Goal: Task Accomplishment & Management: Manage account settings

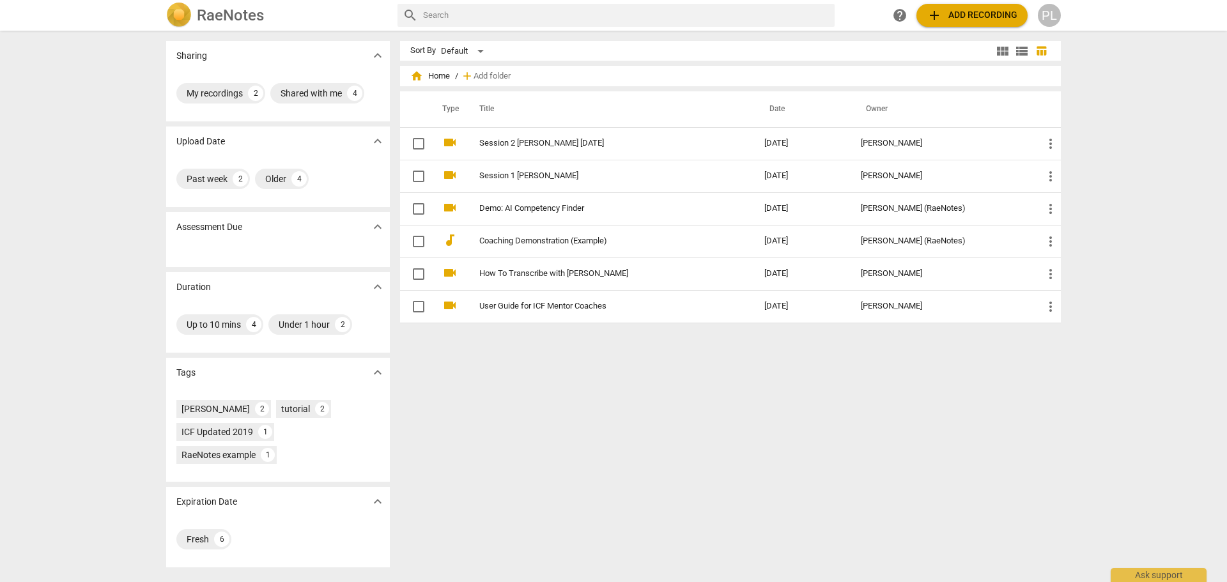
click at [817, 15] on span "add Add recording" at bounding box center [972, 15] width 91 height 15
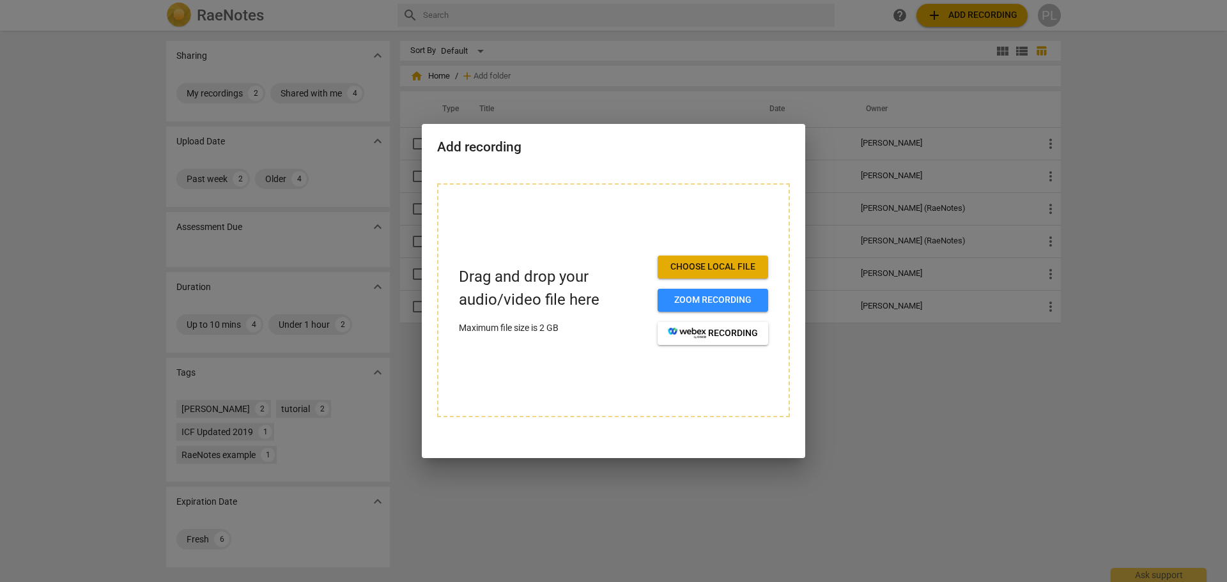
click at [680, 266] on span "Choose local file" at bounding box center [713, 267] width 90 height 13
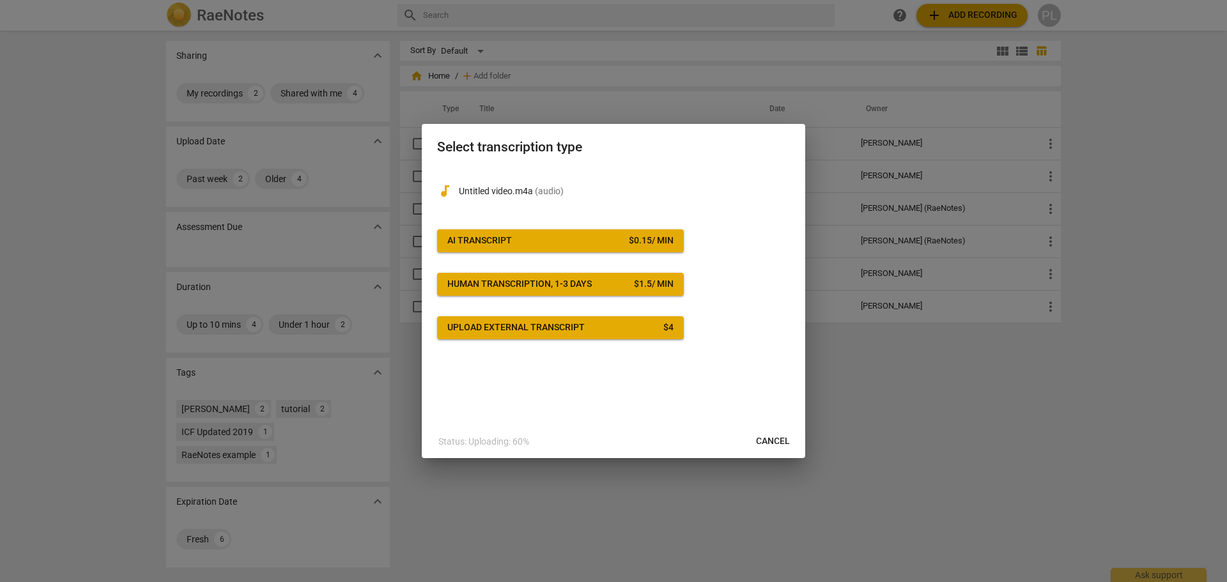
click at [542, 238] on span "AI Transcript $ 0.15 / min" at bounding box center [560, 241] width 226 height 13
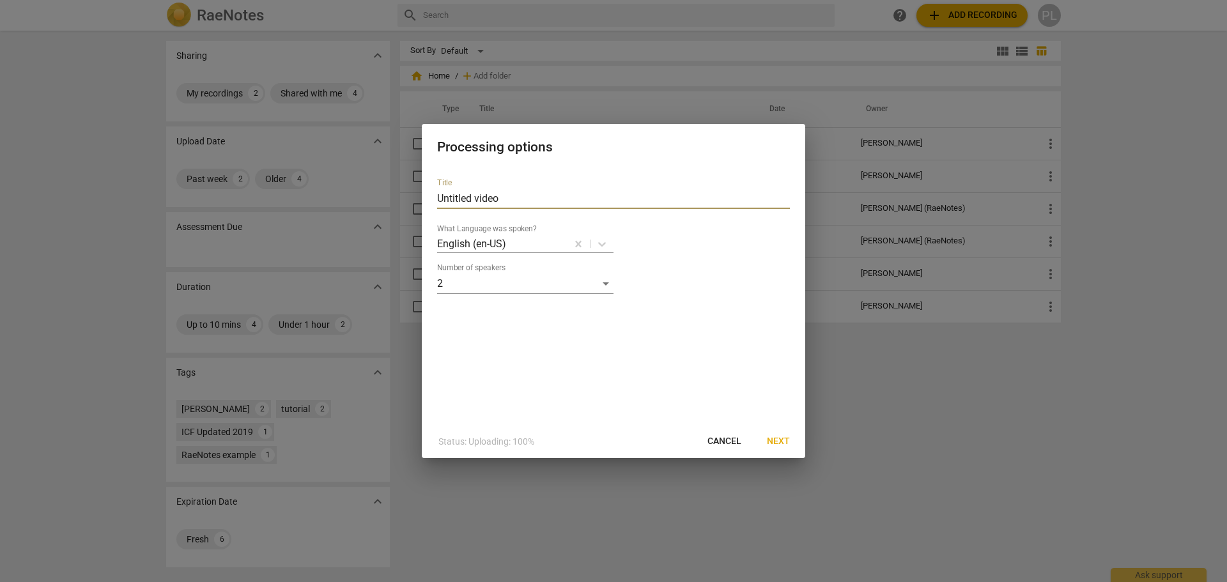
drag, startPoint x: 526, startPoint y: 201, endPoint x: 413, endPoint y: 203, distance: 113.1
click at [413, 203] on div "Processing options Title Untitled video What Language was spoken? English (en-U…" at bounding box center [613, 291] width 1227 height 582
type input "Ben Transcript"
click at [781, 402] on span "Next" at bounding box center [778, 441] width 23 height 13
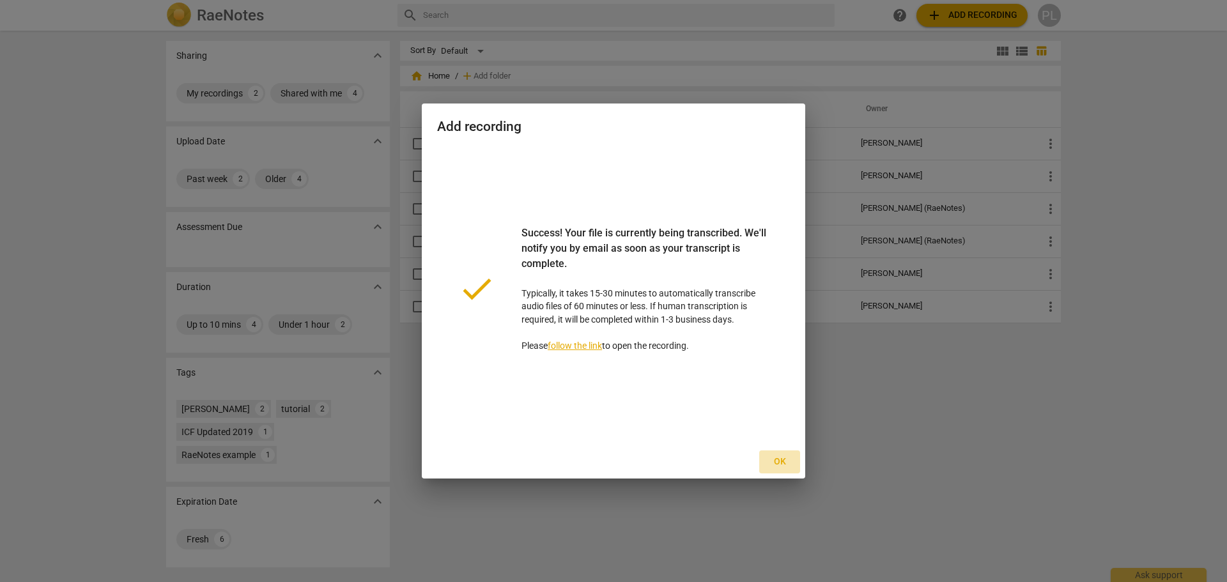
click at [777, 402] on span "Ok" at bounding box center [779, 462] width 20 height 13
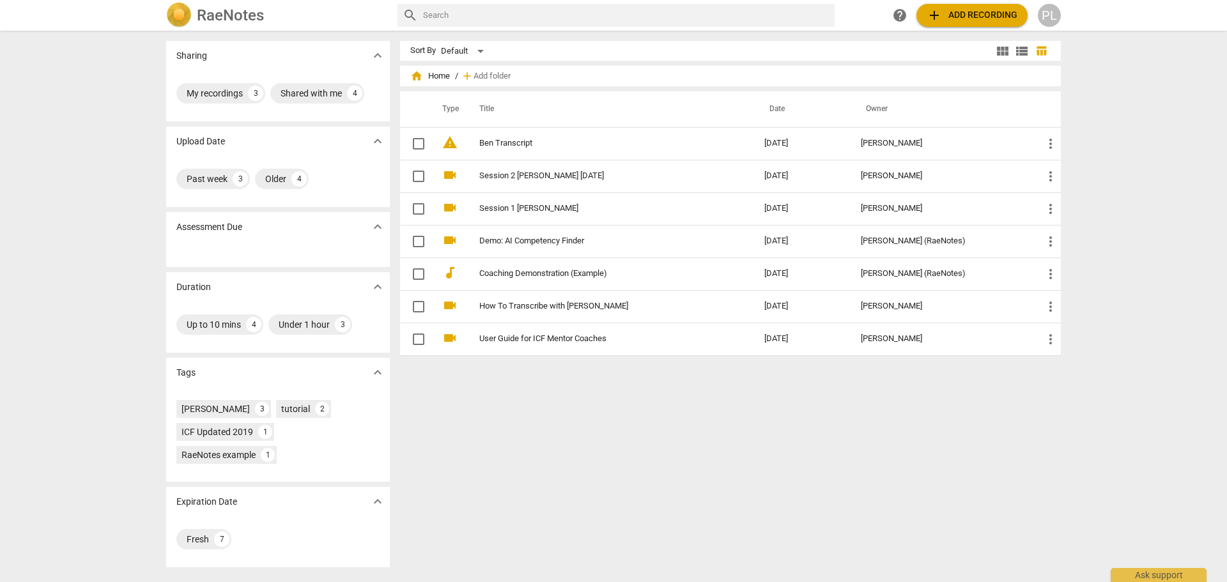
click at [235, 14] on h2 "RaeNotes" at bounding box center [230, 15] width 67 height 18
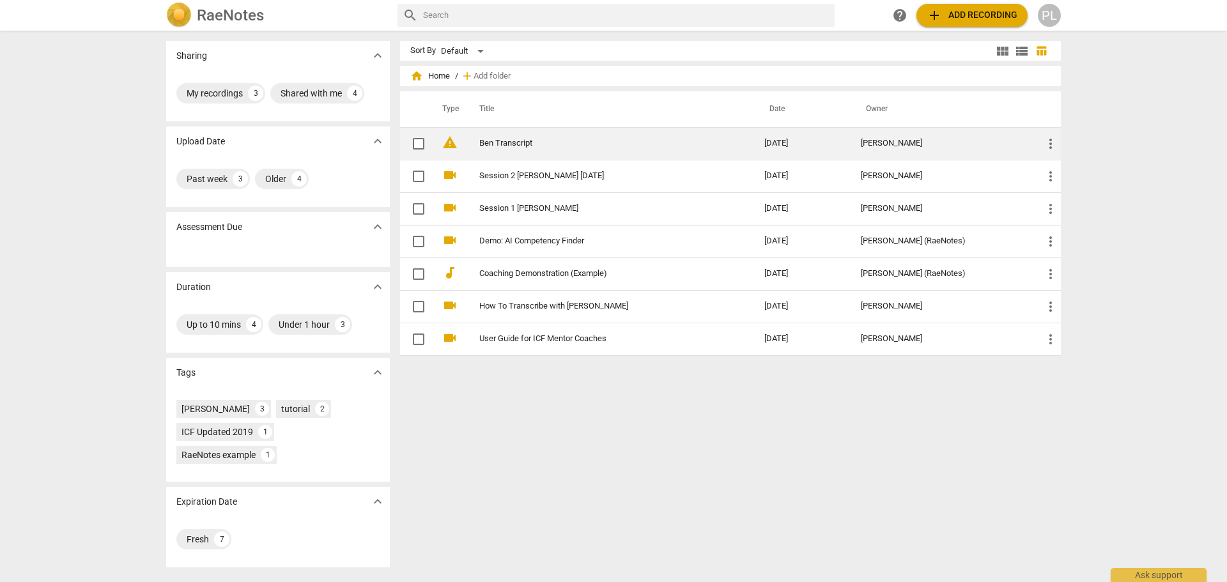
click at [503, 144] on link "Ben Transcript" at bounding box center [598, 144] width 239 height 10
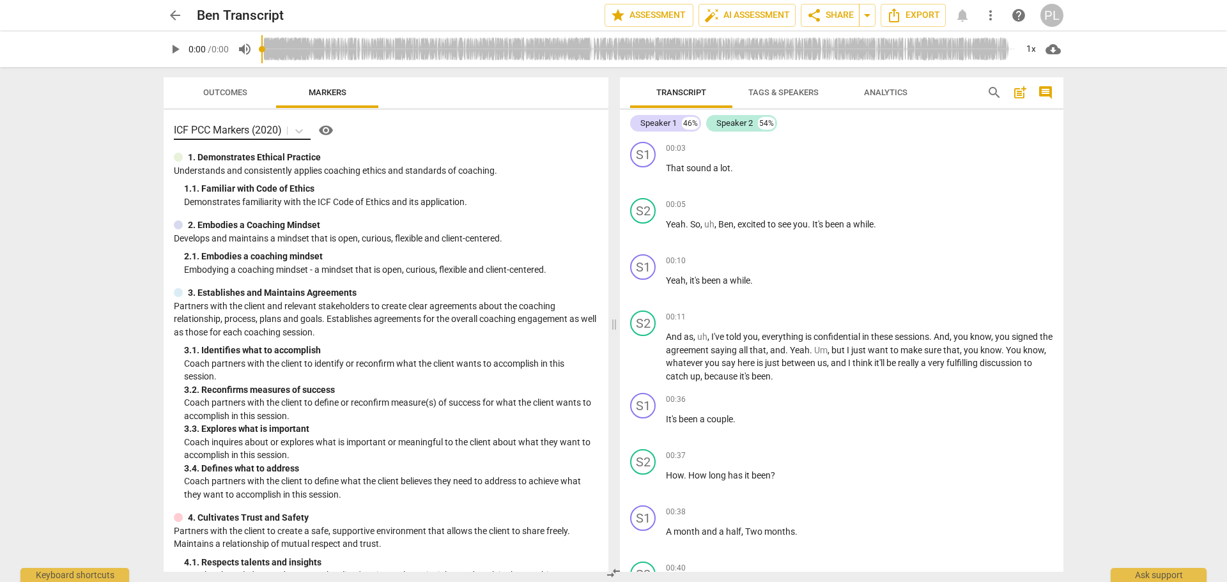
click at [271, 129] on p "ICF PCC Markers (2020)" at bounding box center [228, 130] width 108 height 15
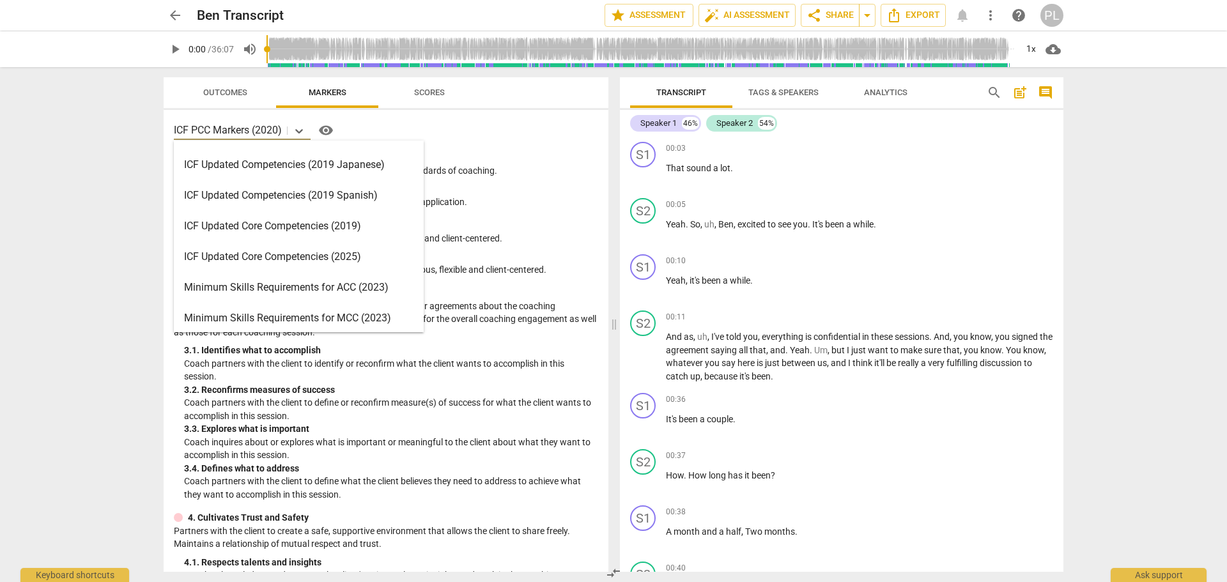
scroll to position [176, 0]
click at [249, 291] on div "Minimum Skills Requirements for ACC (2023)" at bounding box center [299, 288] width 250 height 31
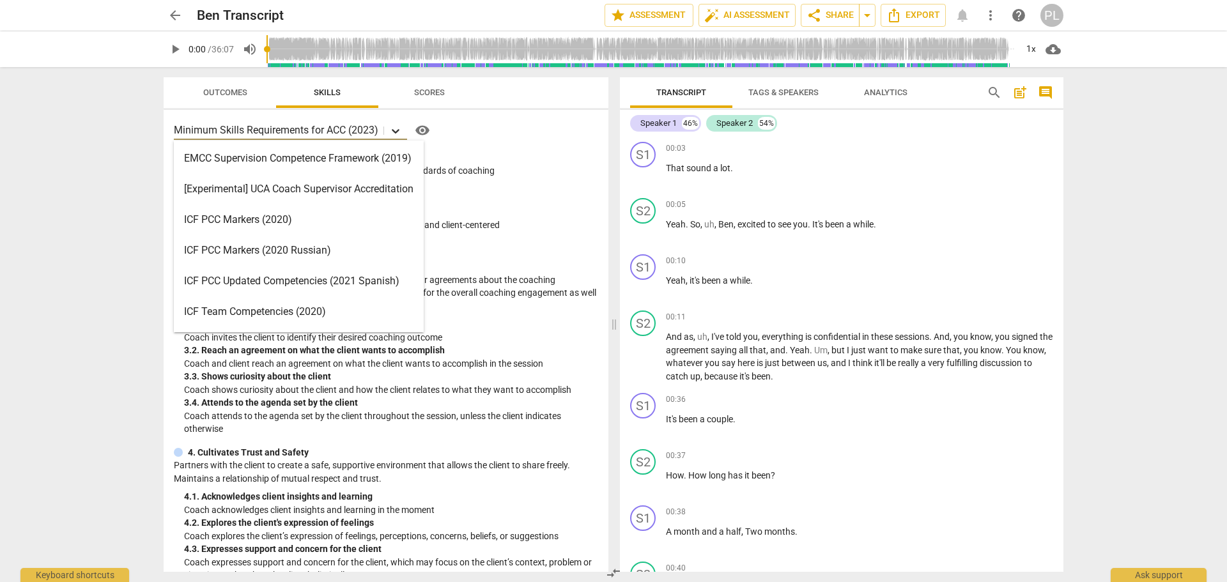
click at [397, 134] on icon at bounding box center [395, 131] width 13 height 13
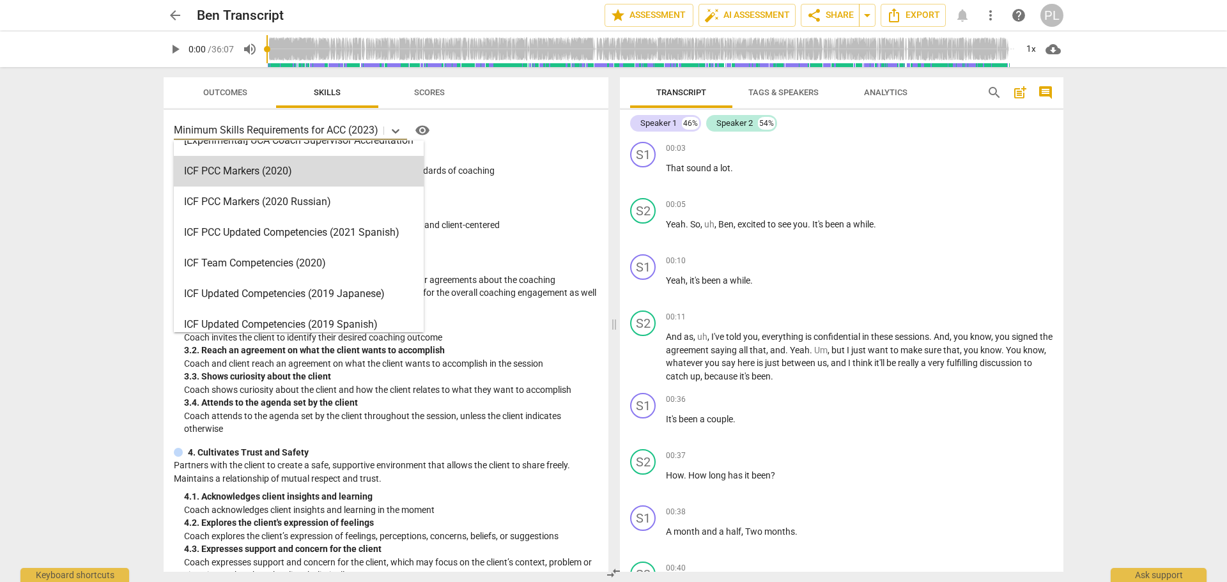
scroll to position [0, 0]
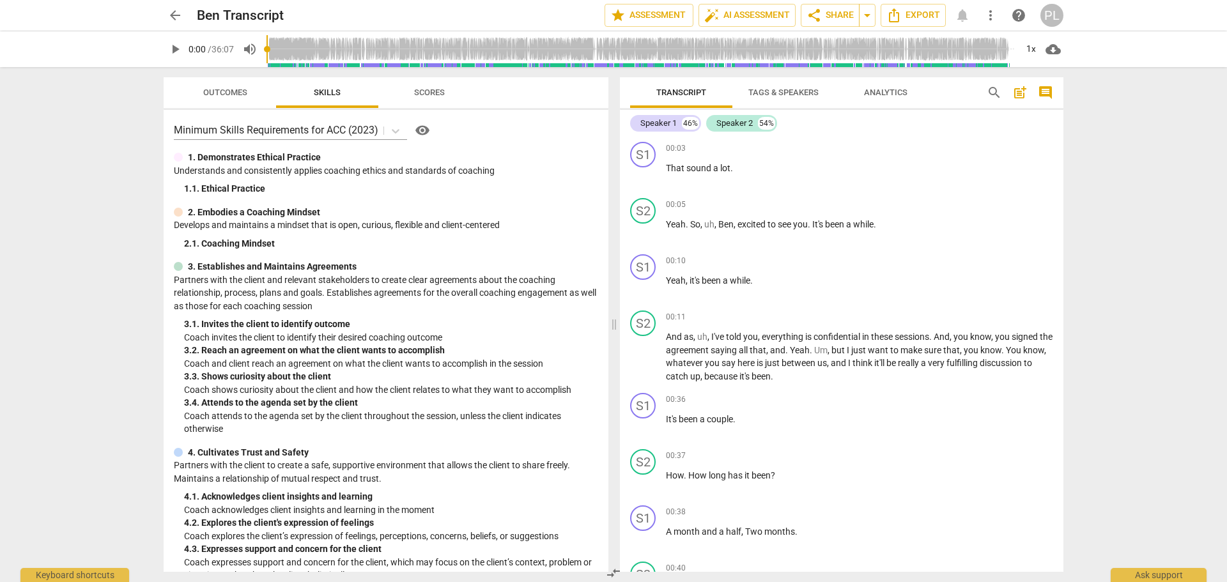
click at [119, 190] on div "arrow_back Ben Transcript edit star Assessment auto_fix_high AI Assessment shar…" at bounding box center [613, 291] width 1227 height 582
click at [190, 97] on span "Outcomes" at bounding box center [225, 92] width 75 height 17
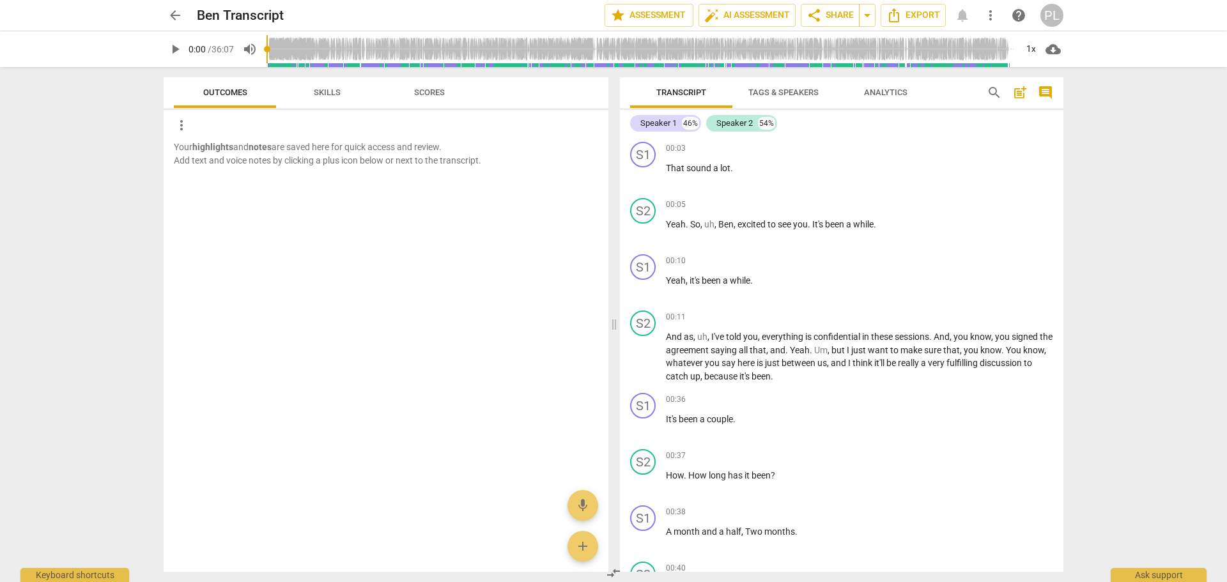
click at [313, 91] on span "Skills" at bounding box center [327, 92] width 58 height 17
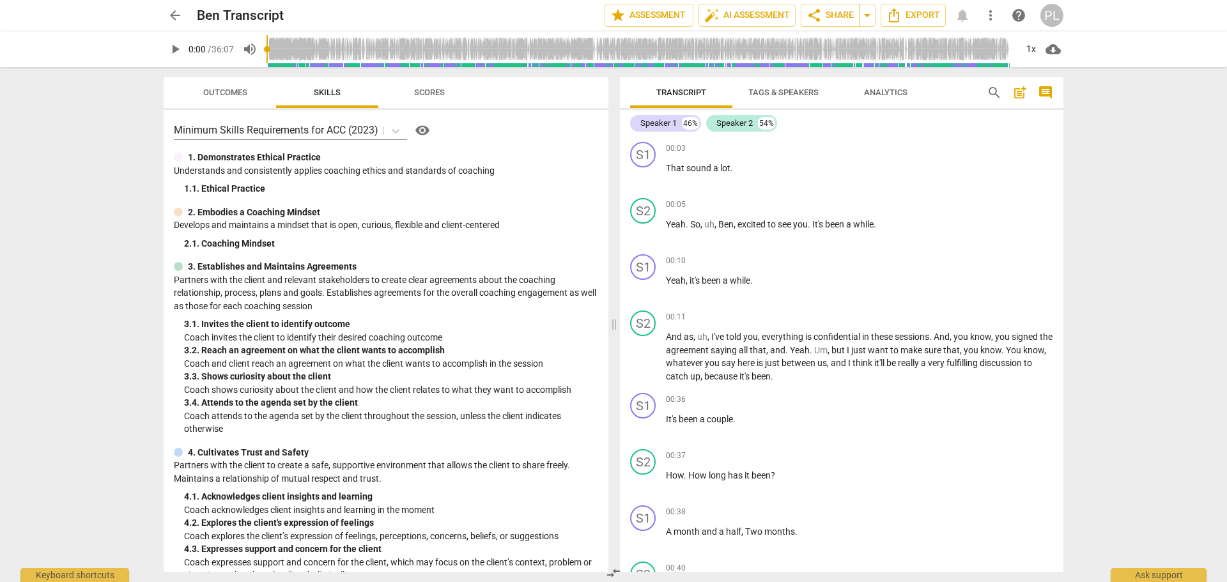
click at [429, 96] on span "Scores" at bounding box center [429, 93] width 31 height 10
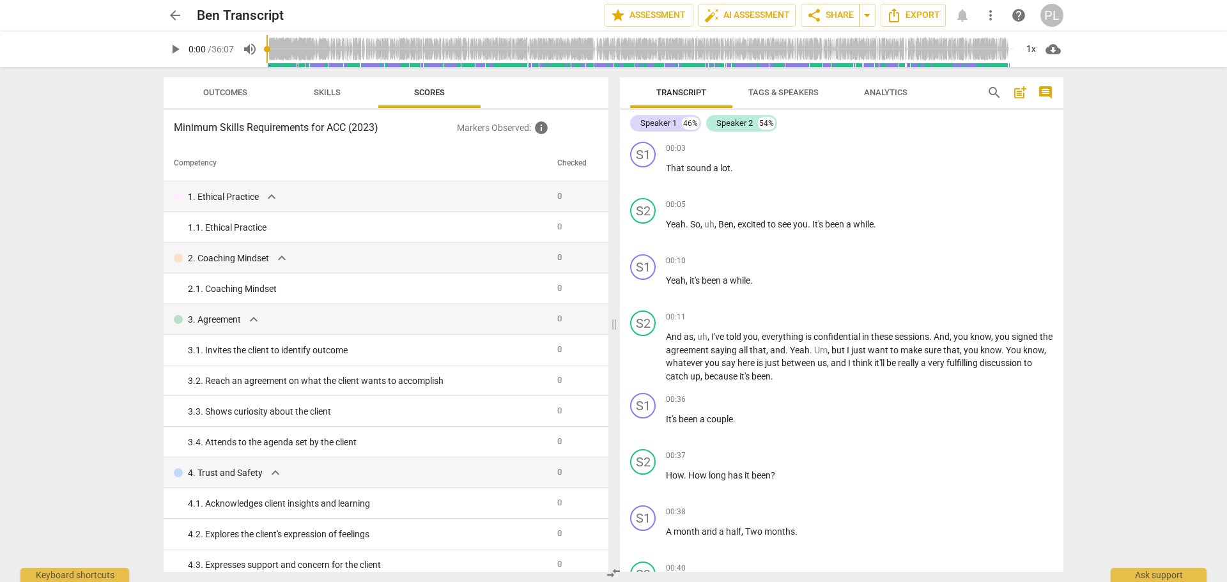
click at [335, 95] on span "Skills" at bounding box center [327, 93] width 27 height 10
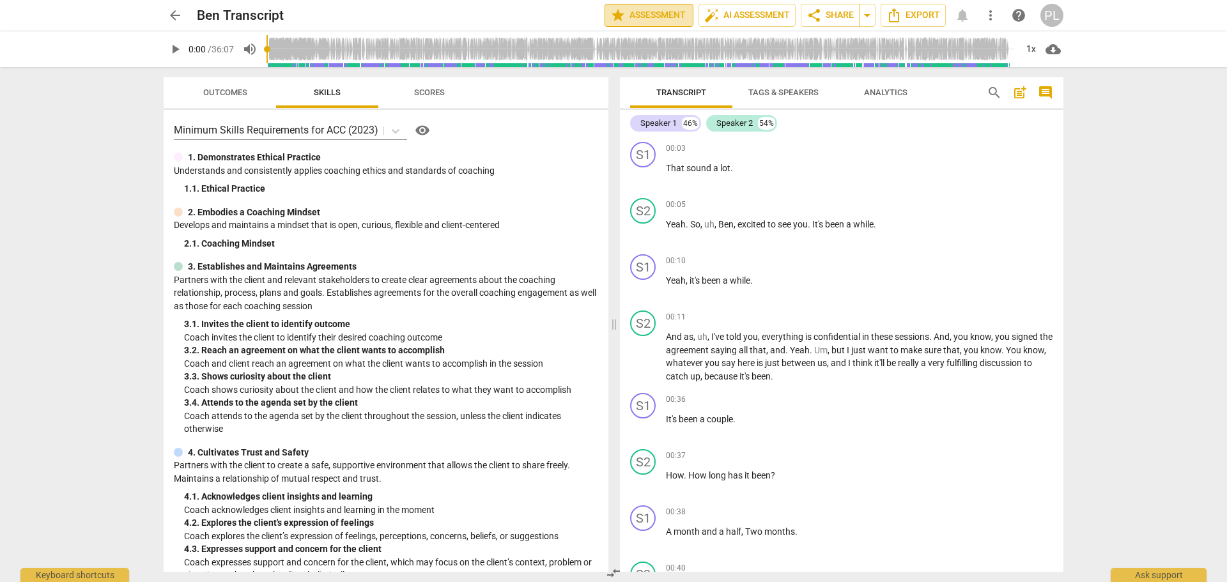
click at [635, 20] on span "star Assessment" at bounding box center [648, 15] width 77 height 15
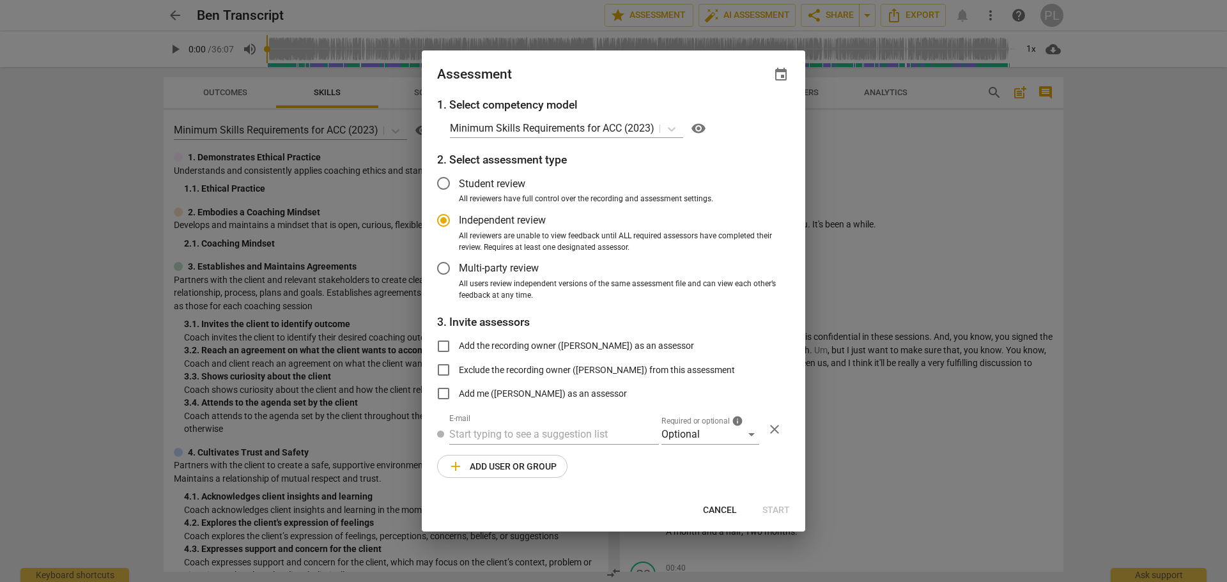
click at [725, 402] on span "Cancel" at bounding box center [720, 510] width 34 height 13
radio input "false"
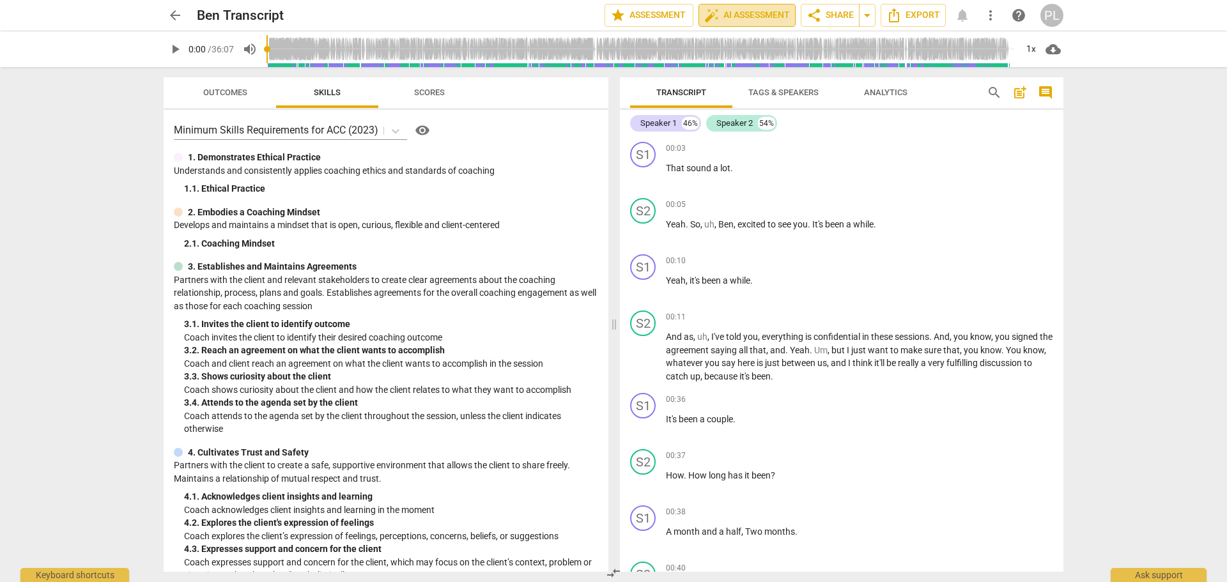
click at [737, 7] on button "auto_fix_high AI Assessment" at bounding box center [746, 15] width 97 height 23
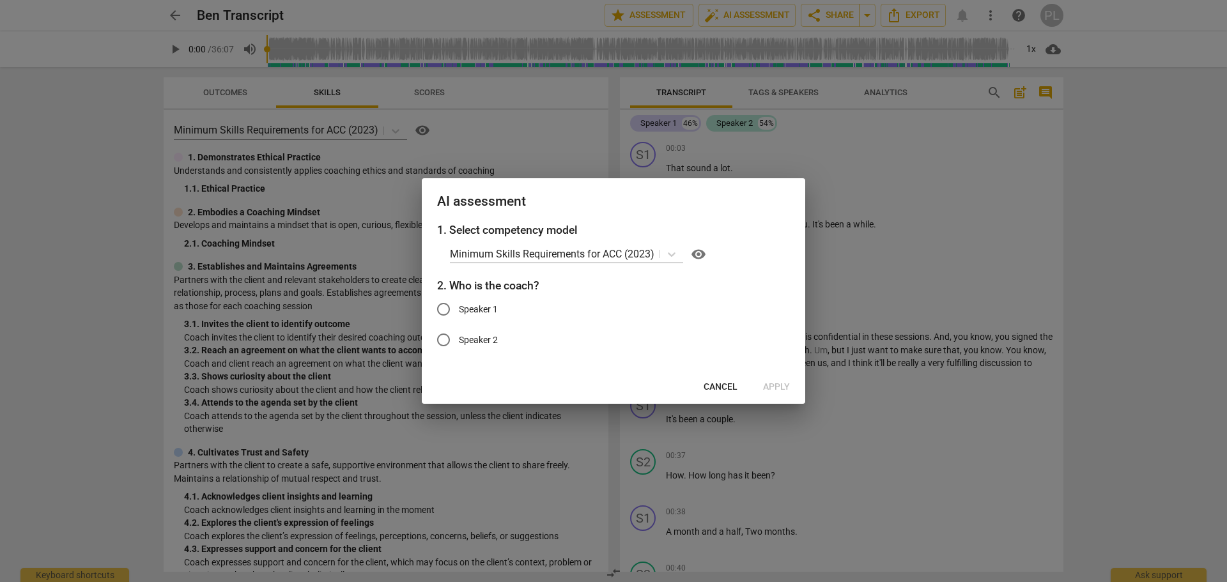
click at [716, 386] on span "Cancel" at bounding box center [721, 387] width 34 height 13
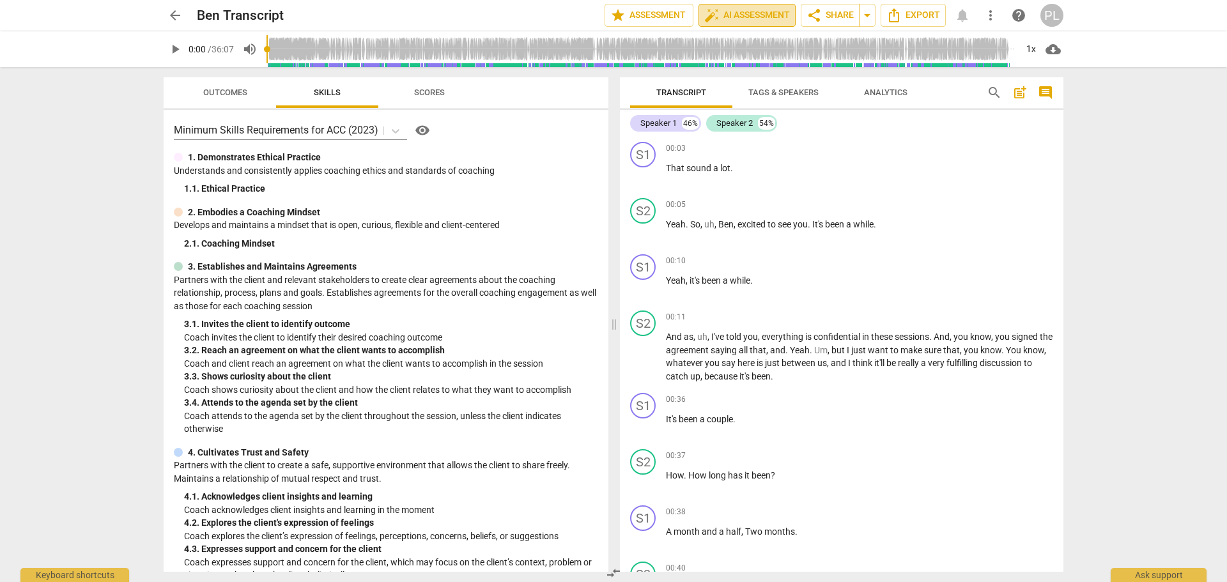
click at [751, 12] on span "auto_fix_high AI Assessment" at bounding box center [747, 15] width 86 height 15
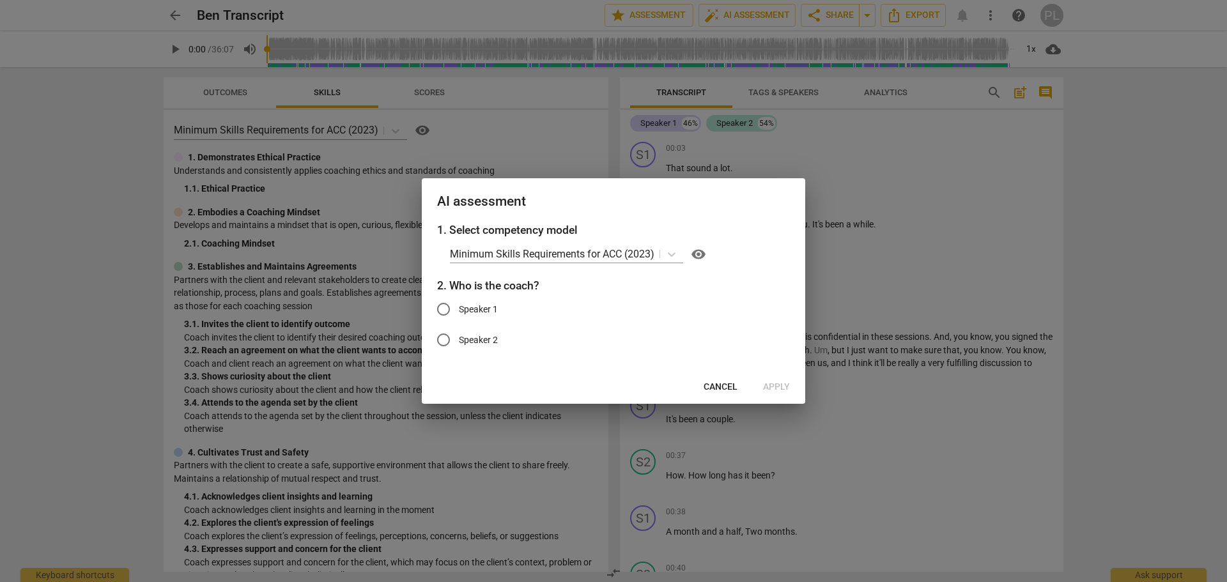
click at [458, 342] on input "Speaker 2" at bounding box center [443, 340] width 31 height 31
radio input "true"
click at [767, 385] on span "Apply" at bounding box center [776, 387] width 27 height 13
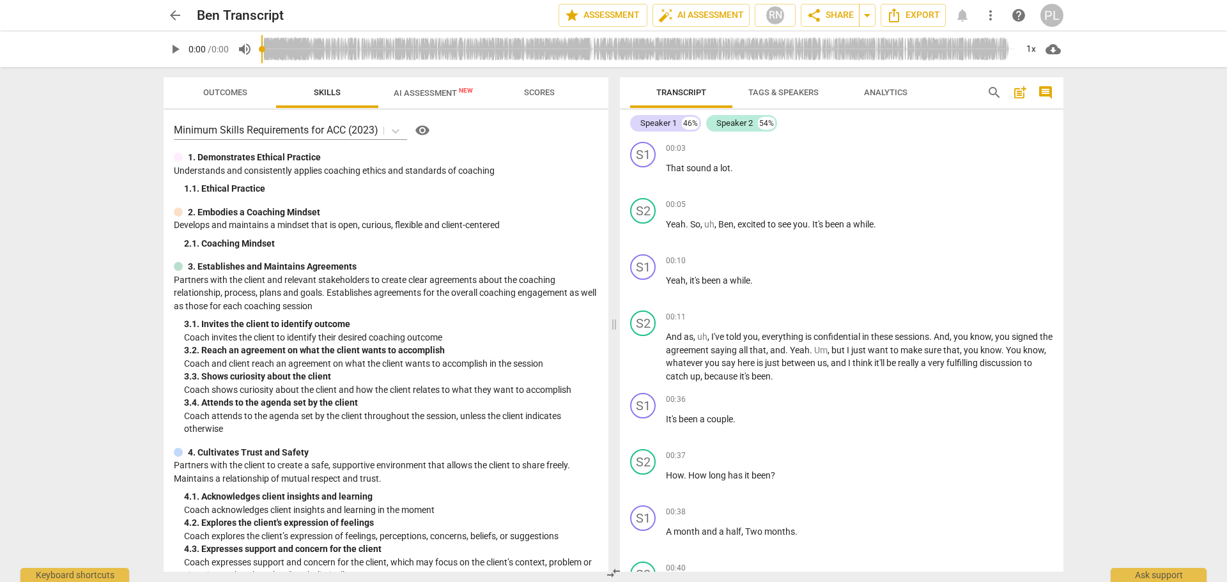
click at [424, 93] on span "AI Assessment New" at bounding box center [433, 93] width 79 height 10
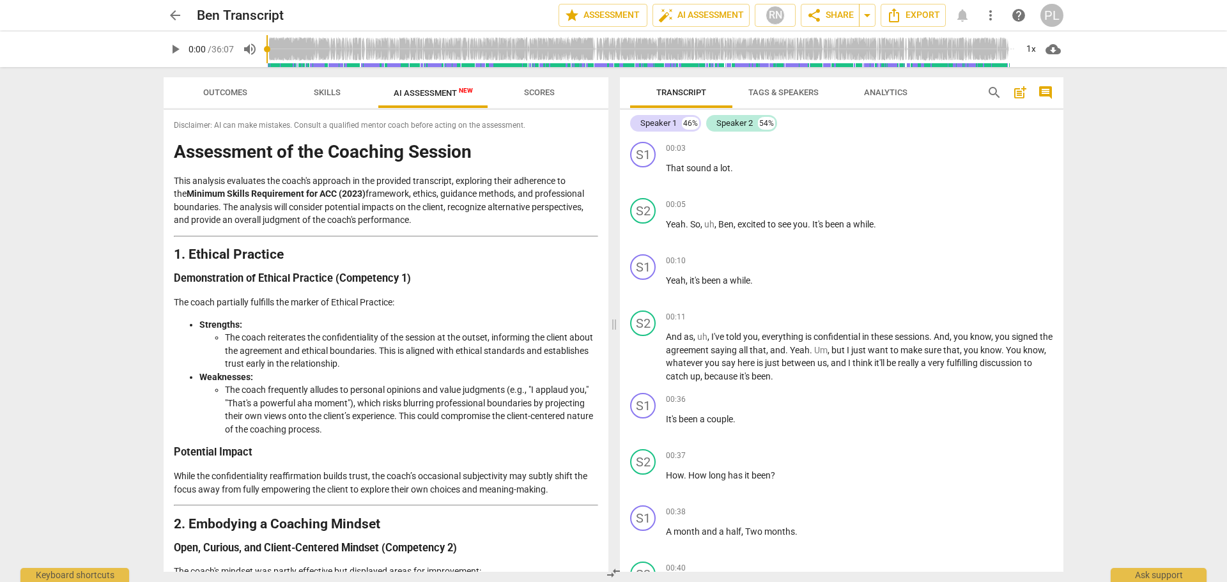
click at [208, 88] on span "Outcomes" at bounding box center [225, 93] width 44 height 10
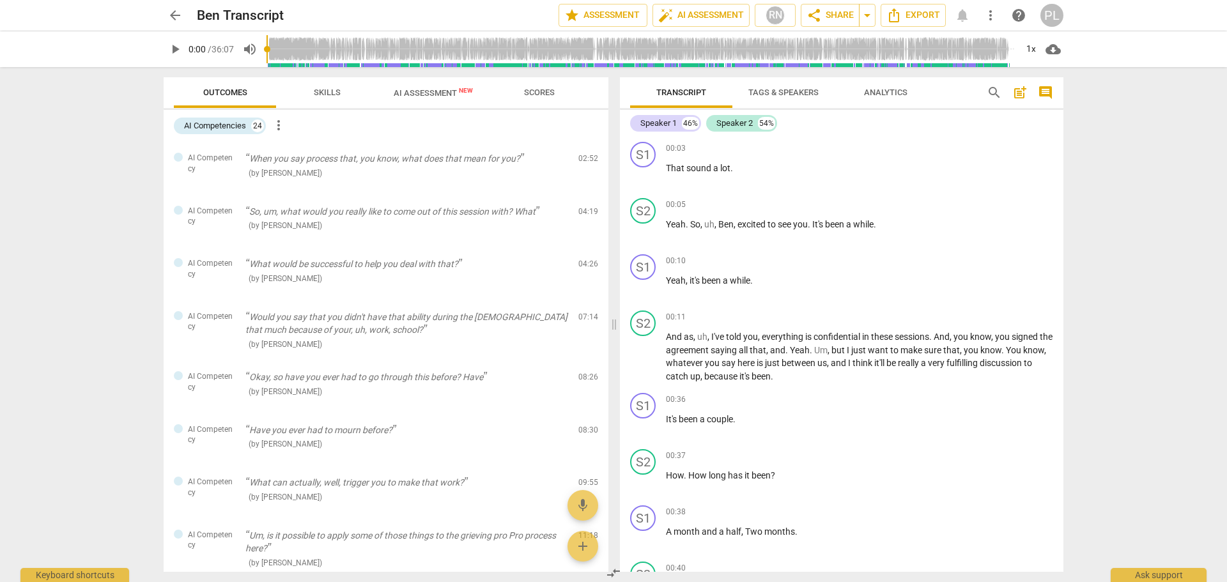
click at [415, 88] on span "AI Assessment New" at bounding box center [433, 93] width 79 height 10
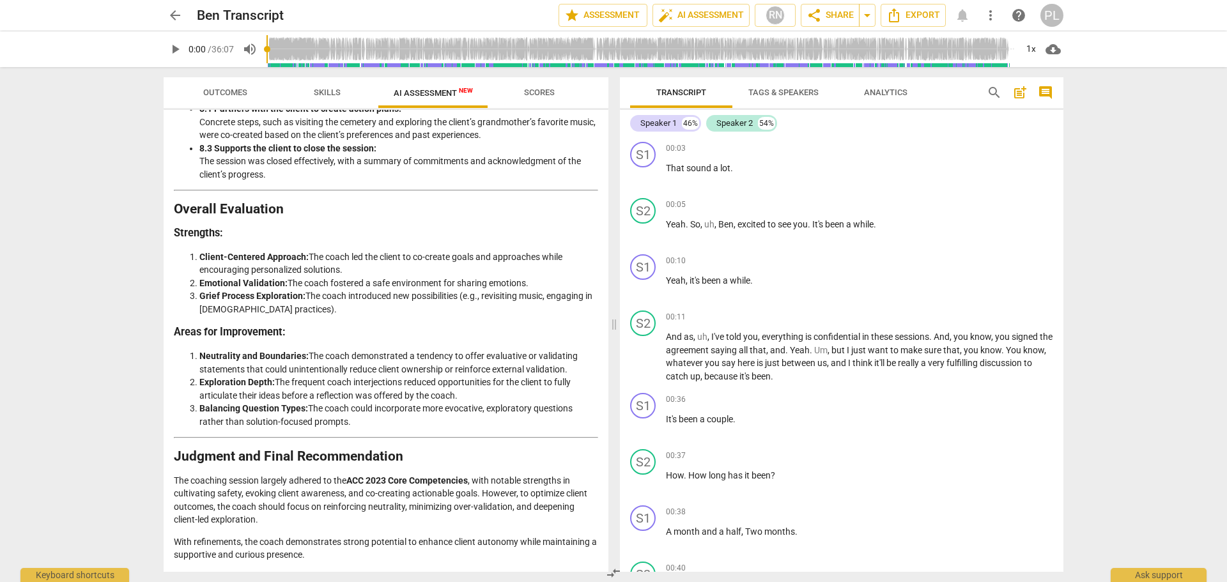
scroll to position [2114, 0]
click at [229, 96] on span "Outcomes" at bounding box center [225, 93] width 44 height 10
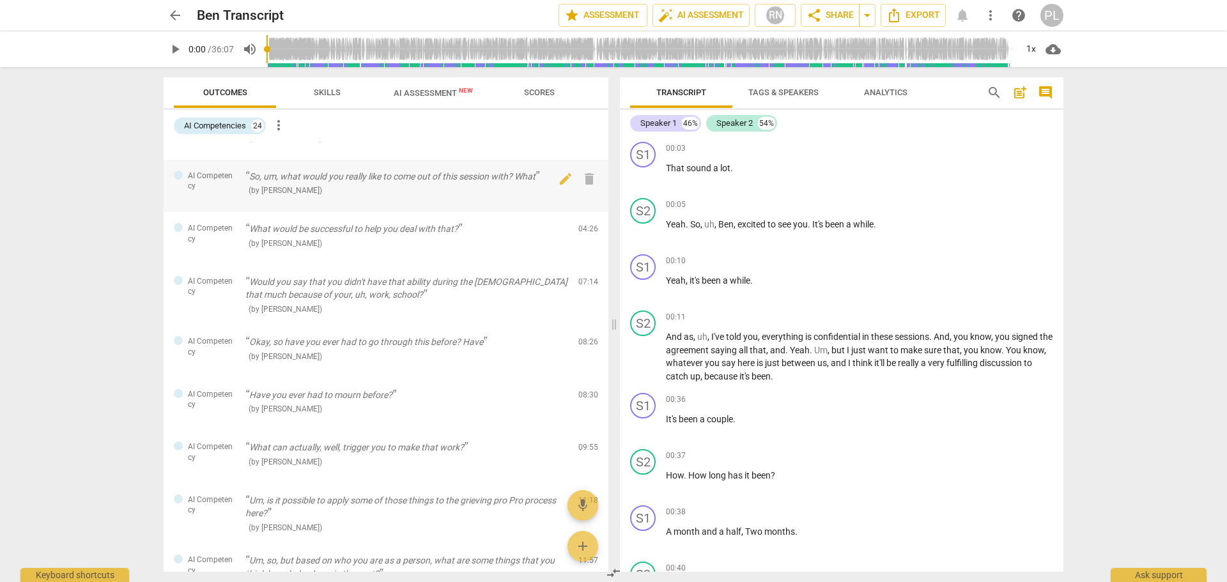
scroll to position [0, 0]
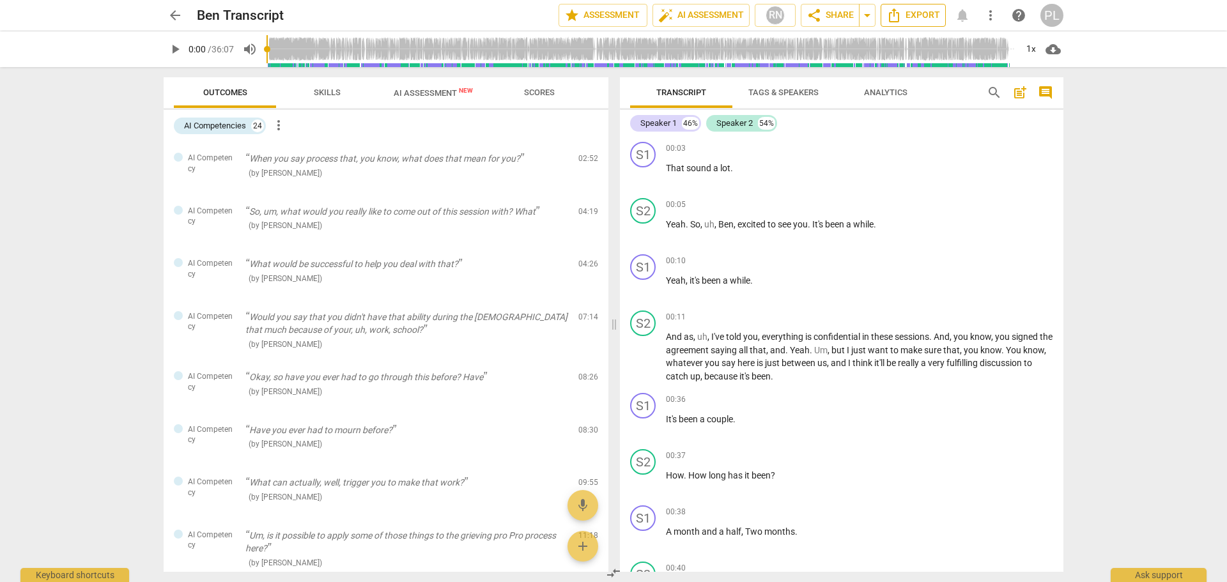
click at [911, 14] on span "Export" at bounding box center [913, 15] width 54 height 15
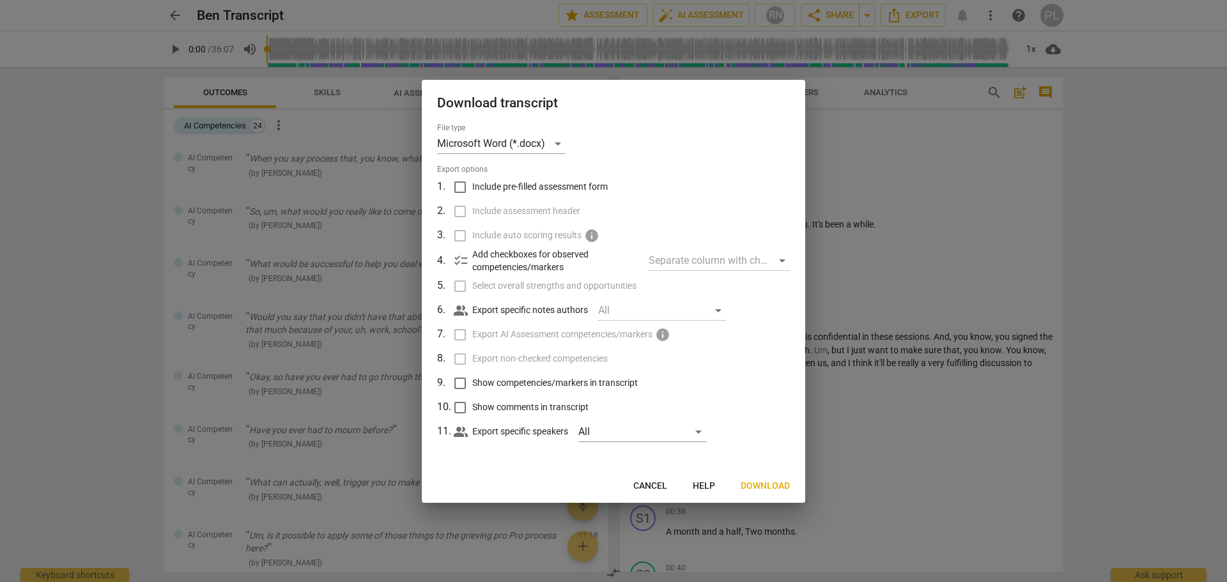
click at [633, 309] on div "All" at bounding box center [662, 310] width 128 height 20
click at [716, 312] on div "All" at bounding box center [662, 310] width 128 height 20
click at [460, 187] on input "Include pre-filled assessment form" at bounding box center [460, 187] width 24 height 24
checkbox input "true"
click at [505, 210] on span "Include assessment header" at bounding box center [526, 210] width 108 height 13
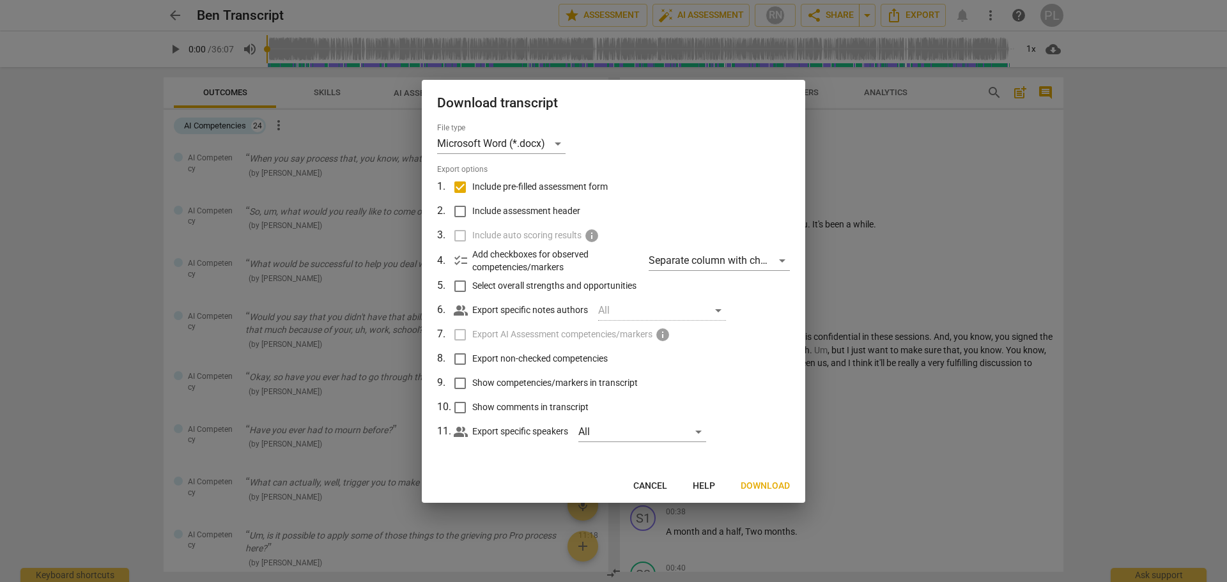
click at [472, 210] on input "Include assessment header" at bounding box center [460, 211] width 24 height 24
checkbox input "true"
click at [733, 263] on div "Separate column with check marks" at bounding box center [719, 260] width 141 height 20
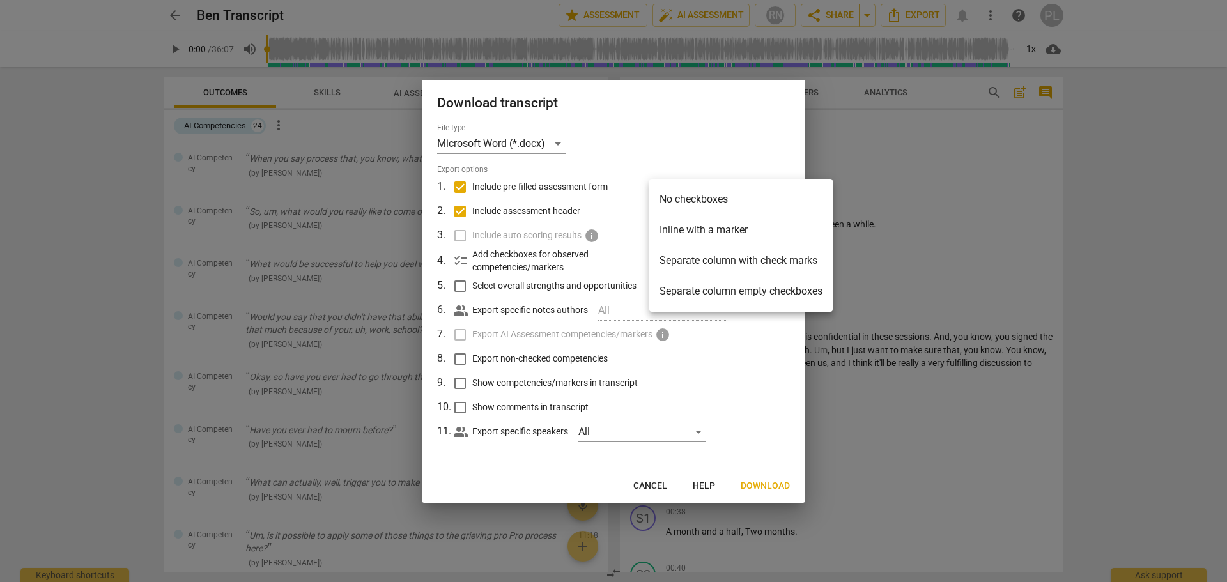
click at [728, 262] on li "Separate column with check marks" at bounding box center [740, 260] width 183 height 31
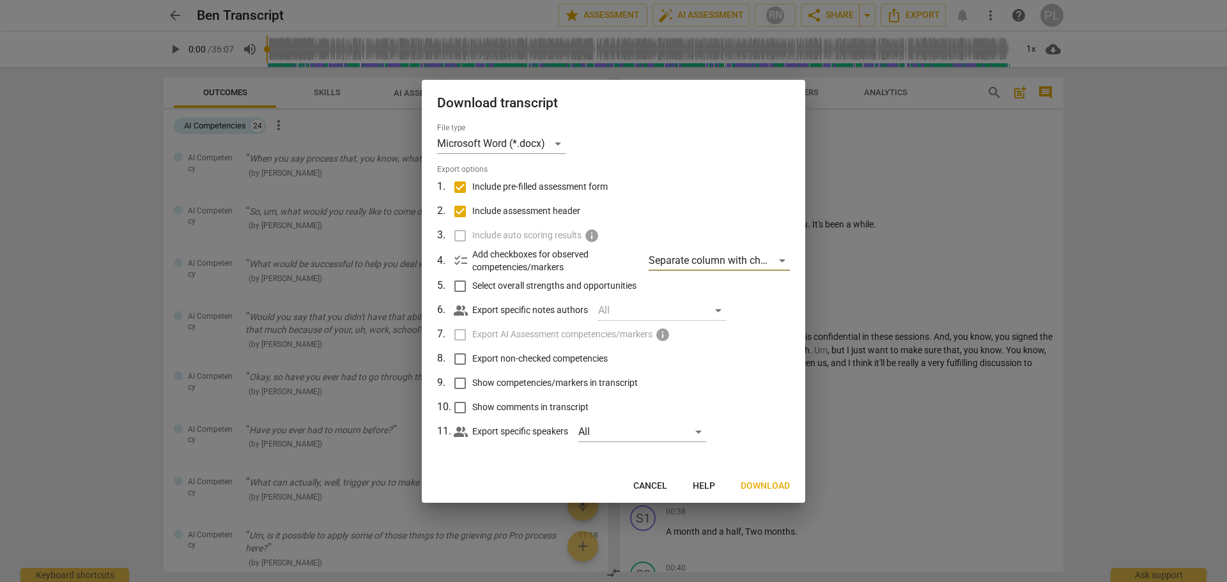
click at [646, 312] on div "All" at bounding box center [662, 310] width 128 height 20
click at [496, 361] on span "Export non-checked competencies" at bounding box center [539, 358] width 135 height 13
click at [472, 361] on input "Export non-checked competencies" at bounding box center [460, 359] width 24 height 24
checkbox input "true"
click at [493, 385] on span "Show competencies/markers in transcript" at bounding box center [554, 382] width 165 height 13
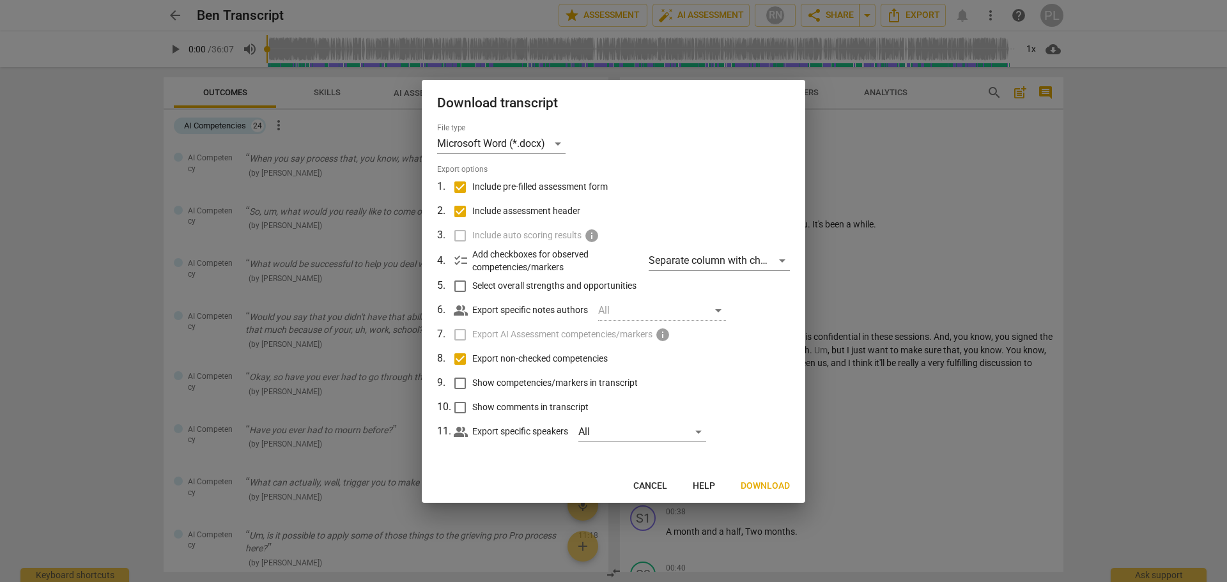
click at [472, 385] on input "Show competencies/markers in transcript" at bounding box center [460, 383] width 24 height 24
checkbox input "true"
click at [493, 409] on span "Show comments in transcript" at bounding box center [530, 407] width 116 height 13
click at [472, 409] on input "Show comments in transcript" at bounding box center [460, 408] width 24 height 24
checkbox input "true"
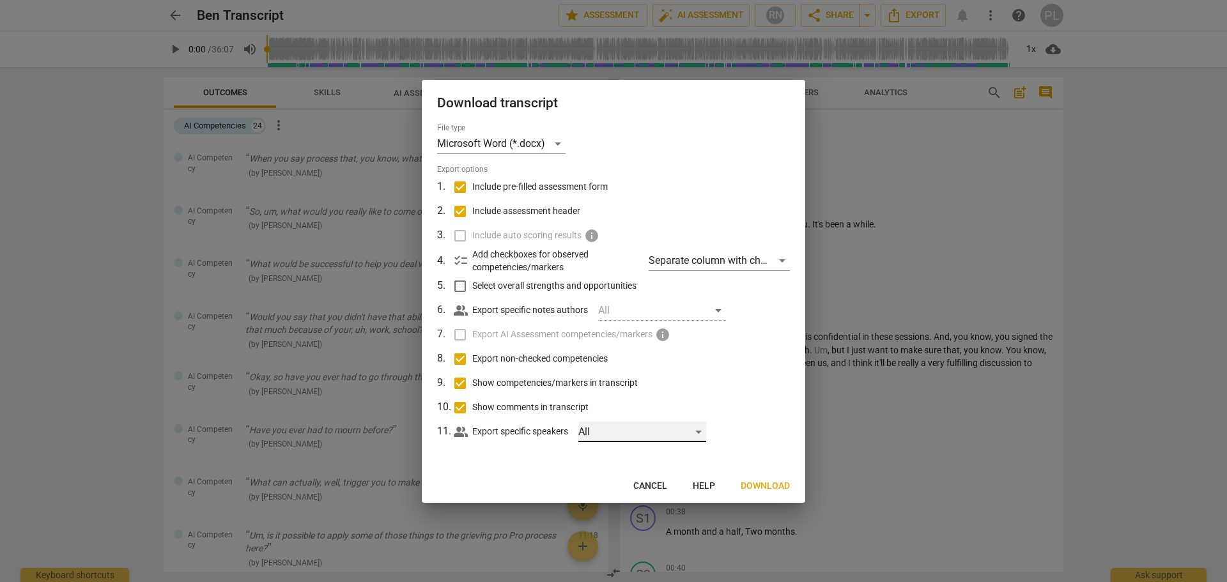
click at [605, 433] on div "All" at bounding box center [642, 432] width 128 height 20
click at [601, 433] on input "checkbox" at bounding box center [600, 432] width 31 height 31
checkbox input "true"
click at [599, 466] on input "checkbox" at bounding box center [600, 462] width 31 height 31
checkbox input "true"
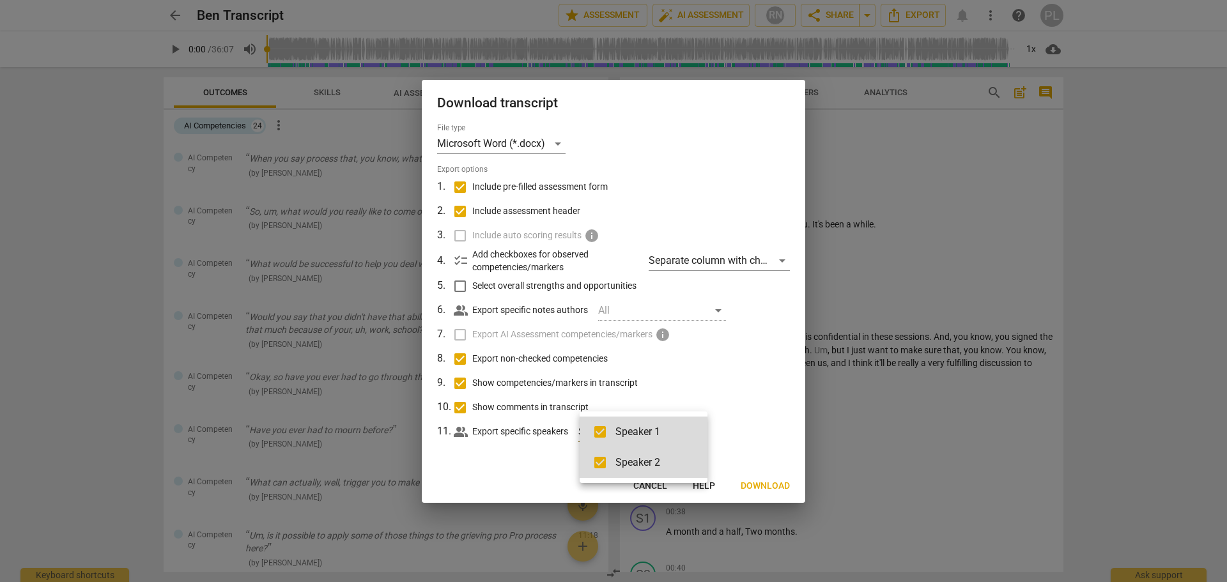
click at [545, 449] on div at bounding box center [613, 291] width 1227 height 582
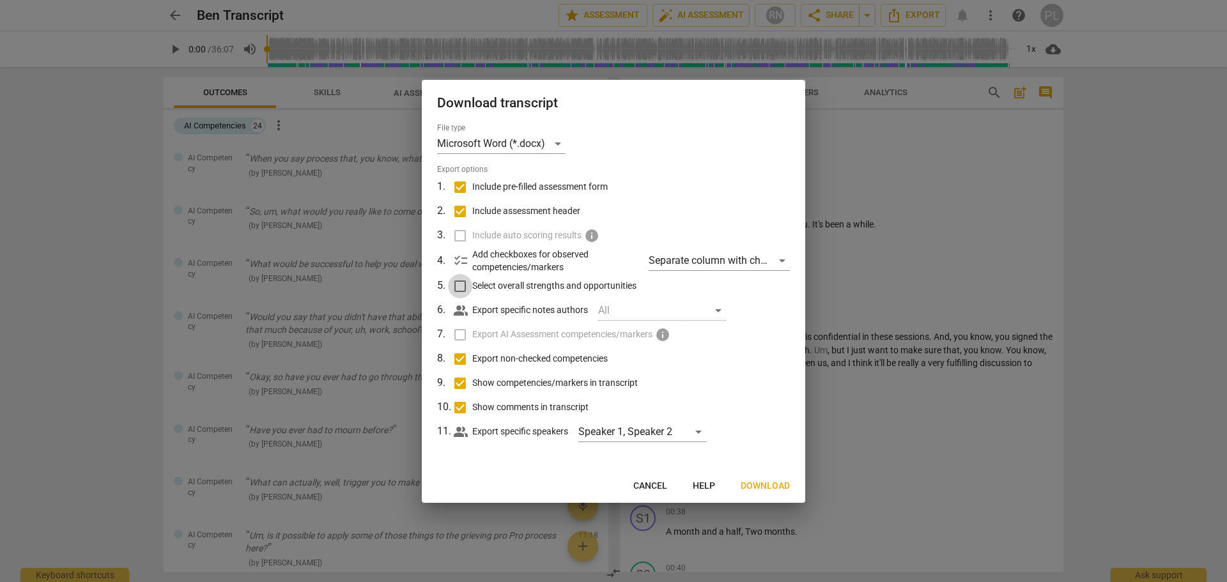
click at [462, 284] on input "Select overall strengths and opportunities" at bounding box center [460, 286] width 24 height 24
checkbox input "true"
click at [466, 238] on label "Include auto scoring results info" at bounding box center [612, 236] width 335 height 24
click at [462, 237] on label "Include auto scoring results info" at bounding box center [612, 236] width 335 height 24
click at [493, 261] on p "Add checkboxes for observed competencies/markers" at bounding box center [555, 261] width 166 height 26
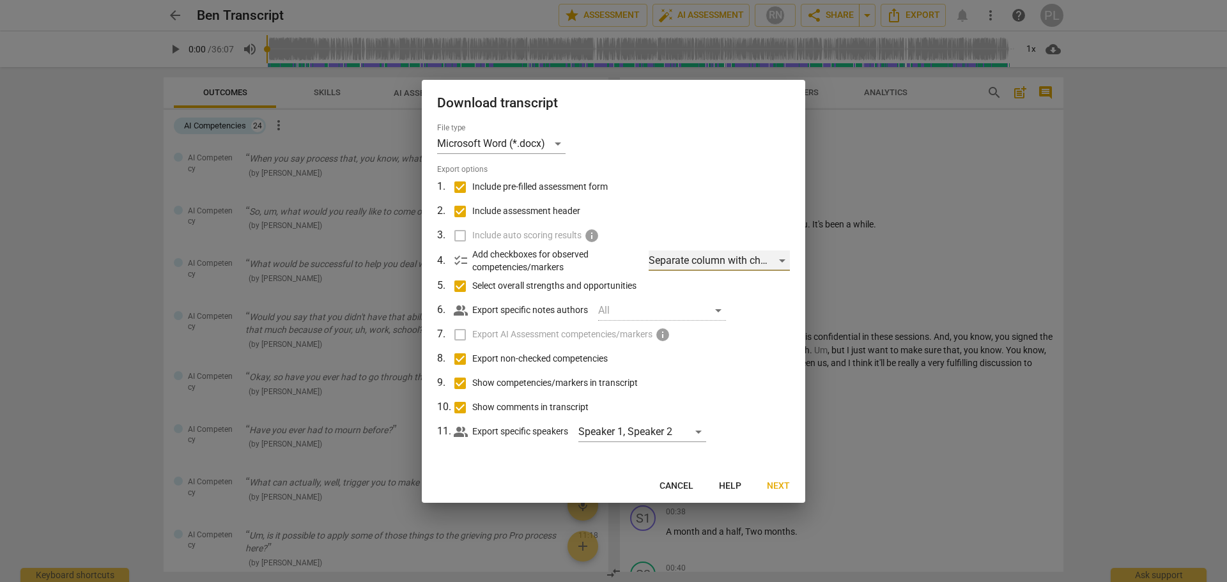
click at [723, 263] on div "Separate column with check marks" at bounding box center [719, 260] width 141 height 20
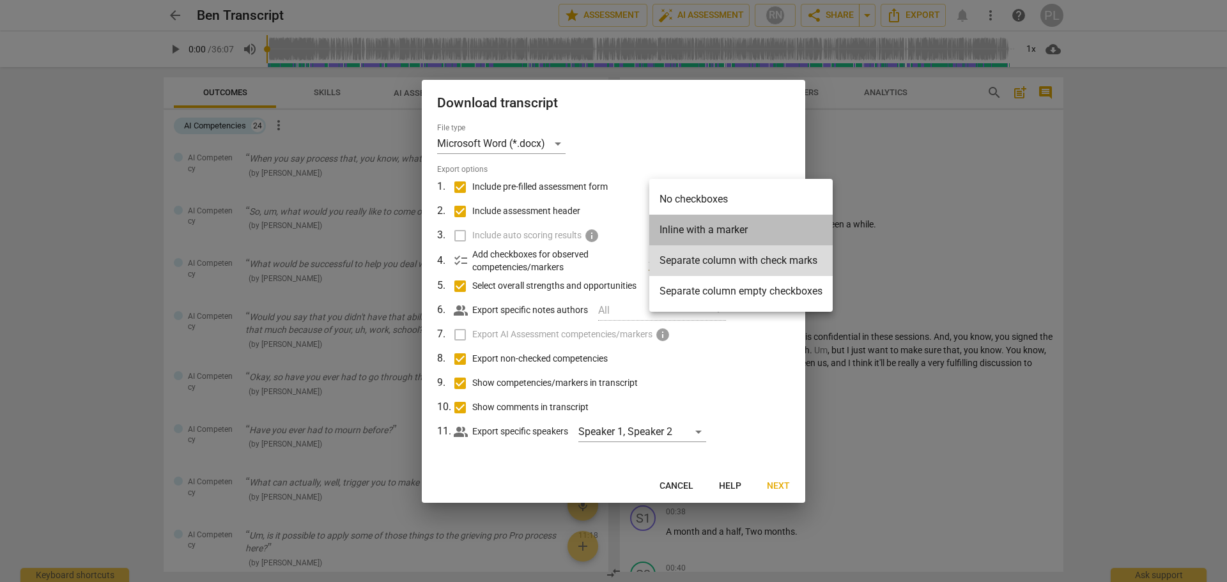
click at [689, 231] on li "Inline with a marker" at bounding box center [740, 230] width 183 height 31
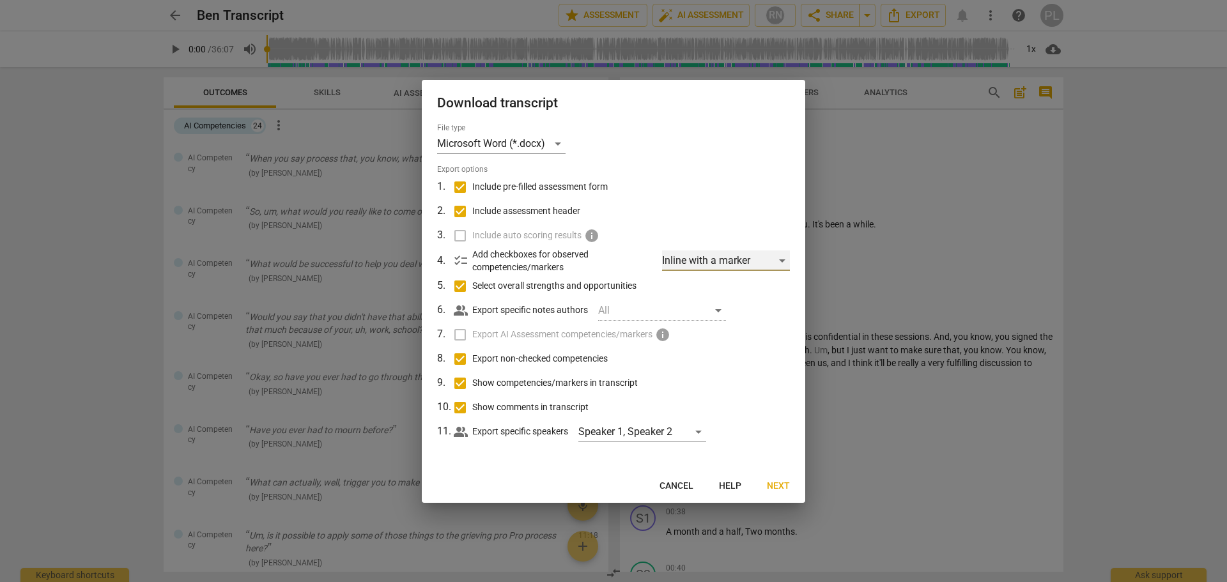
click at [696, 266] on div "Inline with a marker" at bounding box center [726, 260] width 128 height 20
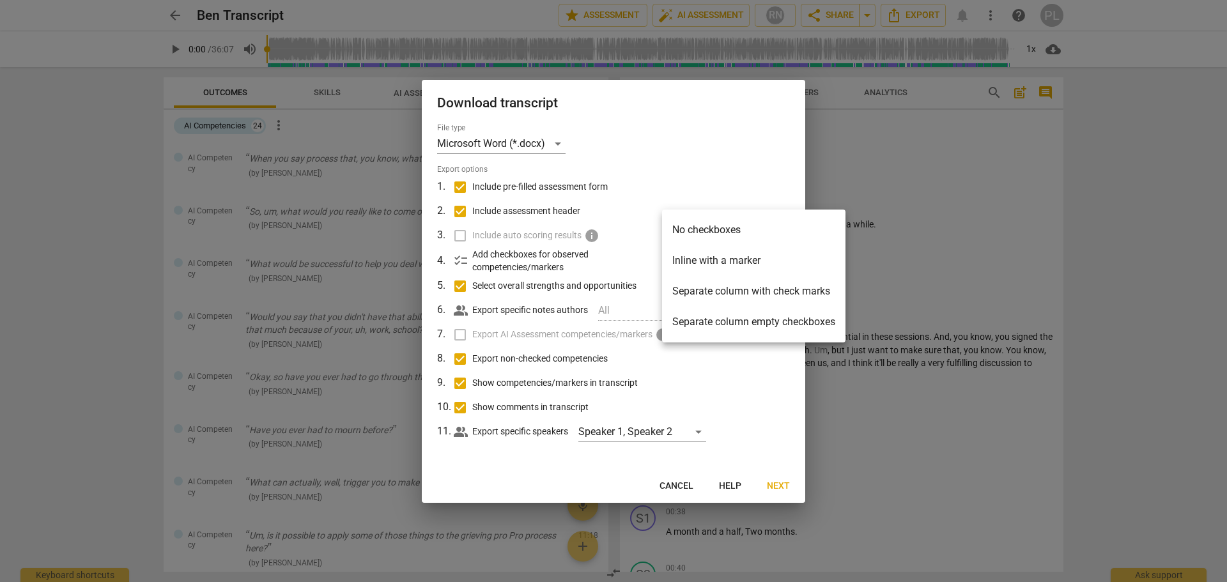
click at [704, 268] on li "Inline with a marker" at bounding box center [753, 260] width 183 height 31
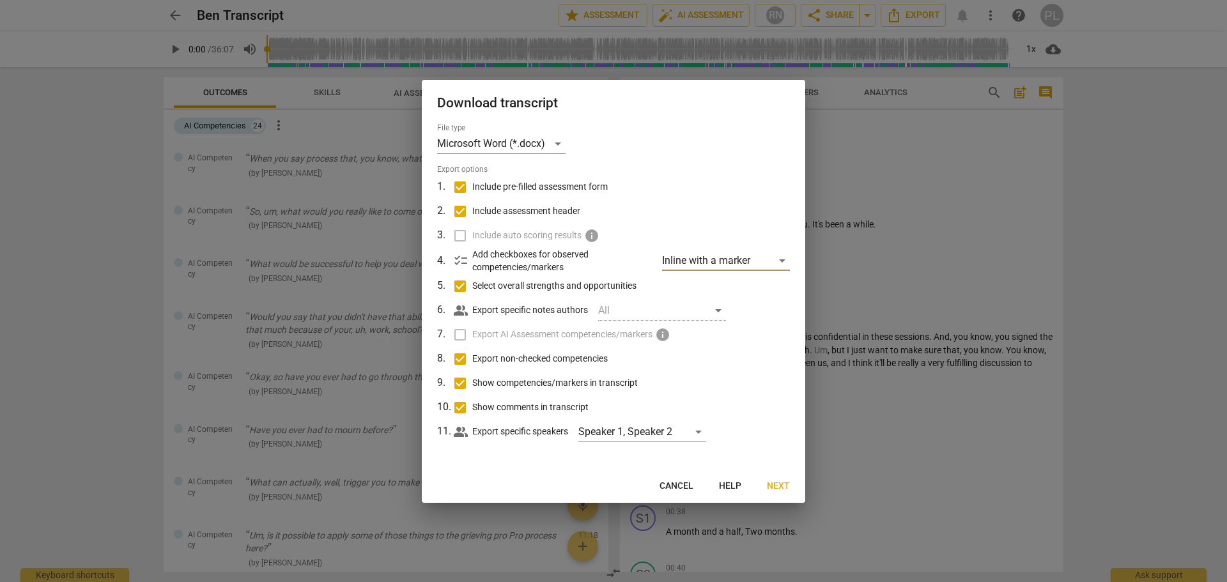
click at [773, 487] on span "Next" at bounding box center [778, 486] width 23 height 13
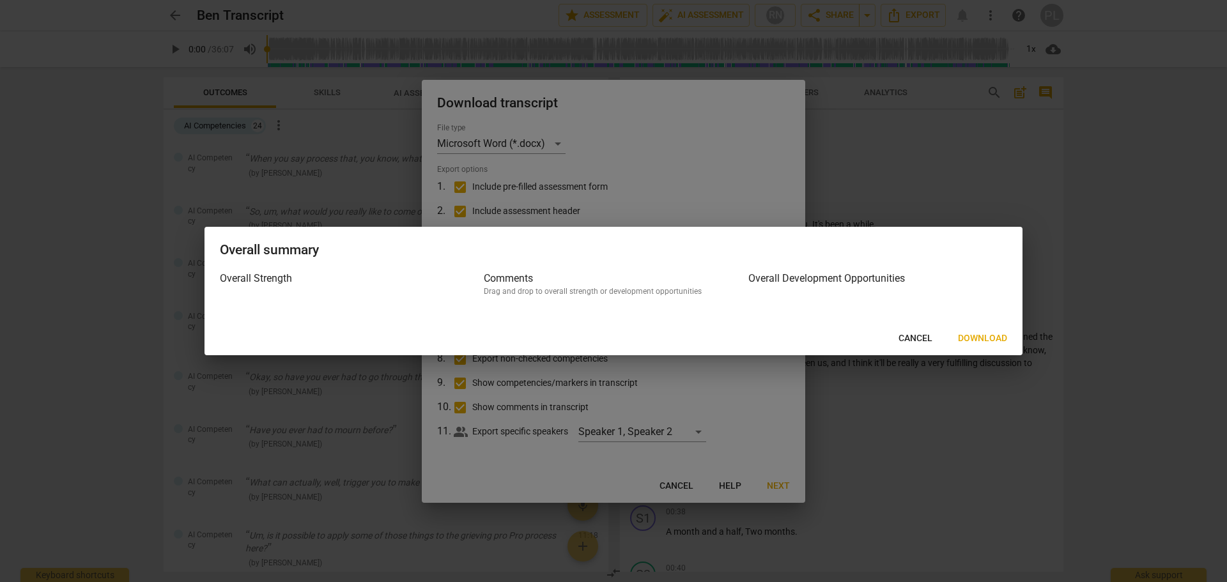
click at [981, 341] on span "Download" at bounding box center [982, 338] width 49 height 13
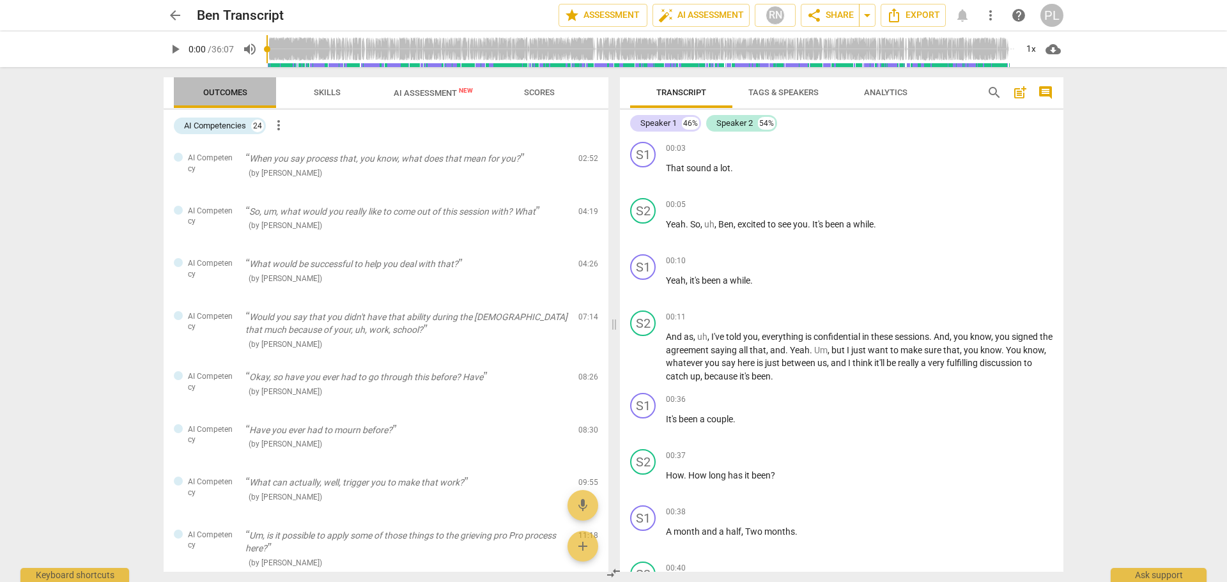
click at [226, 92] on span "Outcomes" at bounding box center [225, 93] width 44 height 10
click at [283, 122] on span "more_vert" at bounding box center [278, 125] width 15 height 15
click at [385, 128] on div at bounding box center [613, 291] width 1227 height 582
click at [174, 155] on div at bounding box center [178, 157] width 9 height 9
click at [225, 127] on div "AI Competencies" at bounding box center [215, 125] width 62 height 13
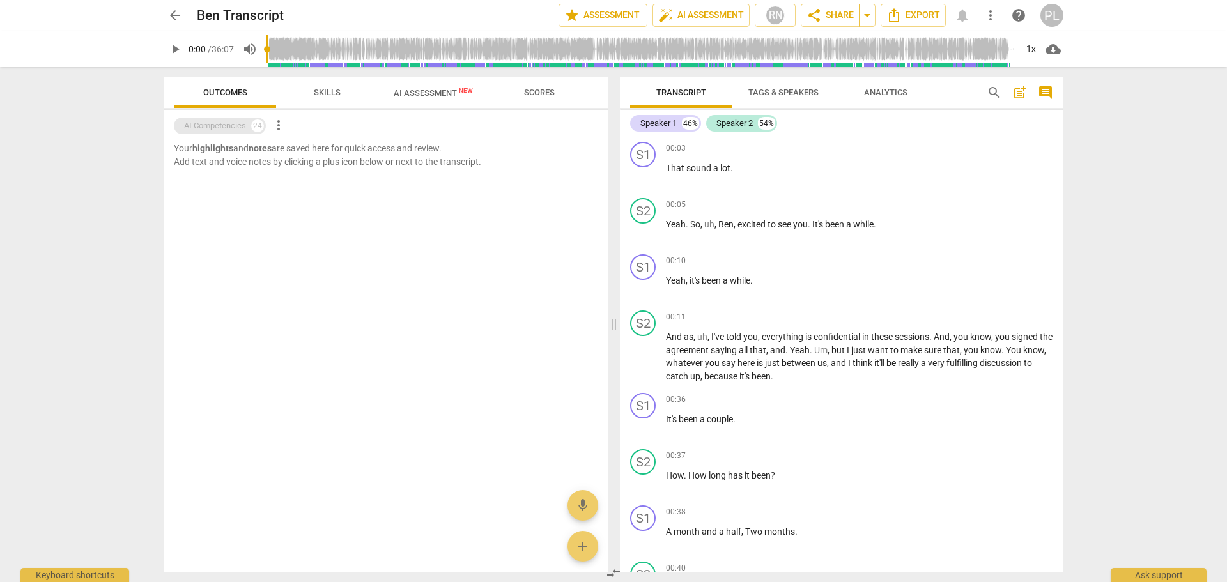
click at [225, 127] on div "AI Competencies" at bounding box center [215, 125] width 62 height 13
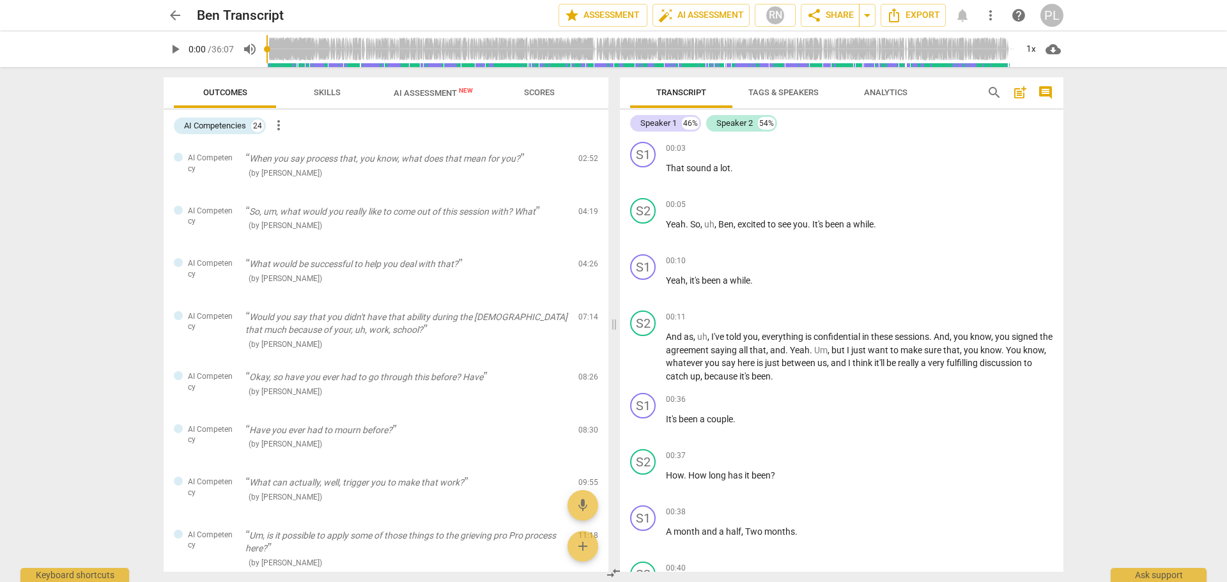
click at [282, 123] on span "more_vert" at bounding box center [278, 125] width 15 height 15
click at [396, 130] on div at bounding box center [613, 291] width 1227 height 582
click at [417, 95] on span "AI Assessment New" at bounding box center [433, 93] width 79 height 10
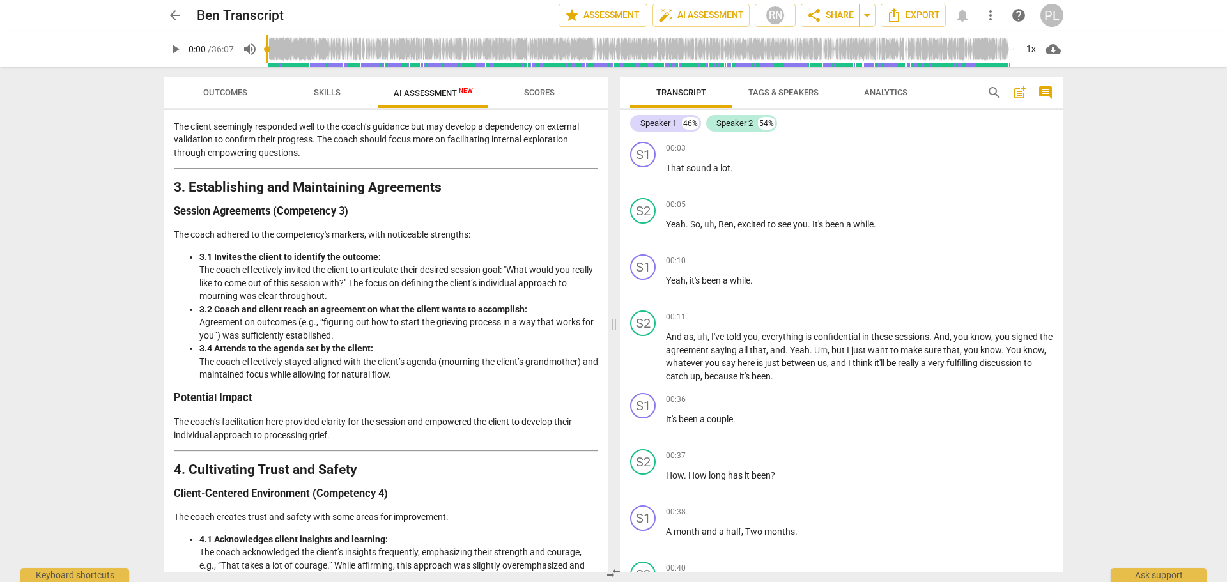
scroll to position [644, 0]
drag, startPoint x: 411, startPoint y: 93, endPoint x: 402, endPoint y: 121, distance: 30.1
click at [402, 111] on h3 "Potential Impact" at bounding box center [386, 104] width 424 height 13
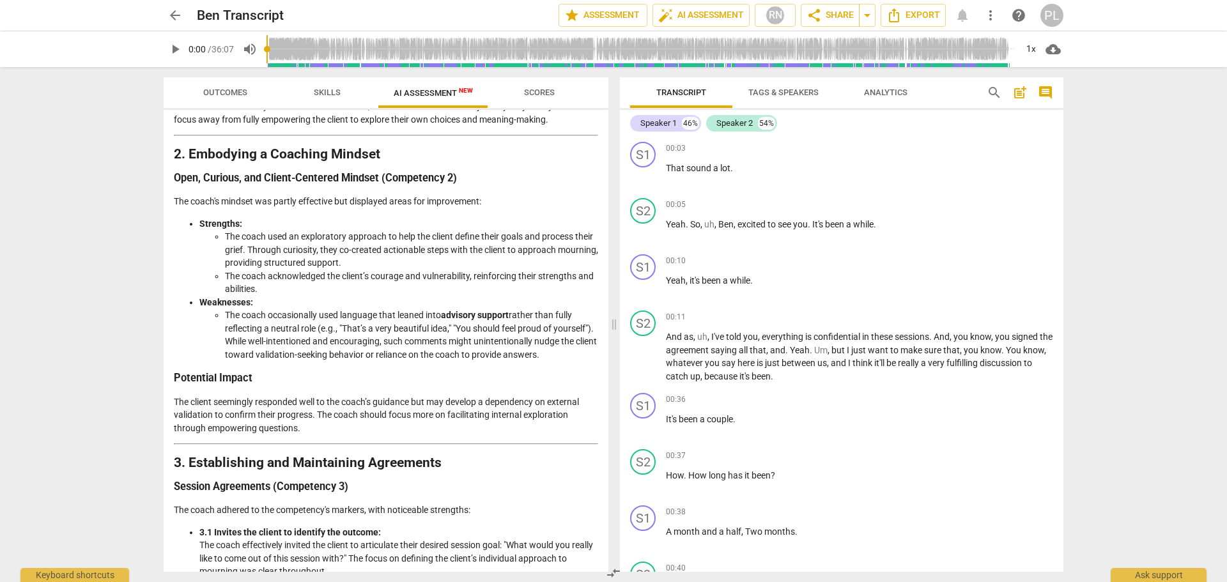
scroll to position [325, 0]
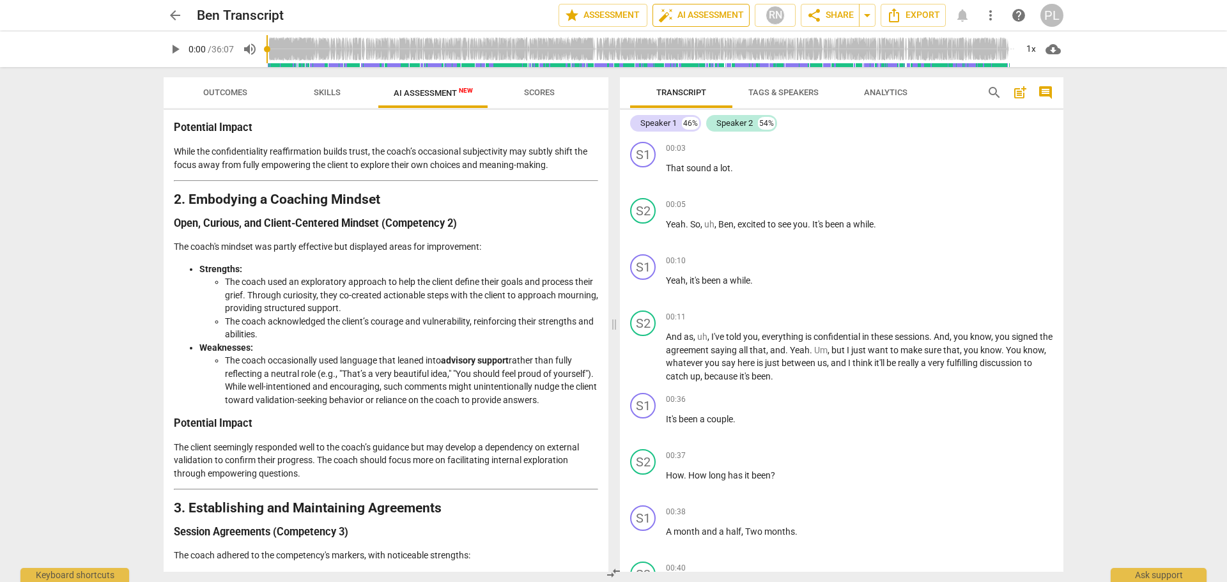
click at [700, 15] on span "auto_fix_high AI Assessment" at bounding box center [701, 15] width 86 height 15
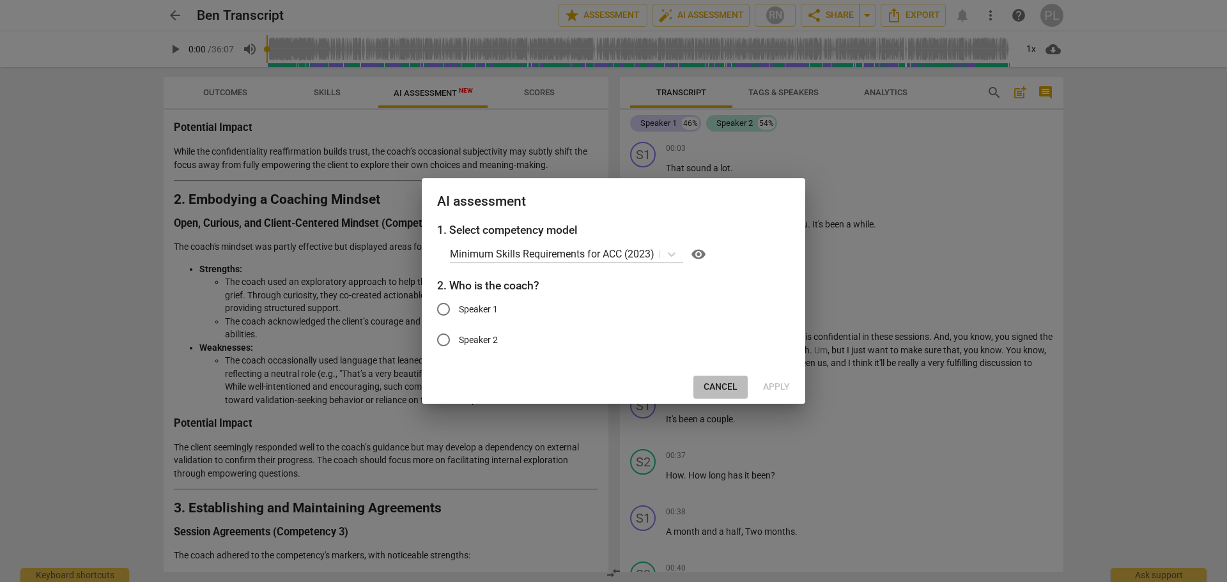
click at [722, 385] on span "Cancel" at bounding box center [721, 387] width 34 height 13
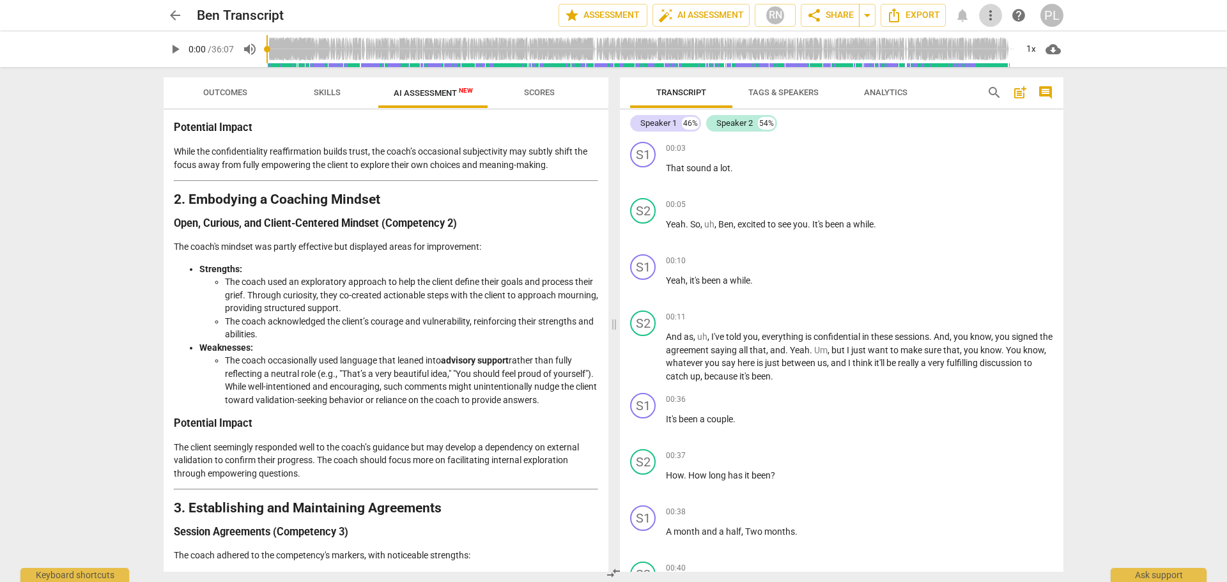
click at [992, 13] on span "more_vert" at bounding box center [990, 15] width 15 height 15
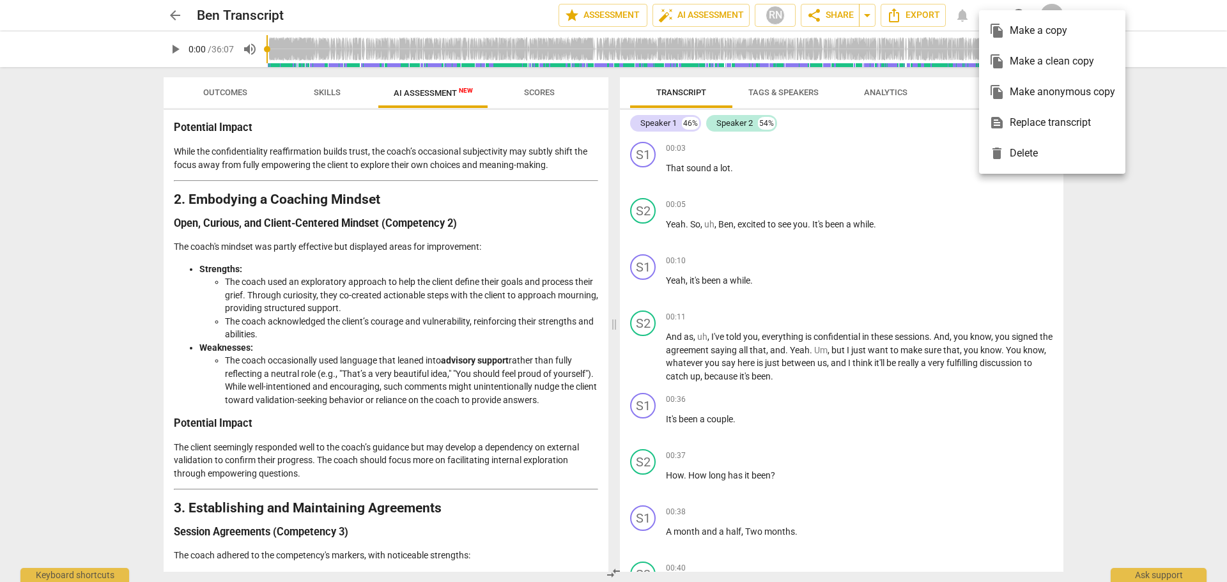
click at [911, 22] on div at bounding box center [613, 291] width 1227 height 582
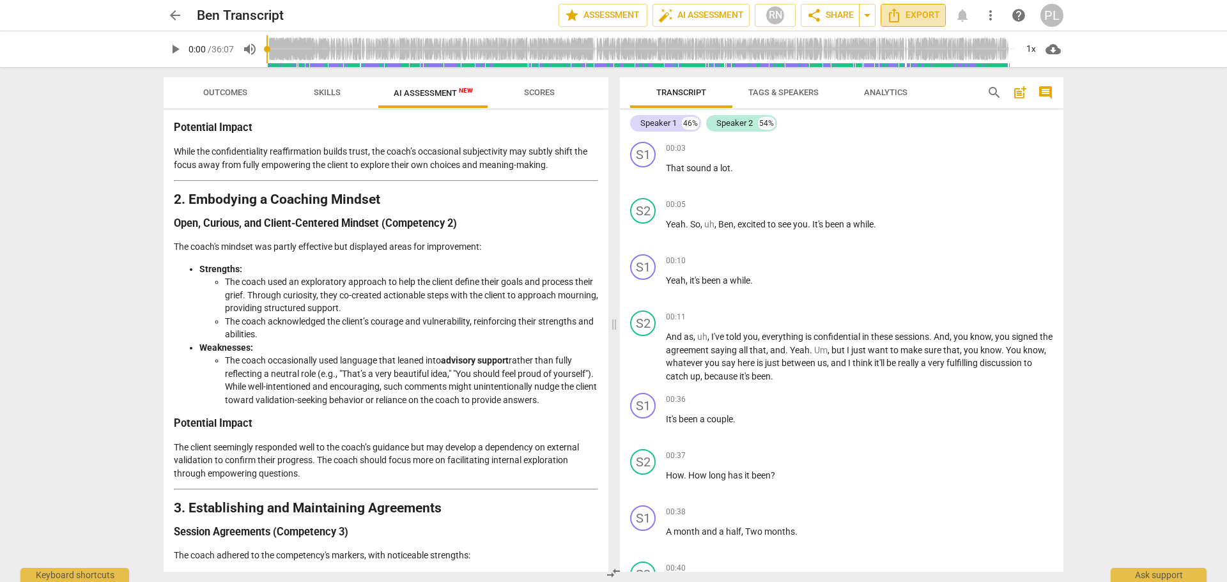
click at [909, 21] on span "Export" at bounding box center [913, 15] width 54 height 15
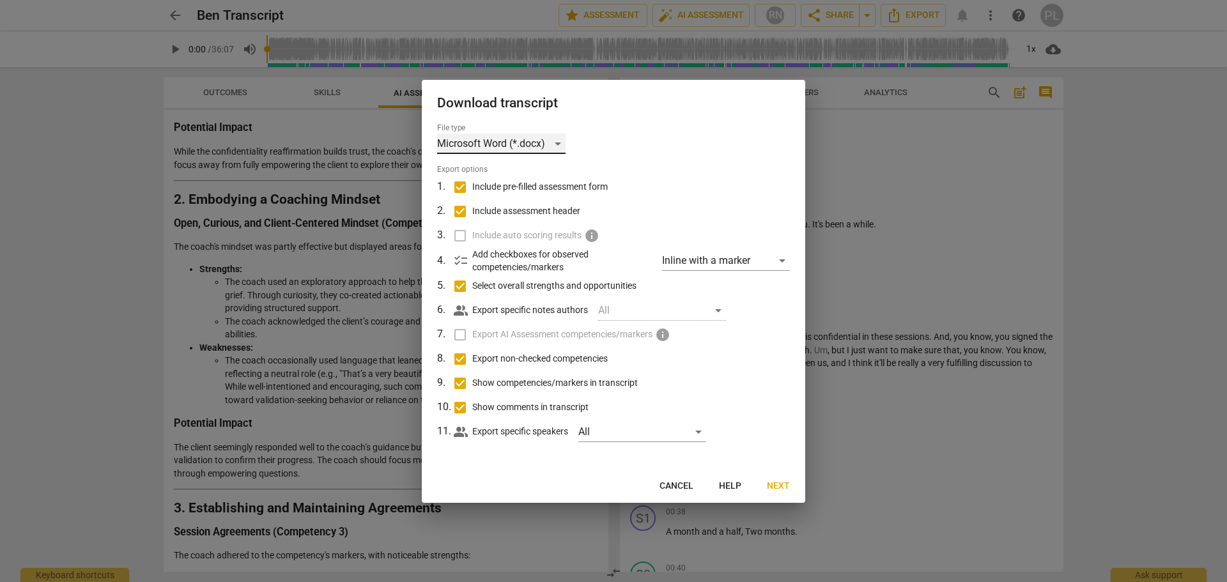
click at [549, 144] on div "Microsoft Word (*.docx)" at bounding box center [501, 144] width 128 height 20
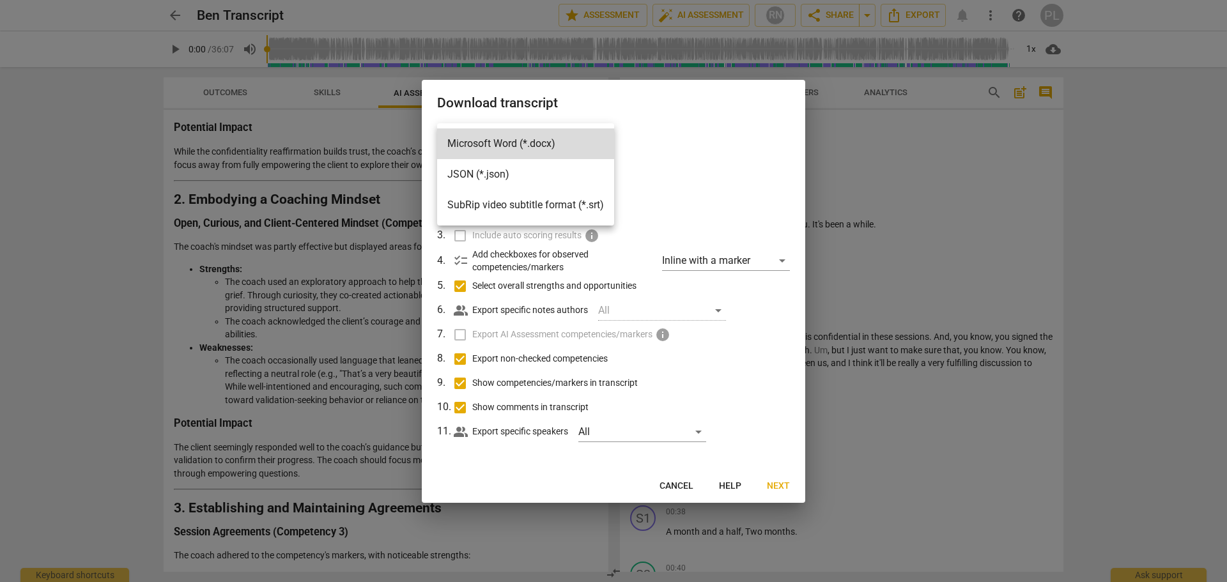
click at [679, 180] on div at bounding box center [613, 291] width 1227 height 582
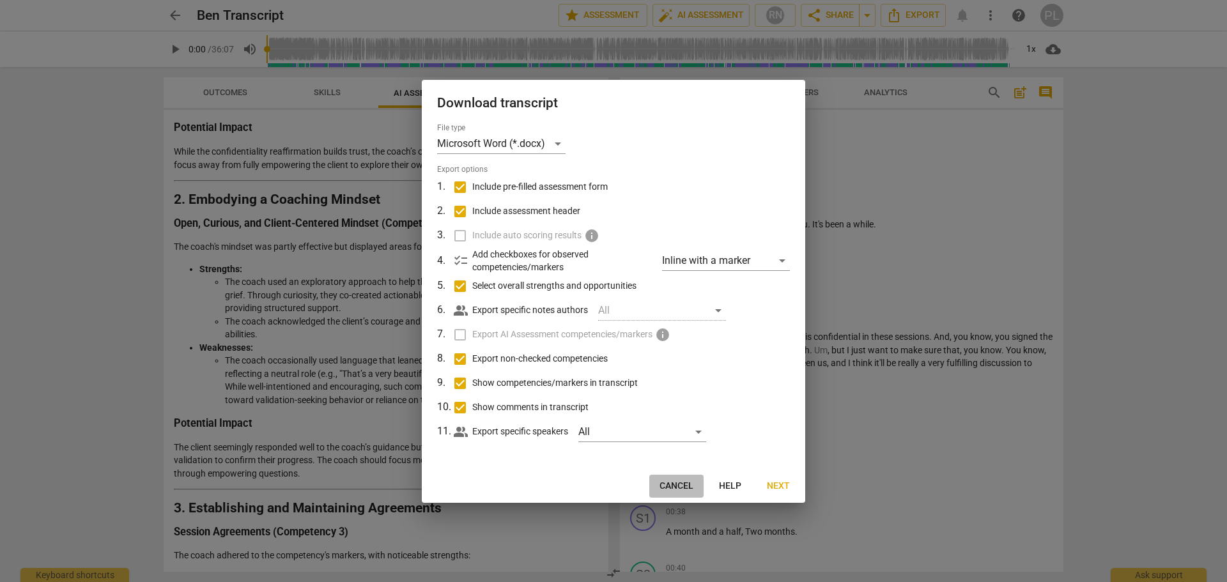
click at [673, 483] on span "Cancel" at bounding box center [676, 486] width 34 height 13
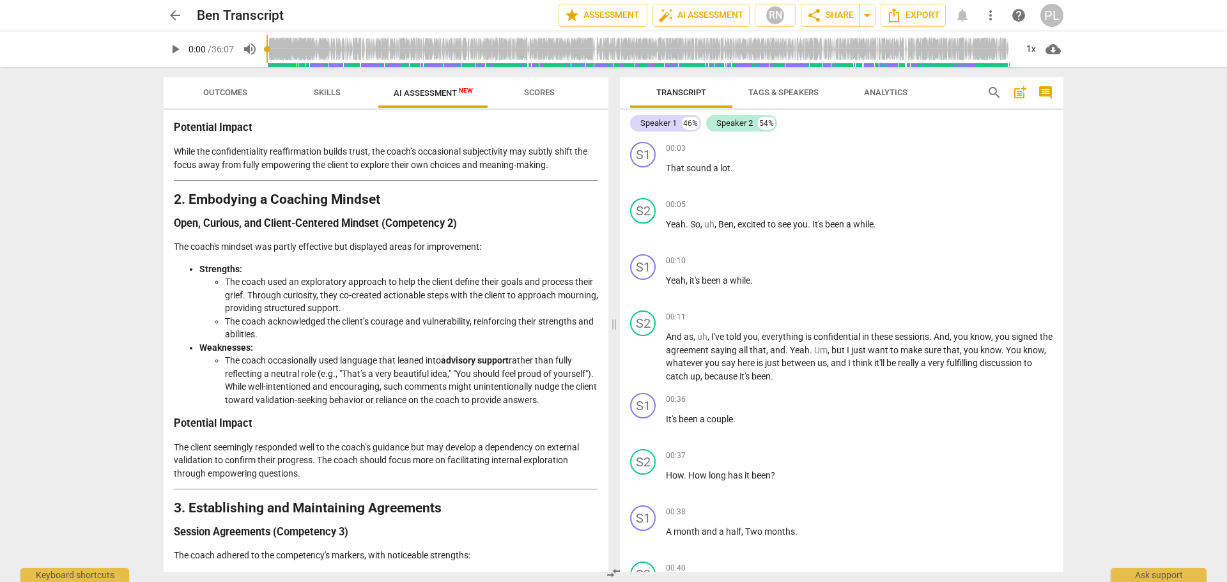
click at [357, 243] on p "The coach's mindset was partly effective but displayed areas for improvement:" at bounding box center [386, 246] width 424 height 13
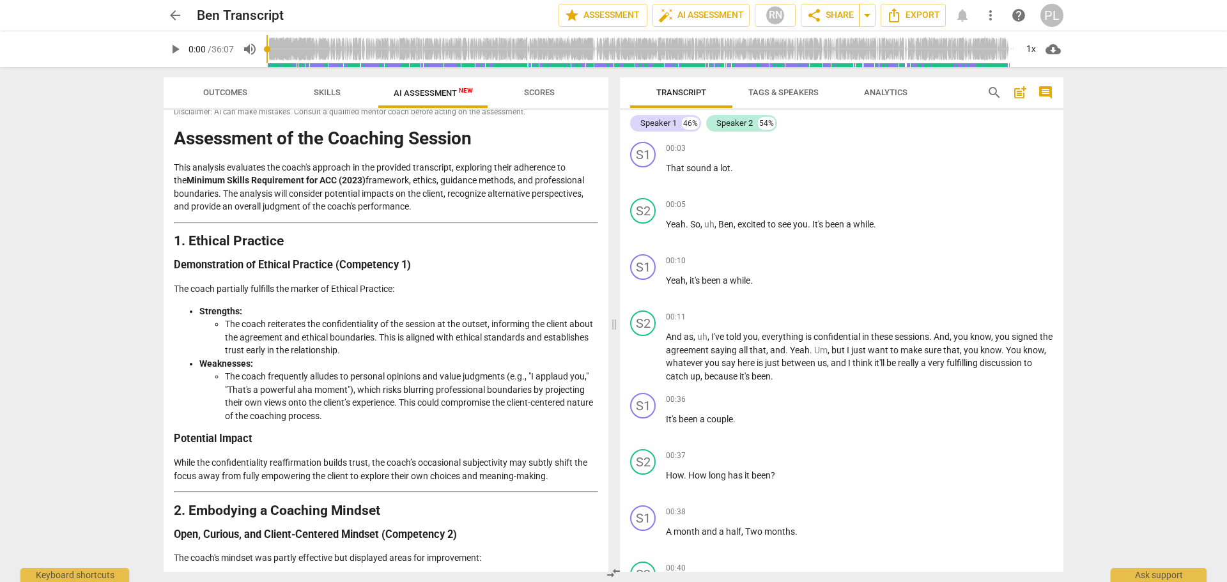
scroll to position [0, 0]
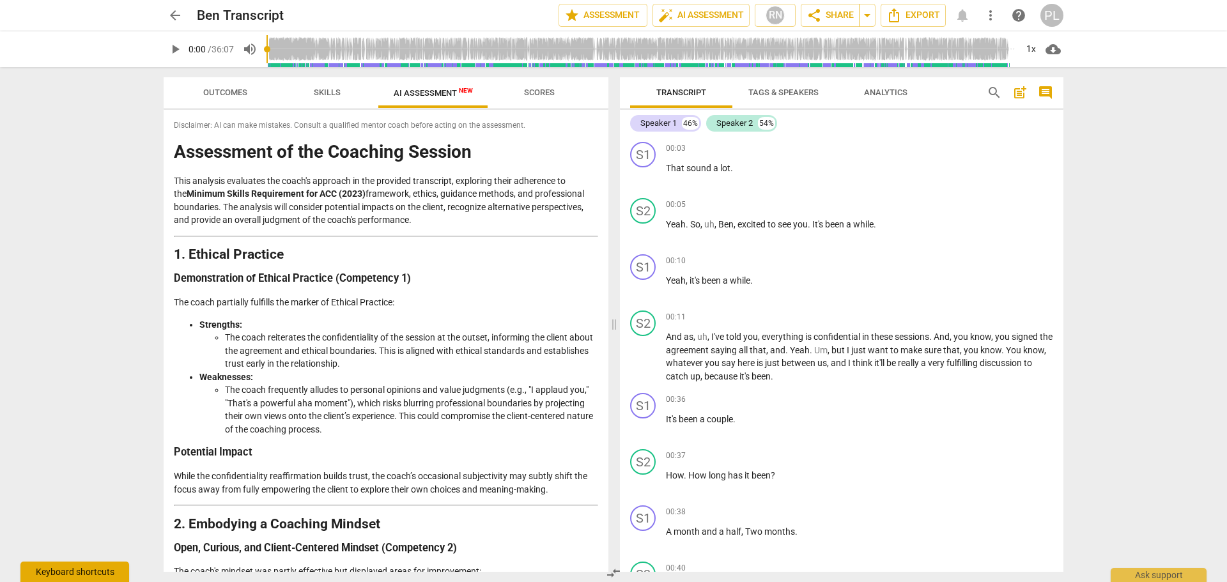
click at [76, 573] on div "Keyboard shortcuts" at bounding box center [74, 572] width 109 height 20
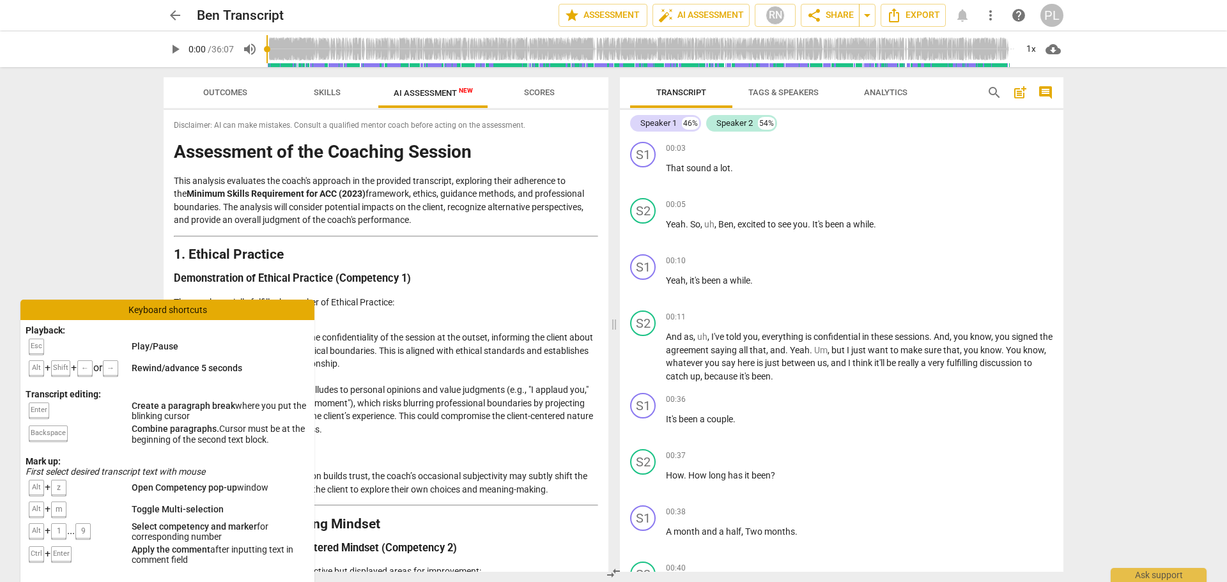
click at [168, 314] on div "Keyboard shortcuts" at bounding box center [167, 310] width 294 height 20
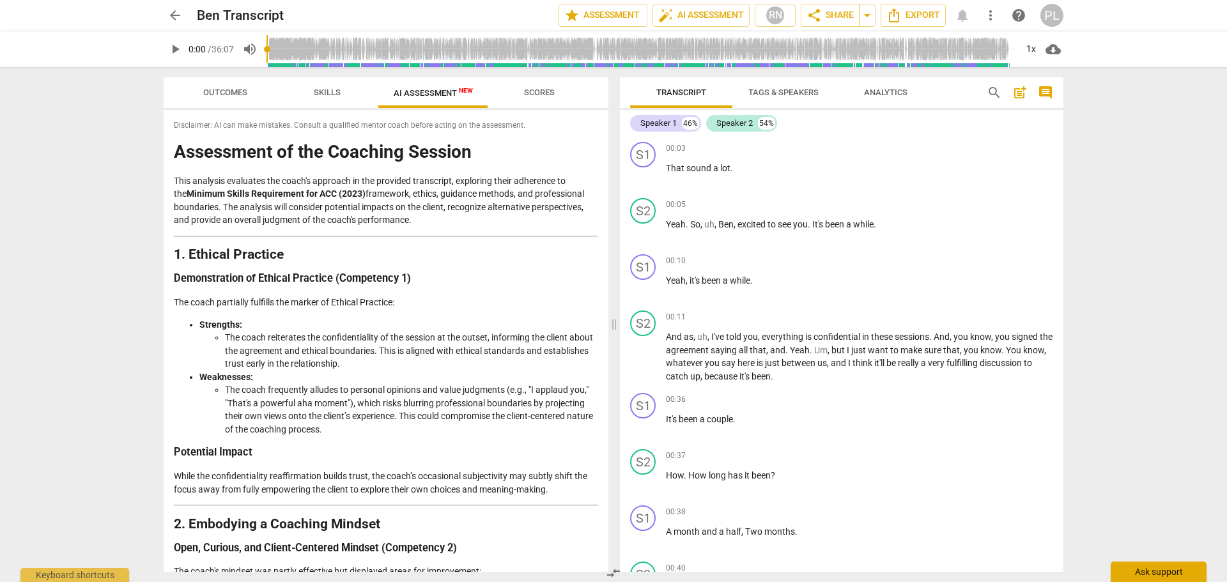
click at [1145, 571] on div "Ask support" at bounding box center [1159, 572] width 96 height 20
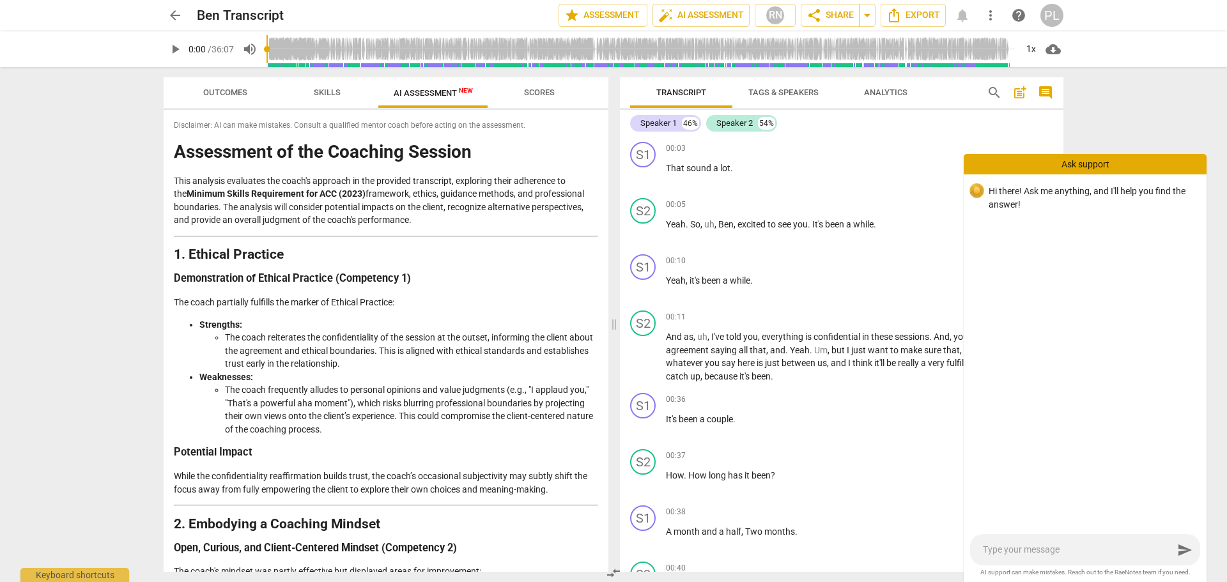
click at [1057, 551] on textarea at bounding box center [1078, 550] width 190 height 12
type textarea "H"
type textarea "Ho"
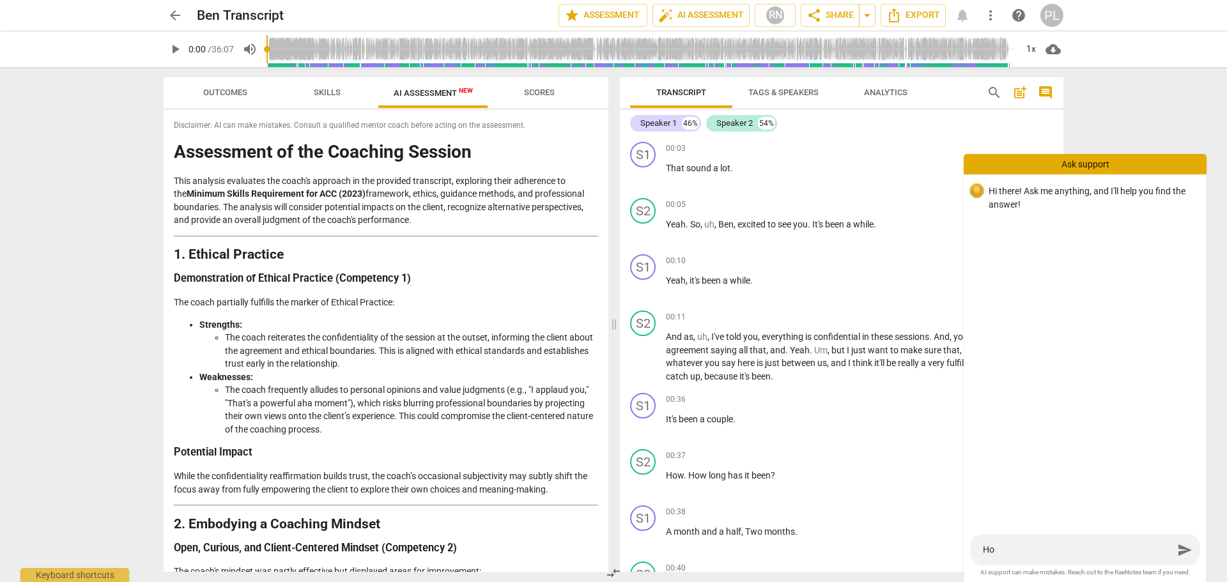
type textarea "How"
type textarea "How d"
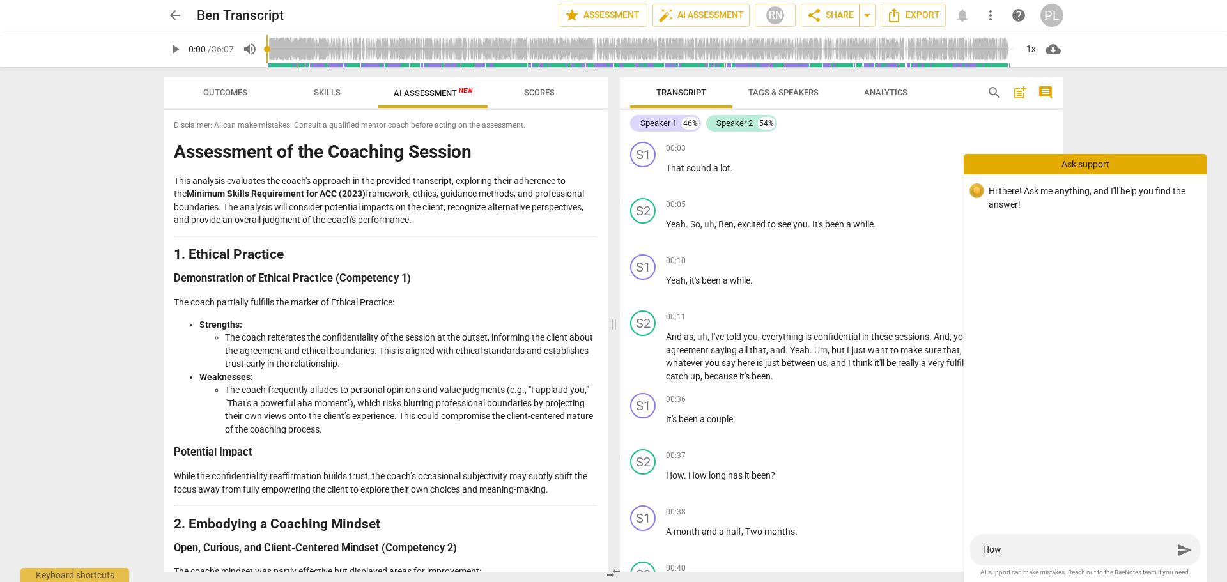
type textarea "How d"
type textarea "How do"
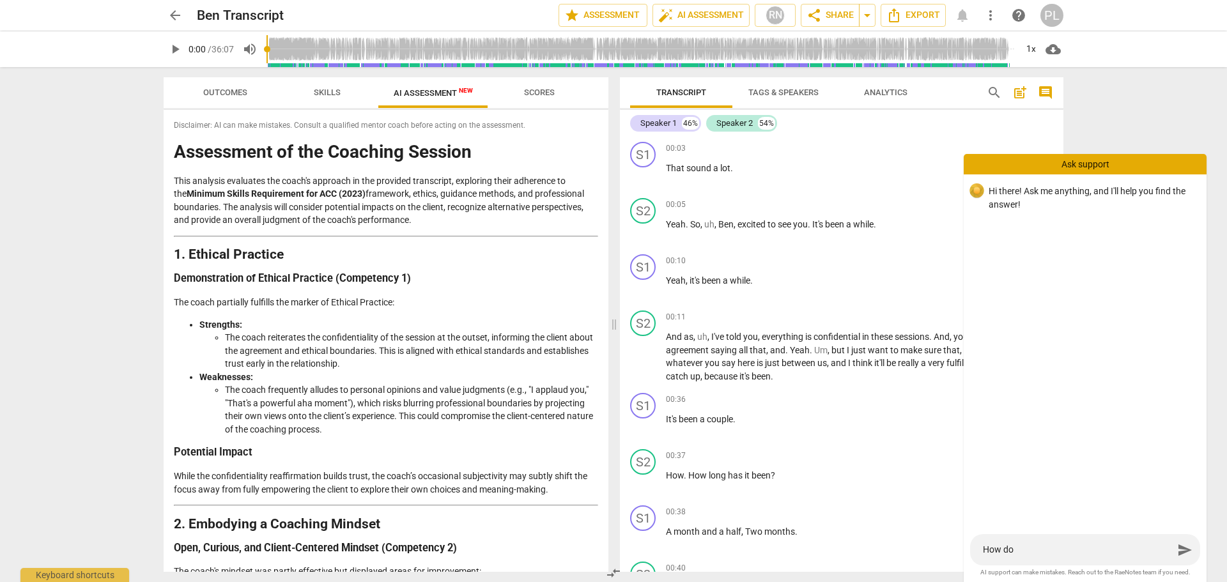
type textarea "How do I"
type textarea "How do I e"
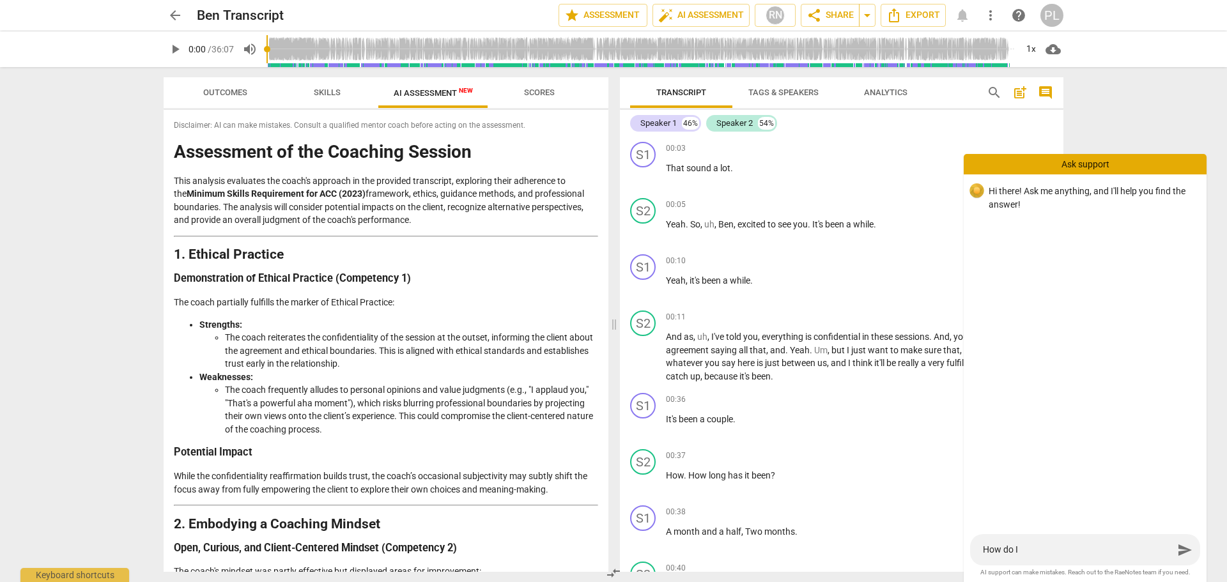
type textarea "How do I e"
type textarea "How do I ex"
type textarea "How do I exp"
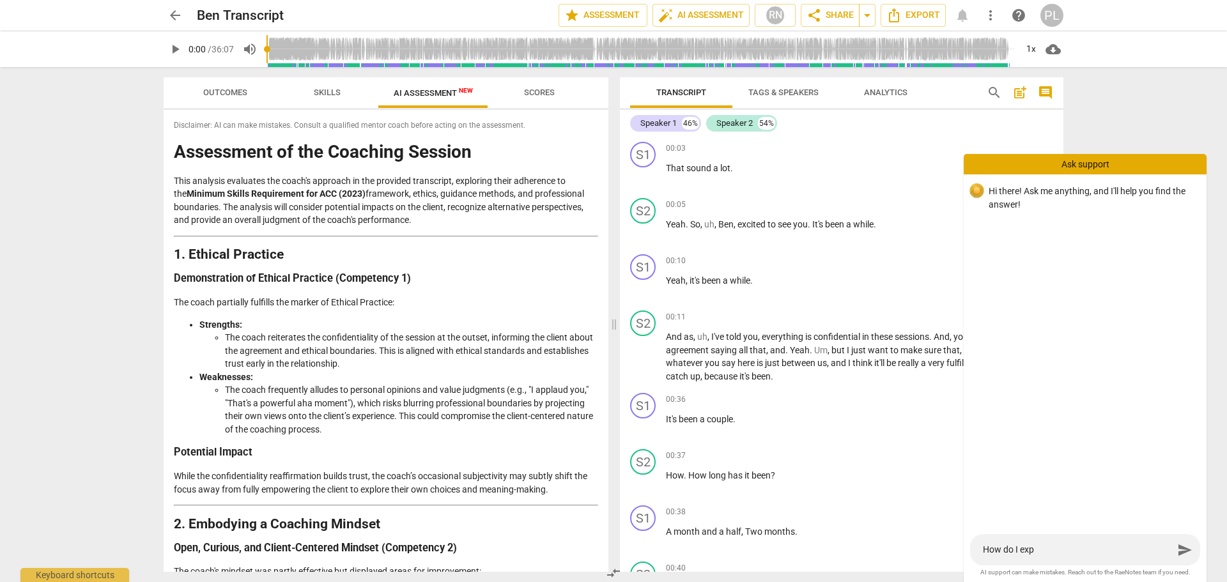
type textarea "How do I expo"
type textarea "How do I expor"
type textarea "How do I export"
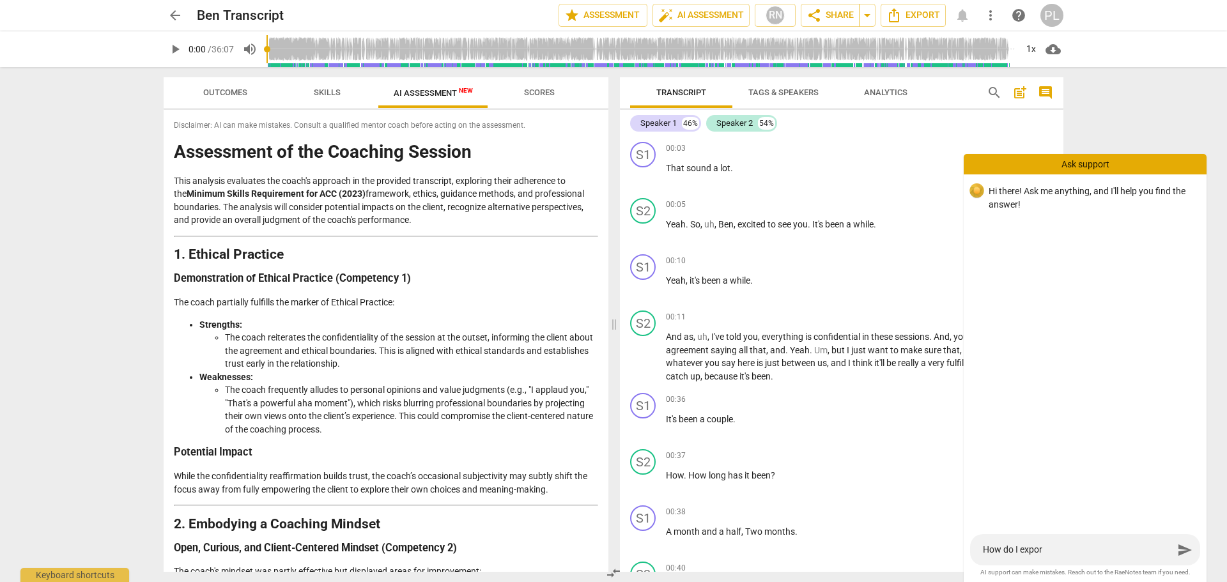
type textarea "How do I export"
type textarea "How do I export A"
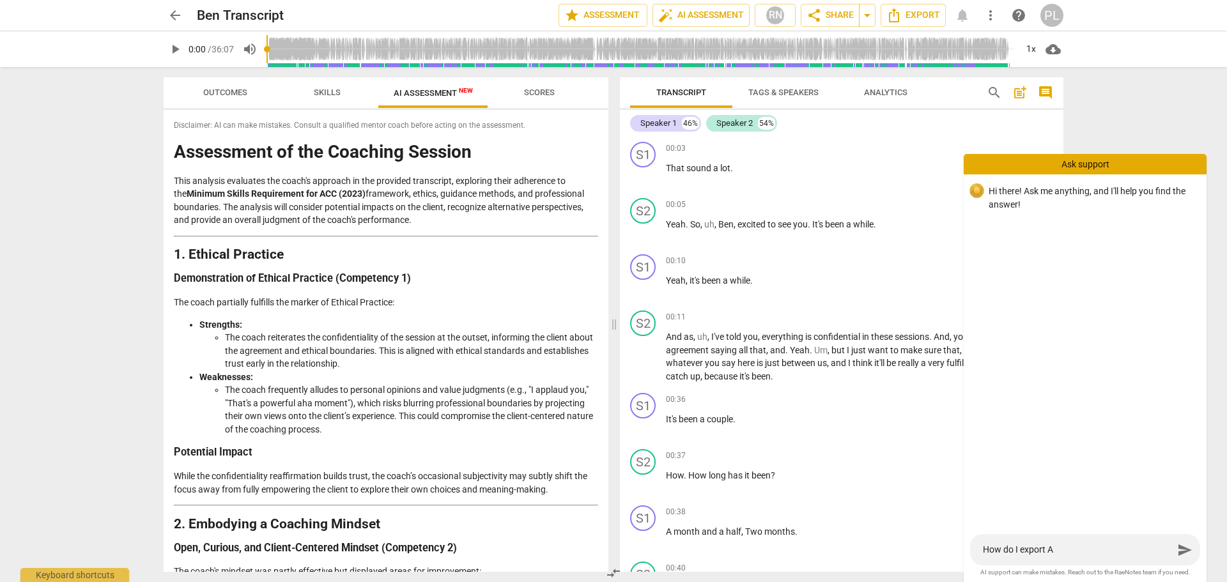
type textarea "How do I export AI"
type textarea "How do I export AI A"
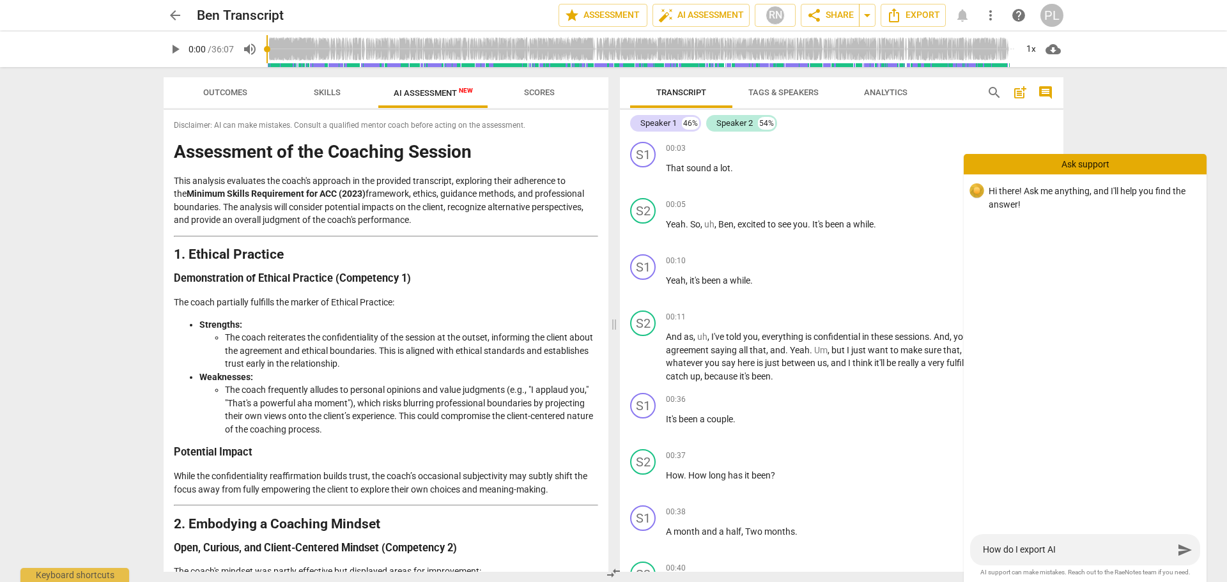
type textarea "How do I export AI A"
type textarea "How do I export AI As"
type textarea "How do I export AI Ass"
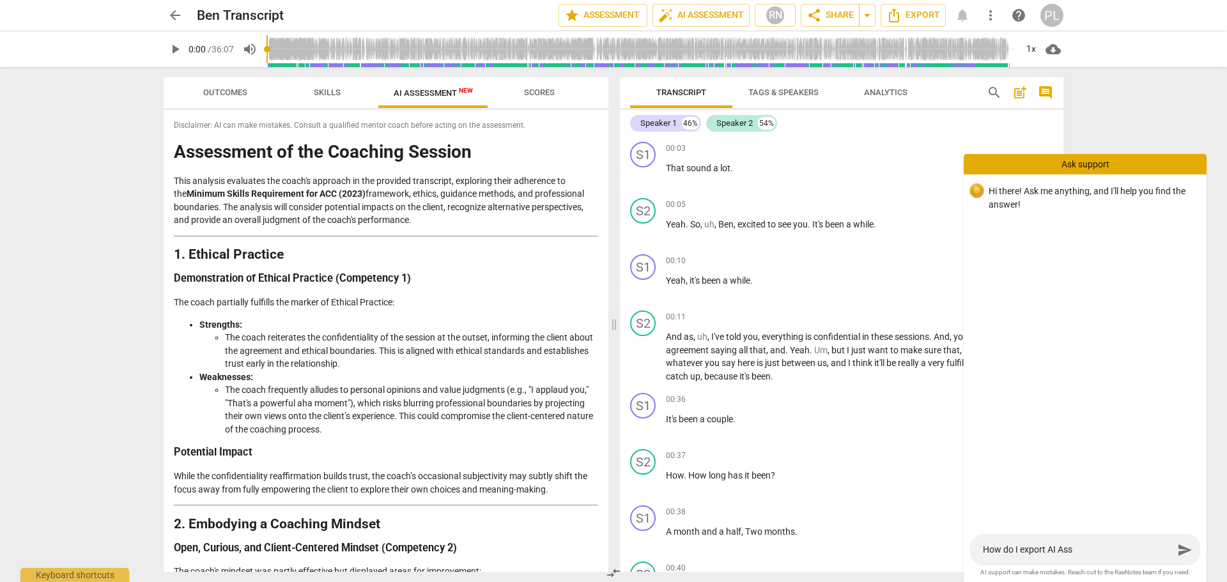
type textarea "How do I export AI Asse"
type textarea "How do I export AI Asses"
type textarea "How do I export AI Assess"
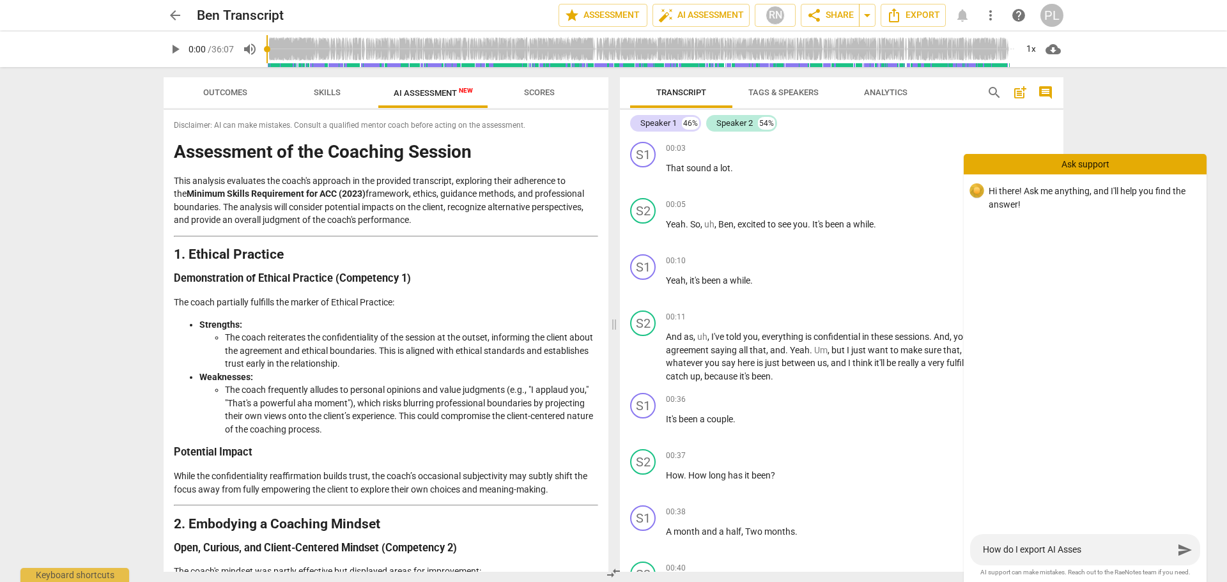
type textarea "How do I export AI Assess"
type textarea "How do I export AI Assessm"
type textarea "How do I export AI Assessme"
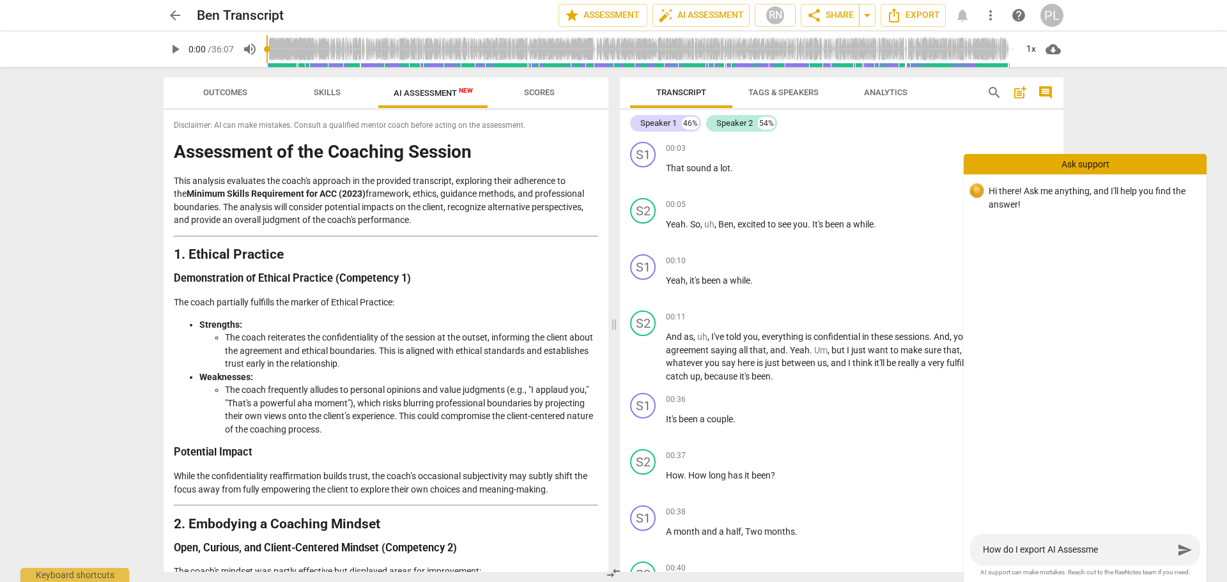
type textarea "How do I export AI Assessmen"
type textarea "How do I export AI Assessment"
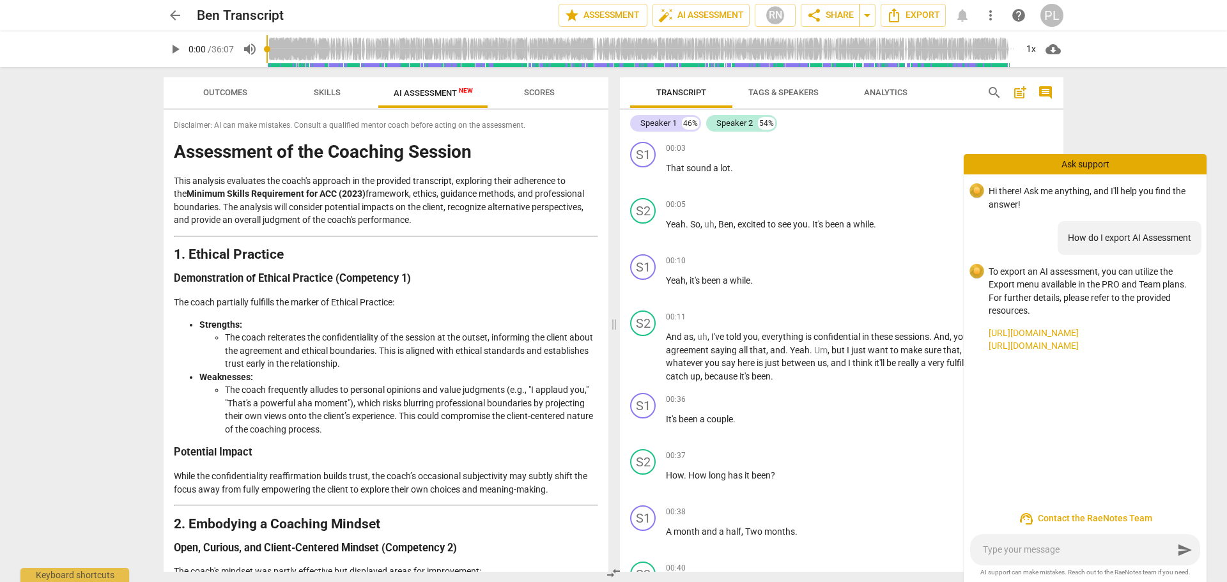
click at [180, 16] on span "arrow_back" at bounding box center [174, 15] width 15 height 15
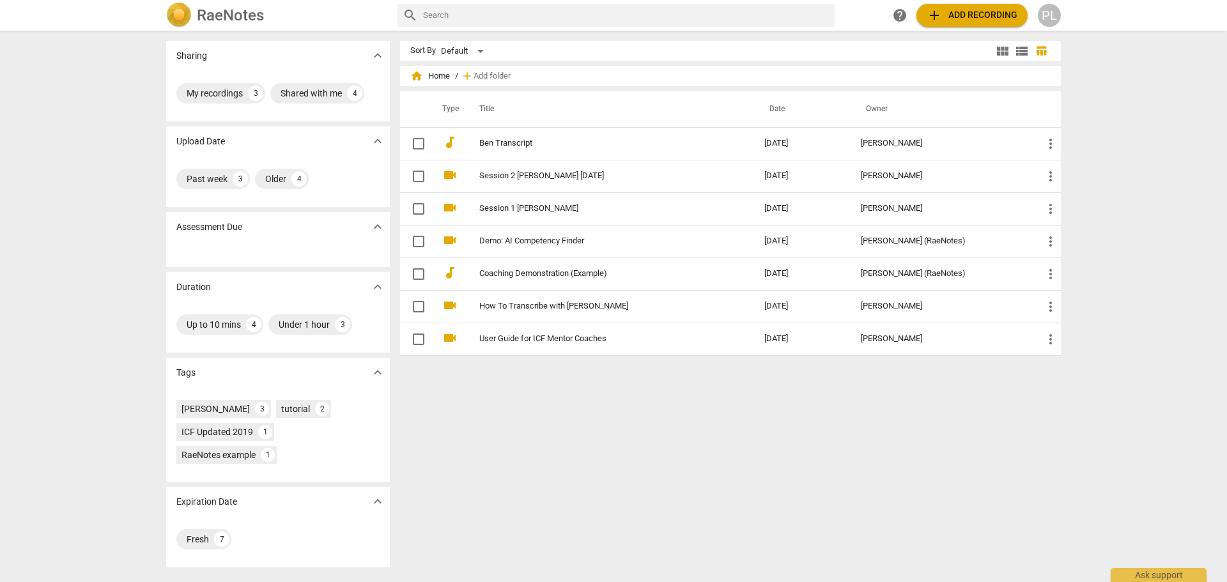
click at [1052, 12] on div "PL" at bounding box center [1049, 15] width 23 height 23
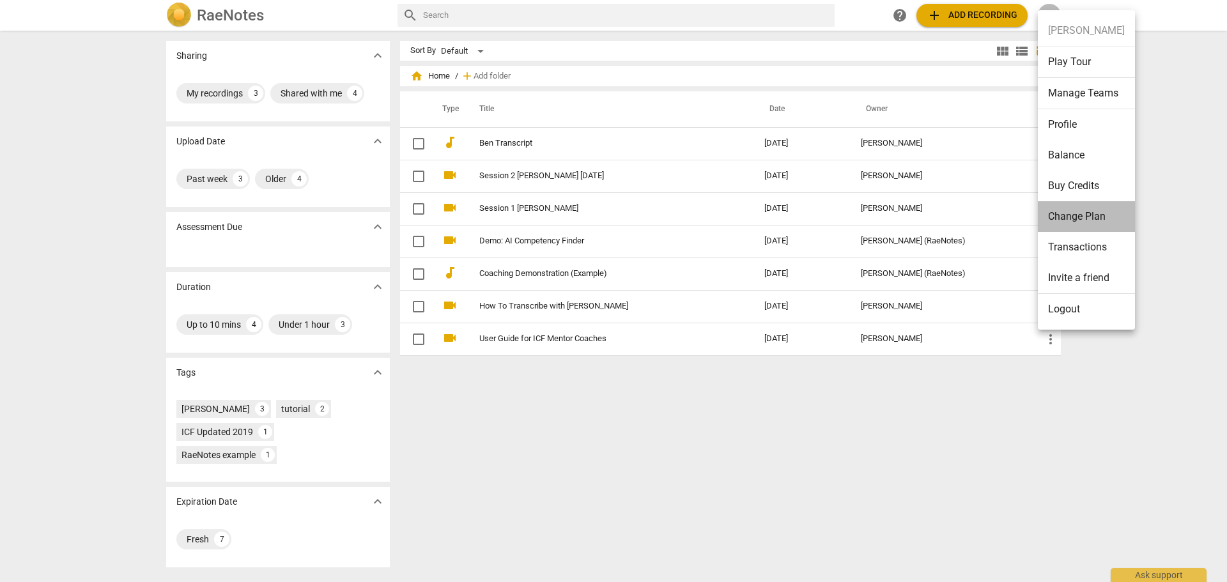
click at [1094, 212] on li "Change Plan" at bounding box center [1086, 216] width 97 height 31
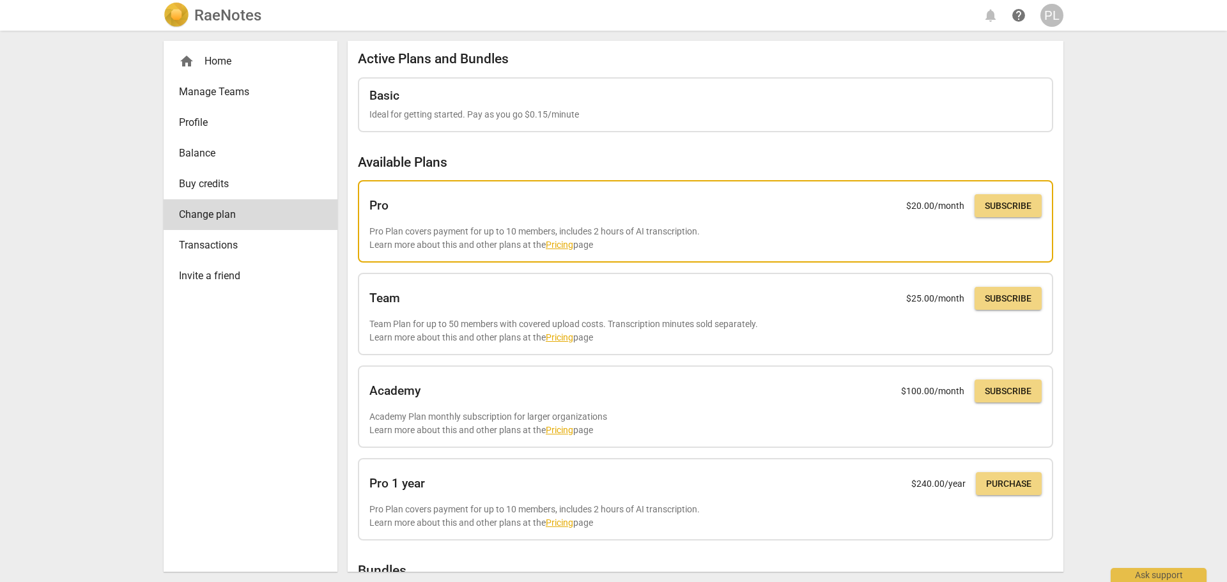
click at [999, 206] on span "Subscribe" at bounding box center [1008, 206] width 47 height 13
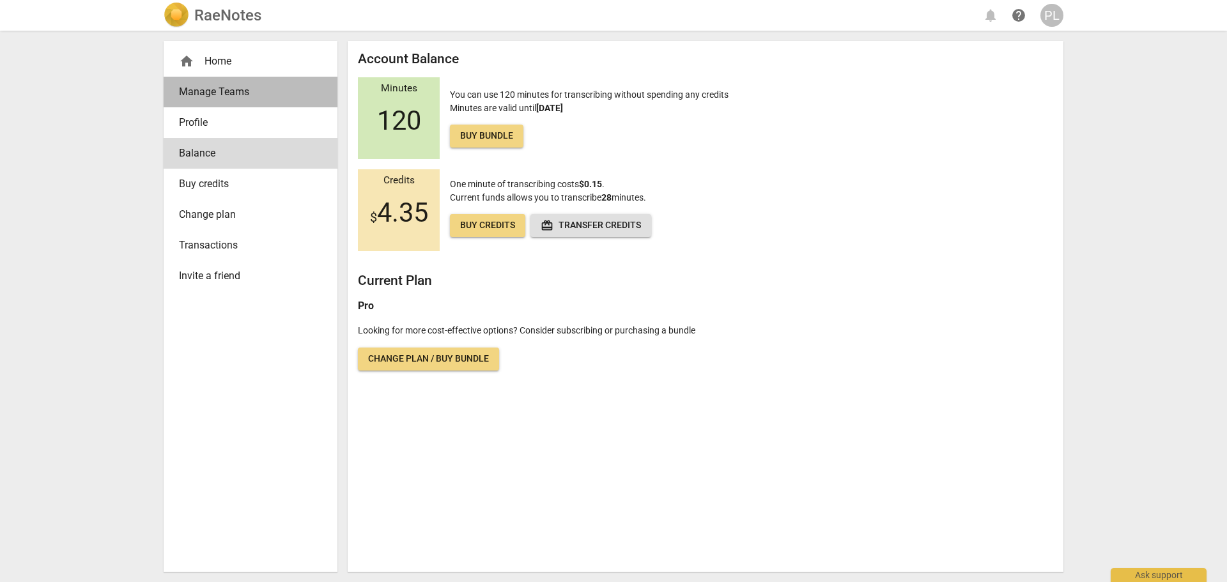
click at [215, 94] on span "Manage Teams" at bounding box center [245, 91] width 133 height 15
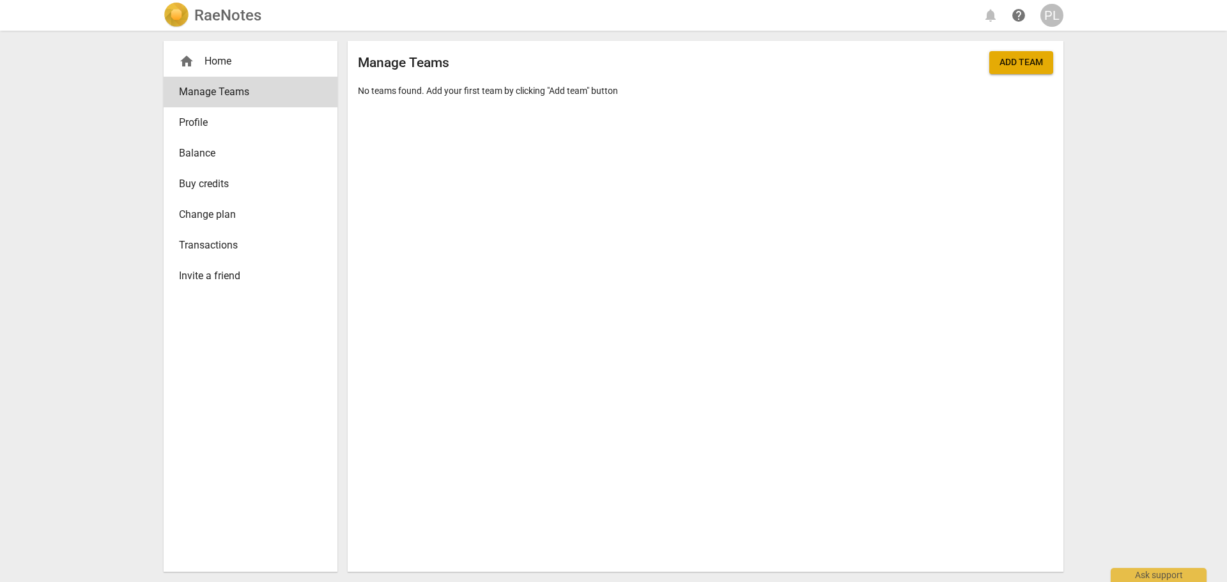
click at [1022, 64] on span "Add team" at bounding box center [1020, 62] width 43 height 13
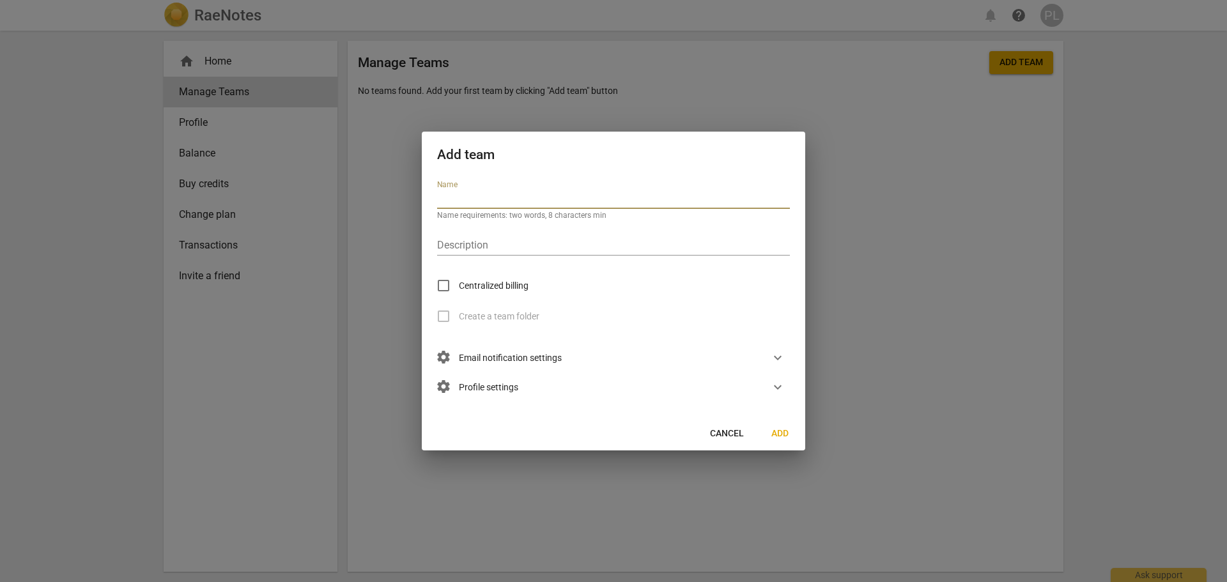
click at [464, 190] on input "text" at bounding box center [613, 199] width 353 height 19
type input "Stefanie"
click at [482, 288] on span "Centralized billing" at bounding box center [494, 285] width 70 height 13
click at [459, 288] on input "Centralized billing" at bounding box center [443, 285] width 31 height 31
checkbox input "true"
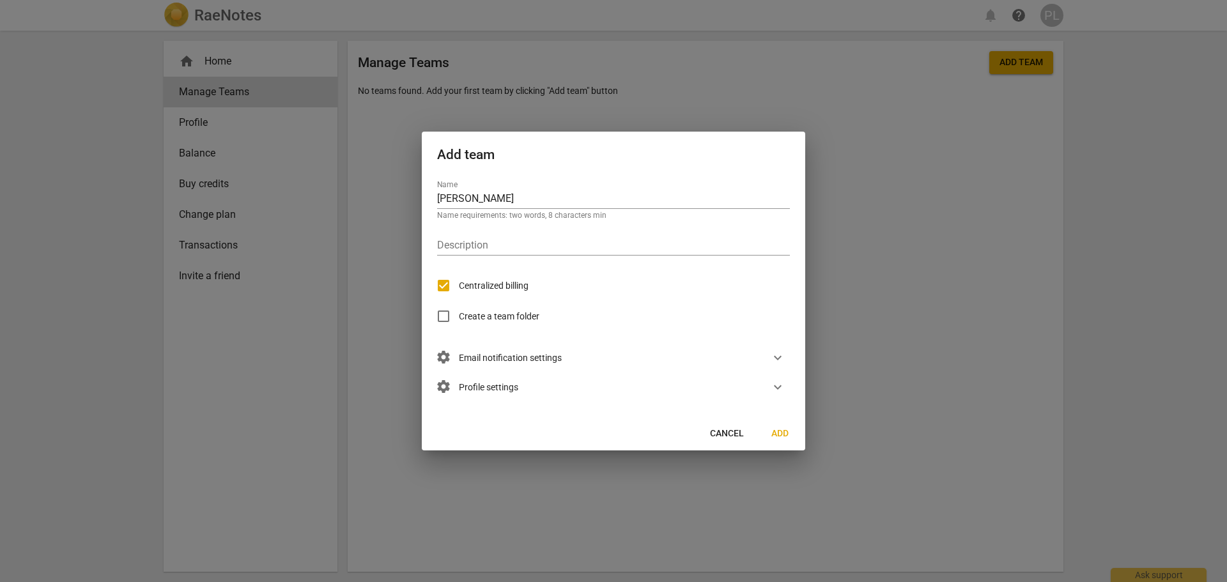
click at [473, 316] on span "Create a team folder" at bounding box center [499, 316] width 81 height 13
click at [459, 316] on input "Create a team folder" at bounding box center [443, 316] width 31 height 31
click at [504, 317] on span "Create a team folder" at bounding box center [499, 316] width 81 height 13
click at [459, 317] on input "Create a team folder" at bounding box center [443, 316] width 31 height 31
click at [497, 318] on span "Create a team folder" at bounding box center [499, 316] width 81 height 13
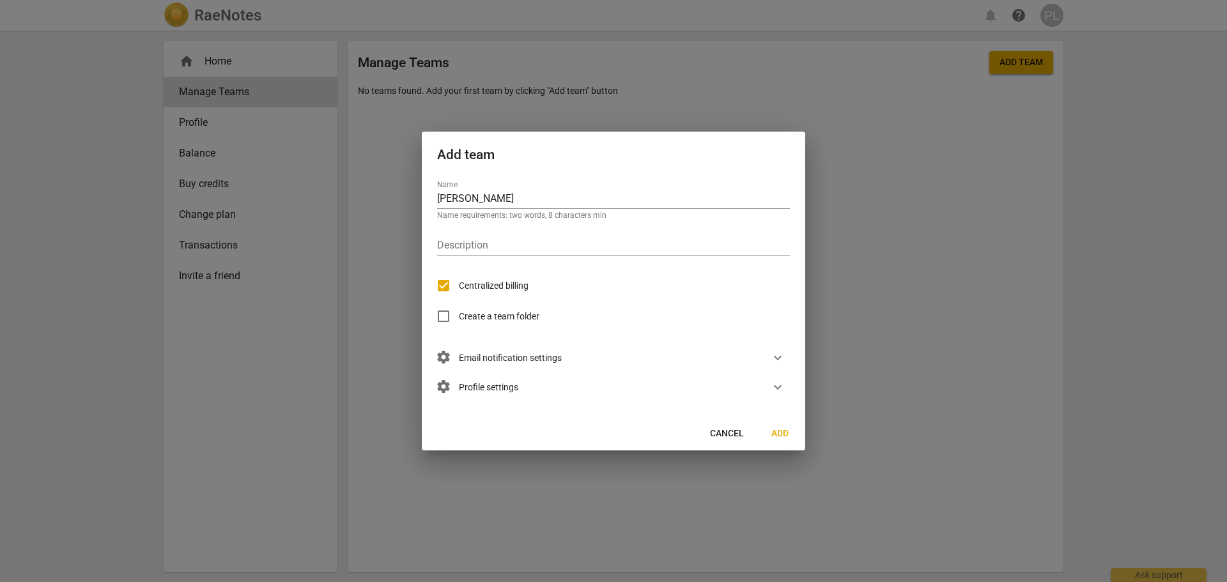
click at [459, 318] on input "Create a team folder" at bounding box center [443, 316] width 31 height 31
checkbox input "true"
click at [504, 200] on input "Stefanie" at bounding box center [613, 199] width 353 height 19
type input "Stefanie Eastcott"
click at [479, 358] on span "settings Email notification settings" at bounding box center [499, 358] width 125 height 14
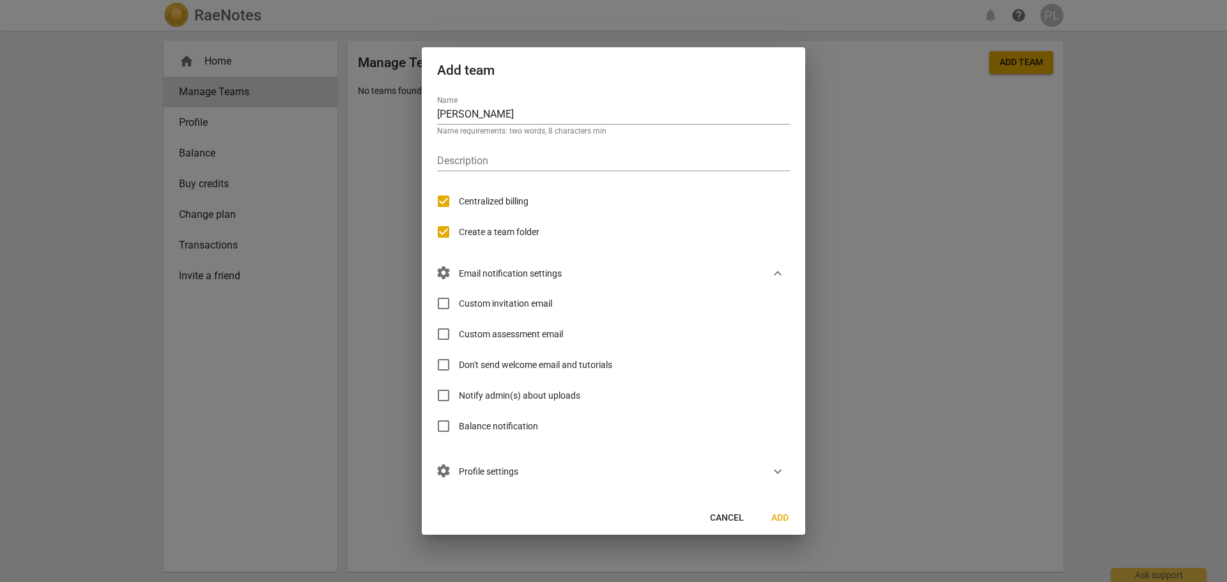
click at [477, 469] on span "settings Profile settings" at bounding box center [477, 472] width 81 height 14
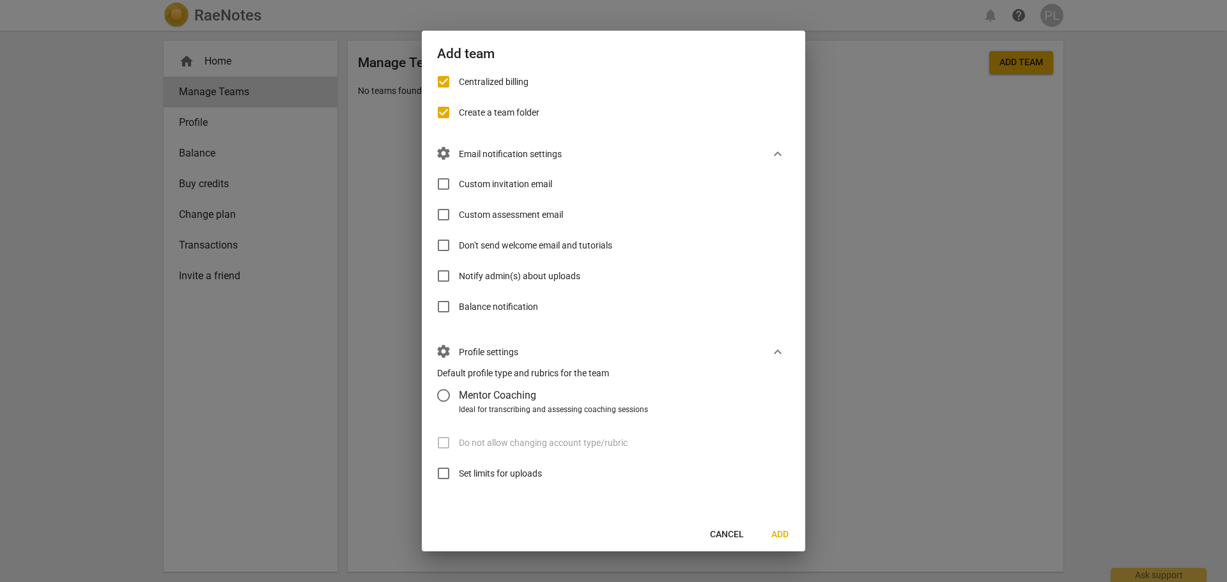
scroll to position [104, 0]
click at [475, 474] on span "Set limits for uploads" at bounding box center [500, 472] width 83 height 13
click at [459, 474] on input "Set limits for uploads" at bounding box center [443, 473] width 31 height 31
checkbox input "true"
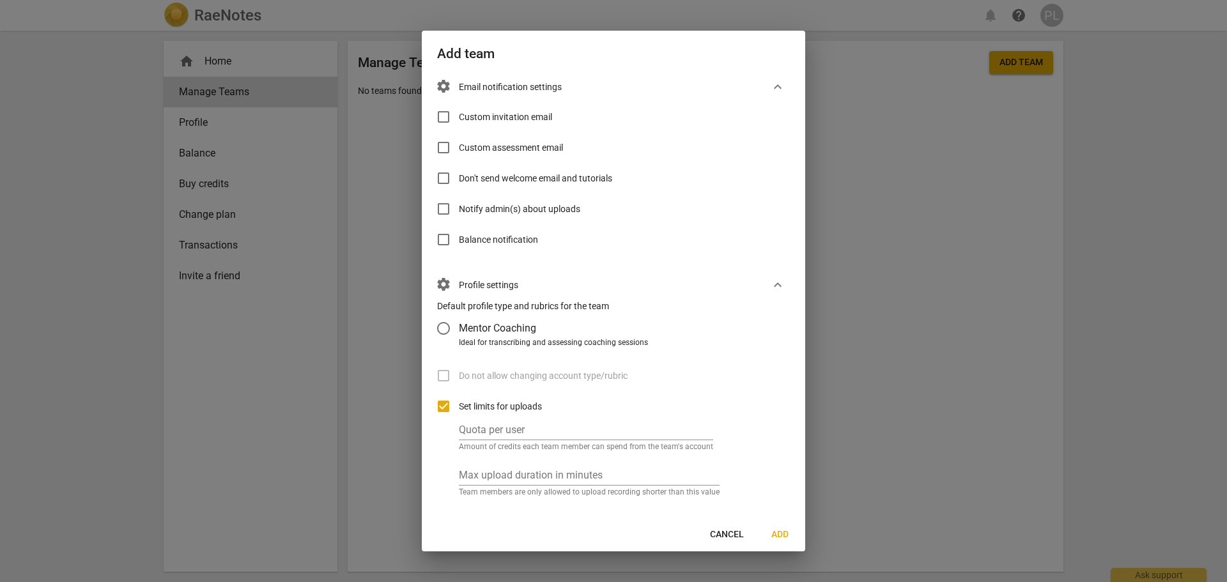
scroll to position [172, 0]
click at [496, 431] on input "number" at bounding box center [586, 429] width 254 height 19
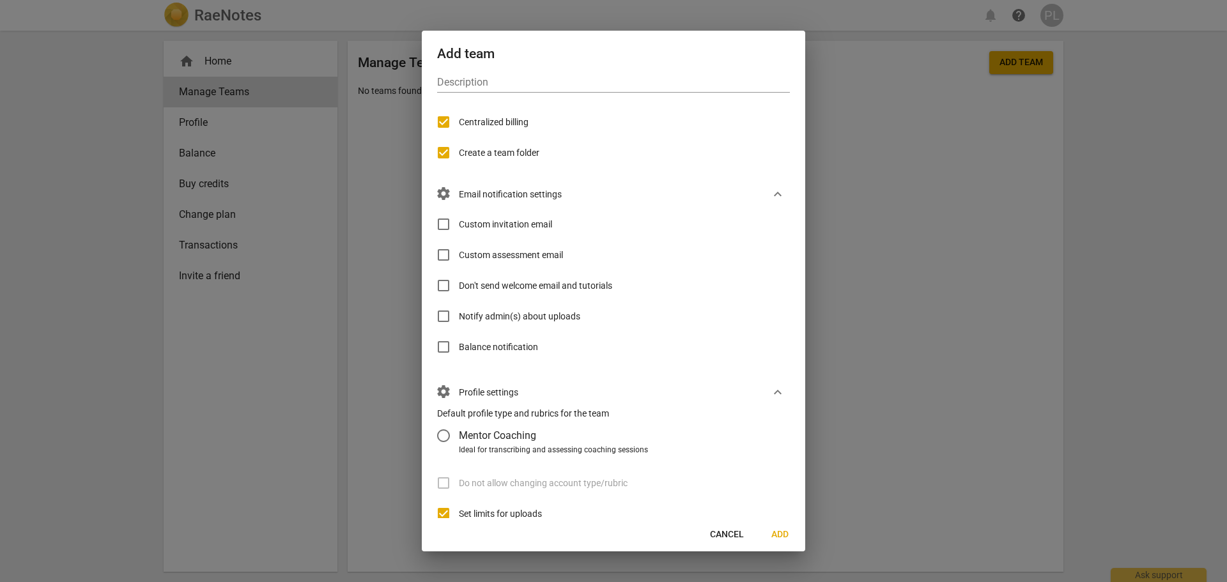
scroll to position [64, 0]
click at [781, 535] on span "Add" at bounding box center [779, 534] width 20 height 13
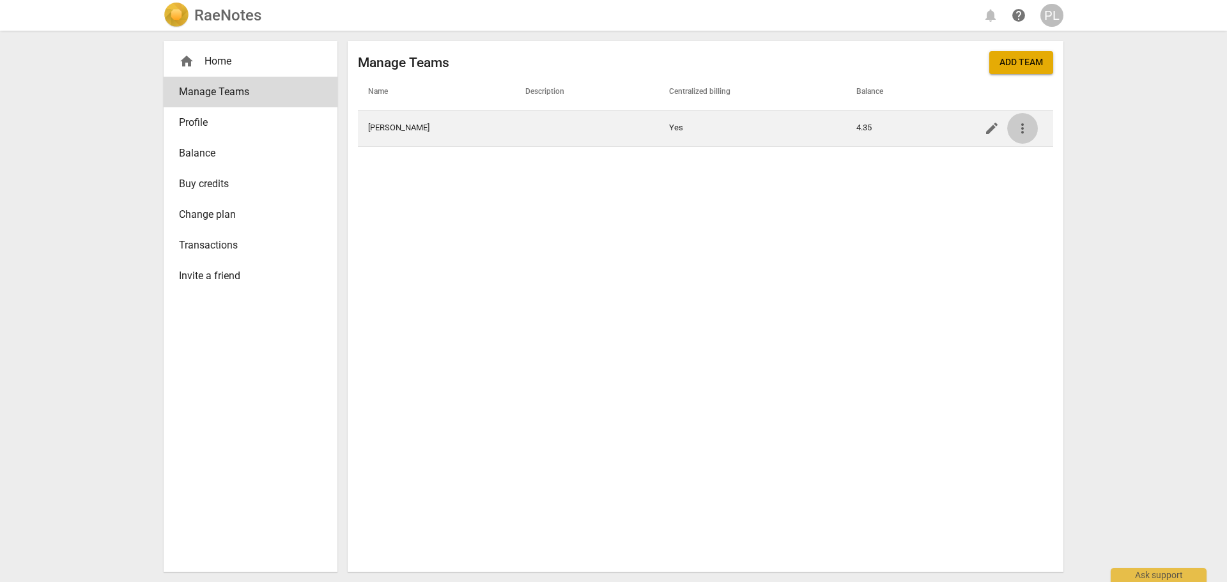
click at [1020, 133] on span "more_vert" at bounding box center [1022, 128] width 15 height 15
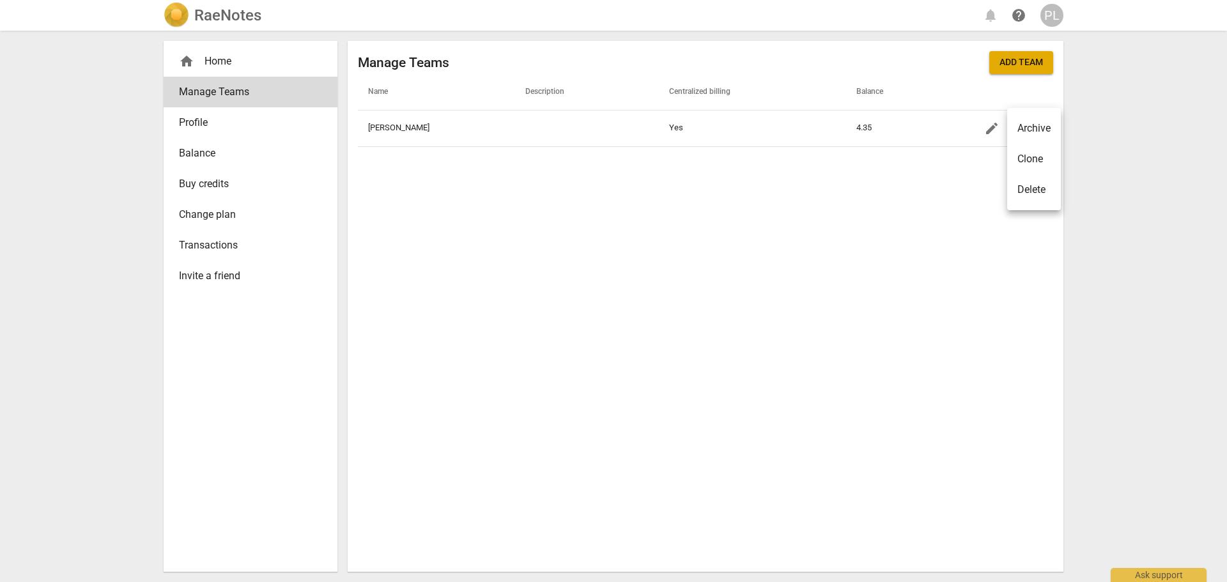
click at [987, 135] on div at bounding box center [613, 291] width 1227 height 582
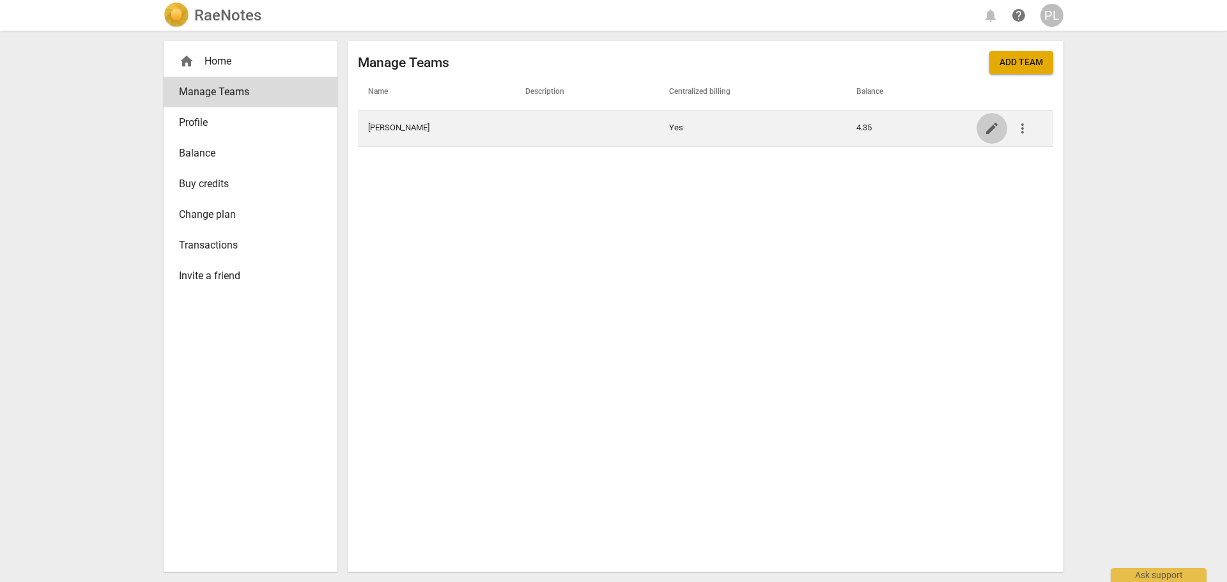
click at [992, 130] on span "edit" at bounding box center [991, 128] width 15 height 15
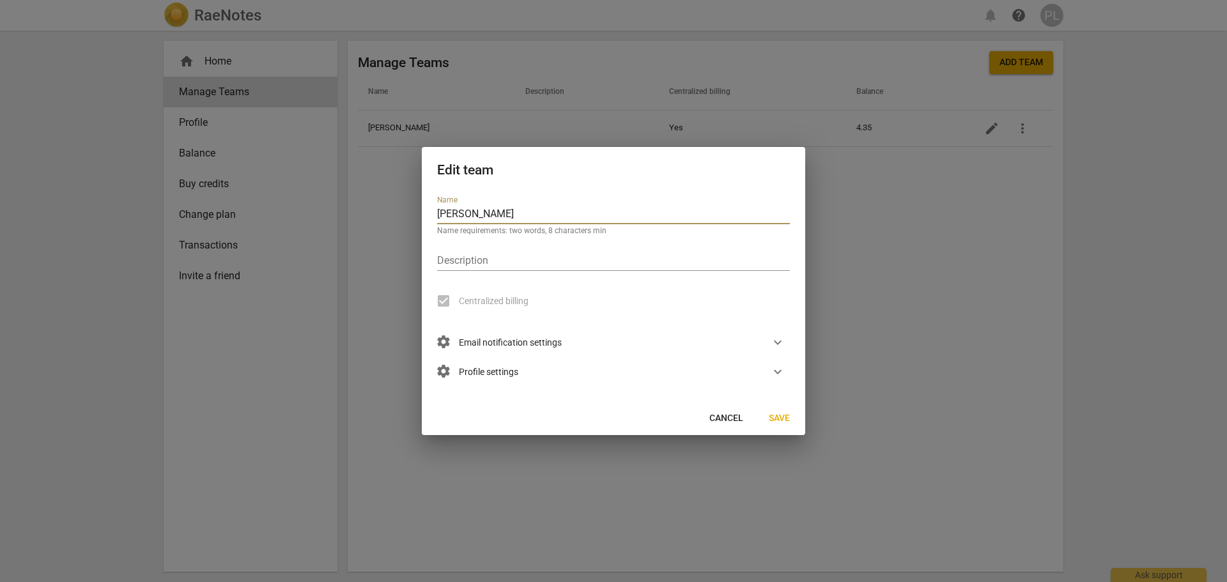
click at [490, 346] on span "settings Email notification settings" at bounding box center [499, 342] width 125 height 14
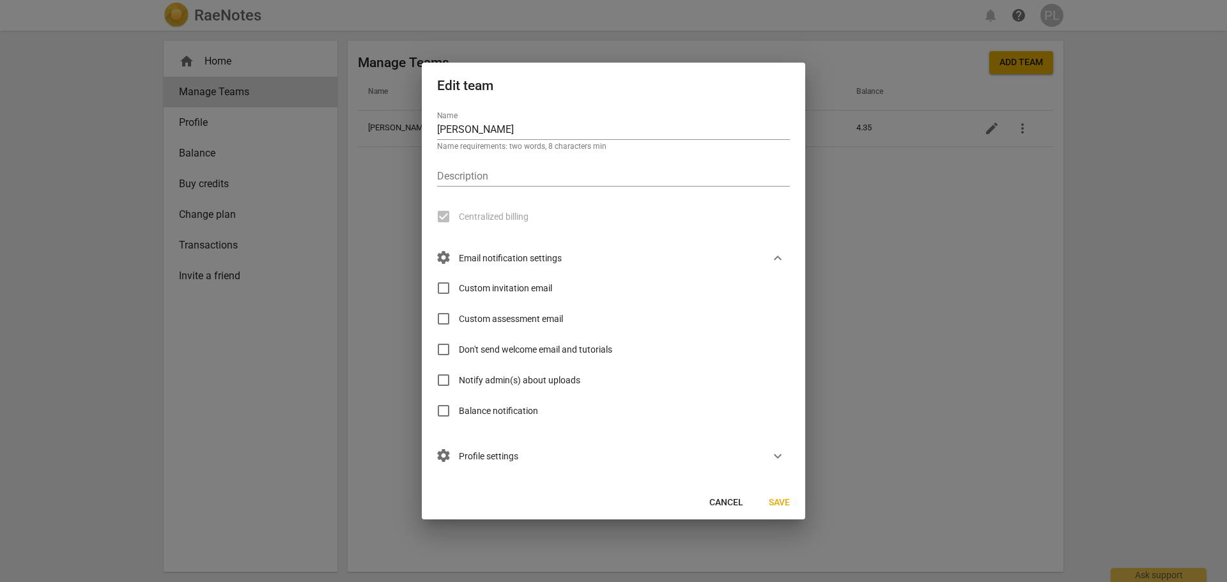
click at [490, 291] on span "Custom invitation email" at bounding box center [505, 288] width 93 height 13
click at [459, 291] on input "Custom invitation email" at bounding box center [443, 288] width 31 height 31
checkbox input "true"
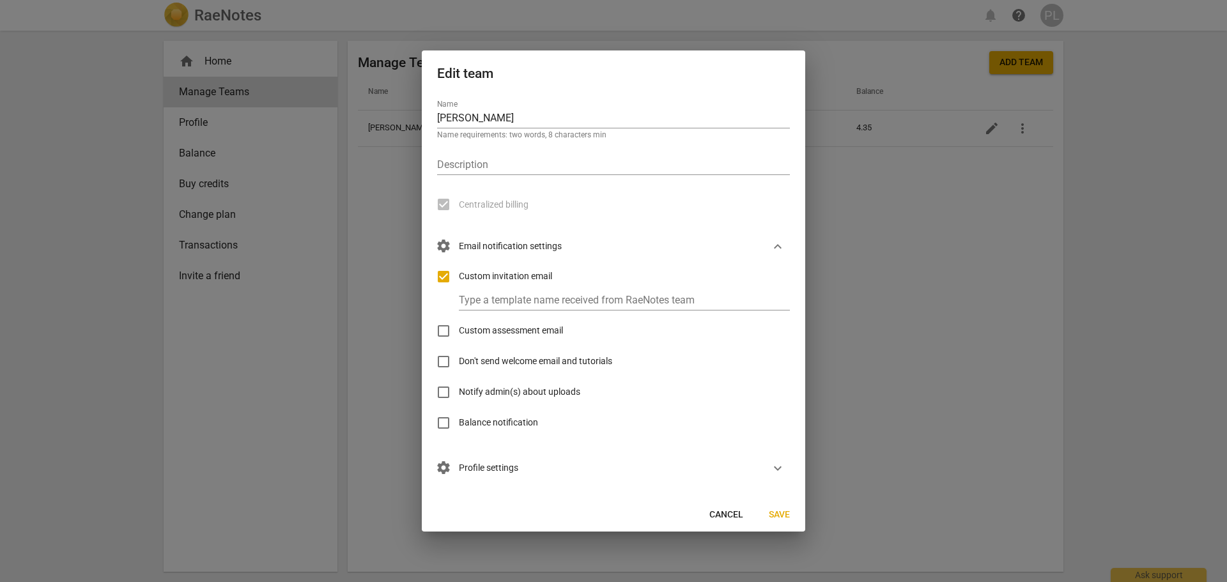
click at [388, 184] on div at bounding box center [613, 291] width 1227 height 582
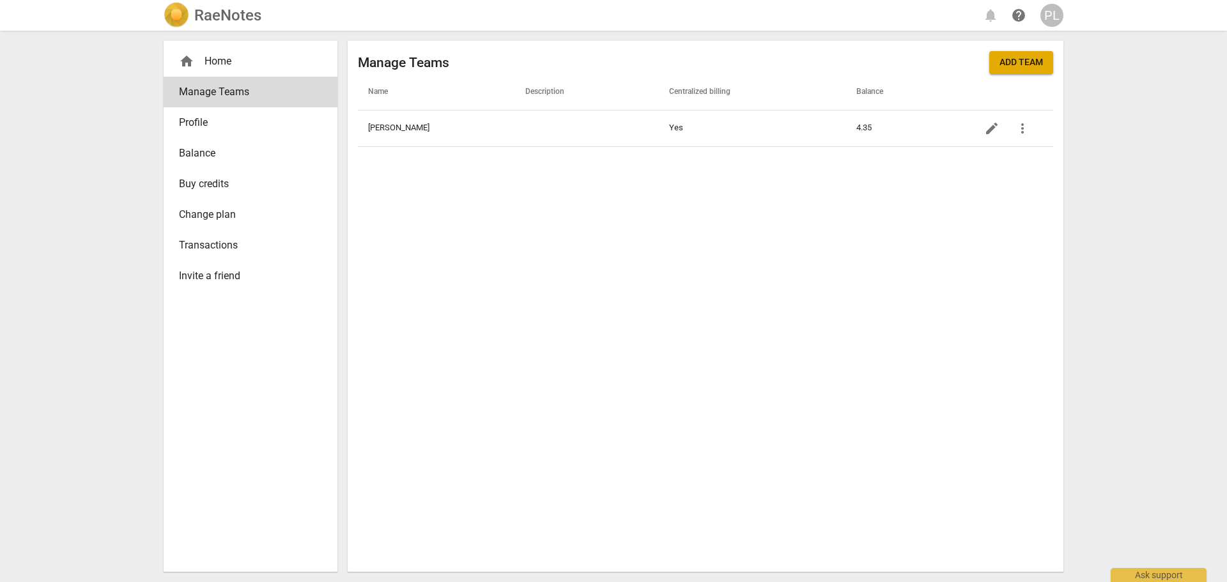
click at [207, 281] on span "Invite a friend" at bounding box center [245, 275] width 133 height 15
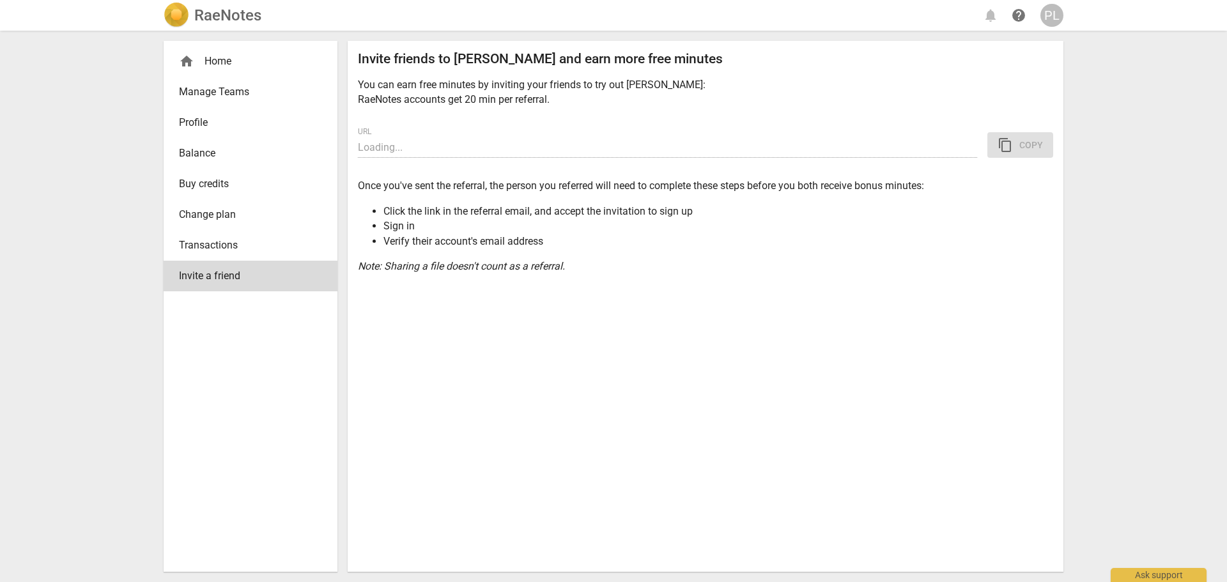
type input "https://app.raenotes.com/invitation/gAAAAABoywFJ8q5xyZoG6bJ2h0Xq90IHJWLhjdYB3DD…"
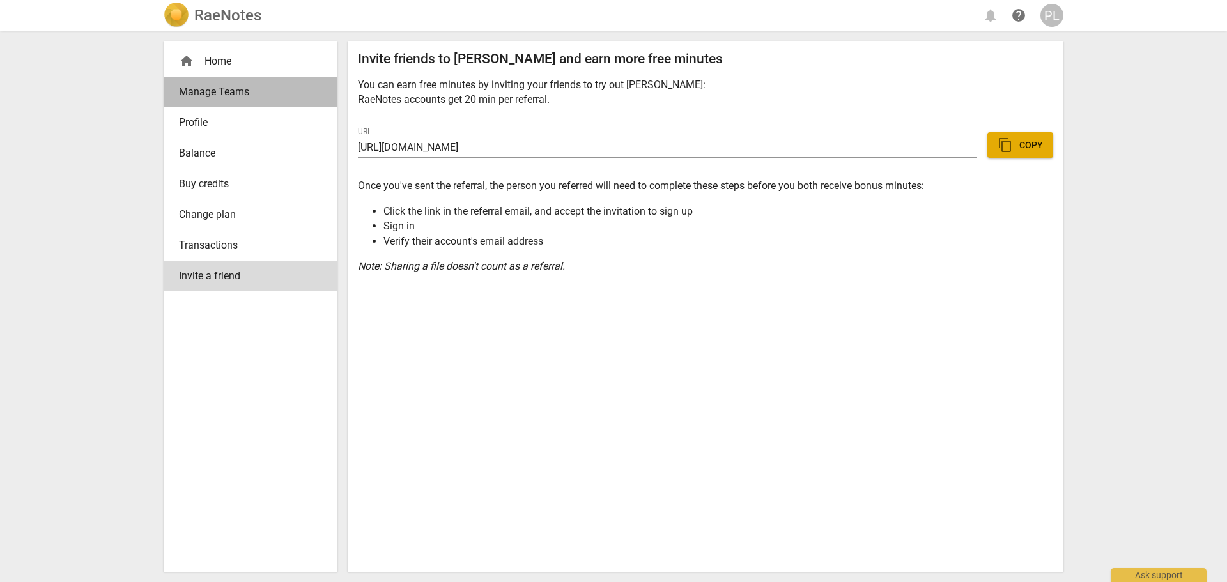
click at [208, 89] on span "Manage Teams" at bounding box center [245, 91] width 133 height 15
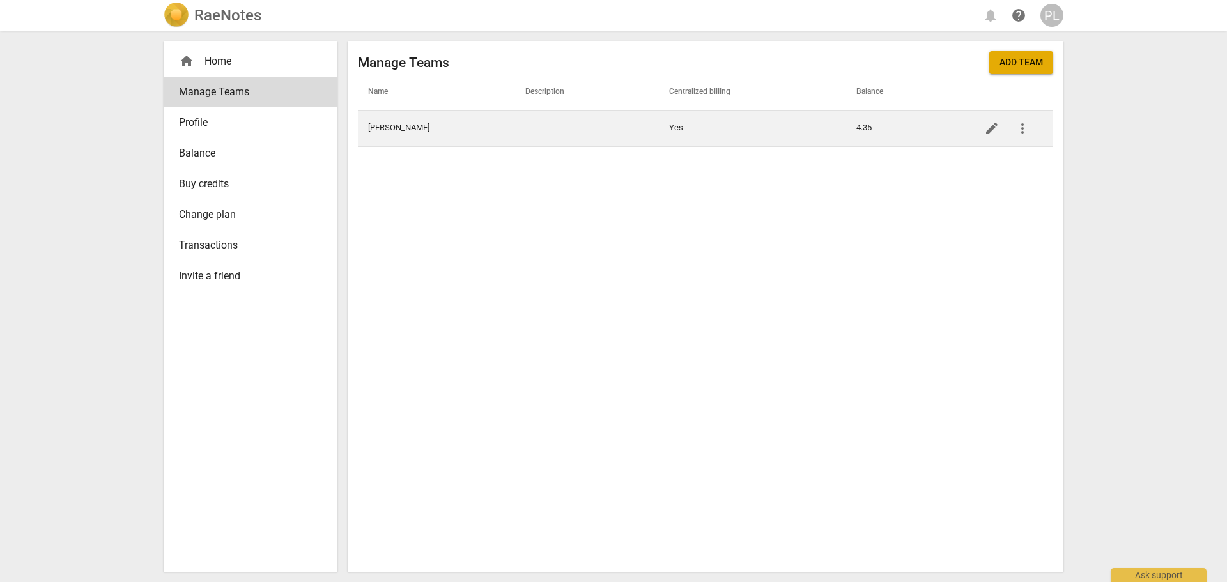
click at [417, 133] on td "Stefanie Eastcott" at bounding box center [436, 128] width 157 height 36
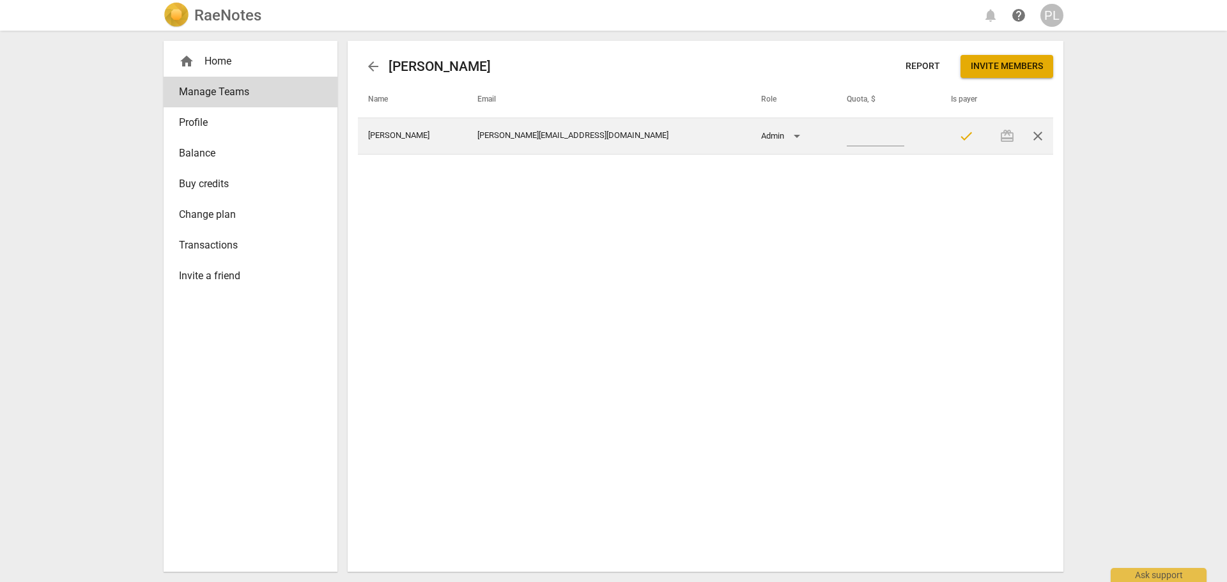
click at [1007, 137] on div "redeem close" at bounding box center [1022, 136] width 61 height 31
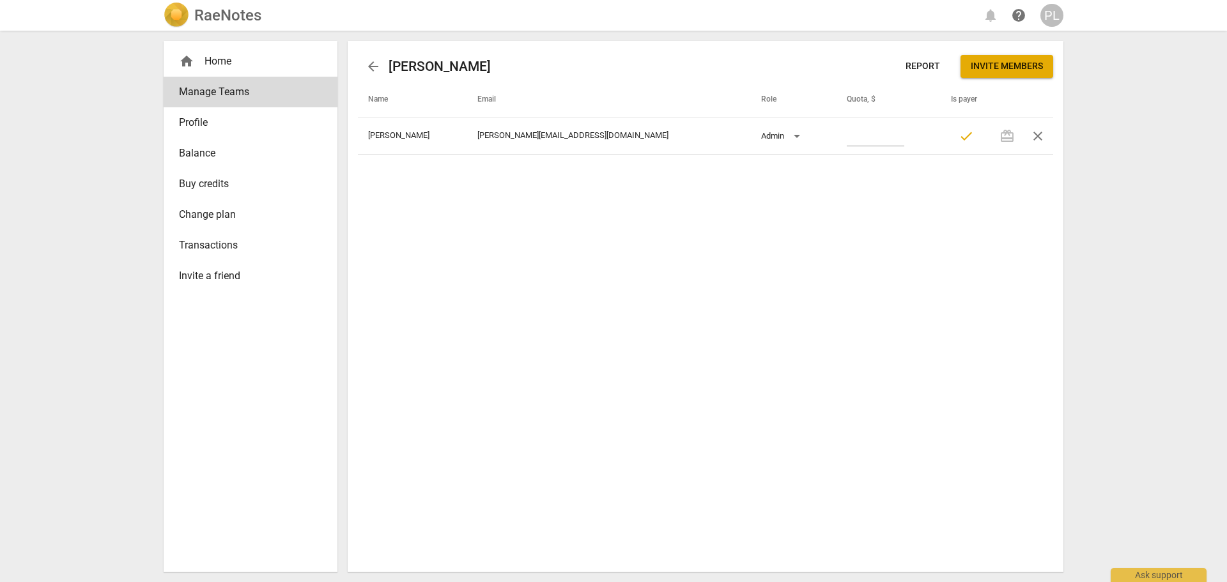
click at [1008, 68] on span "Invite members" at bounding box center [1007, 66] width 72 height 13
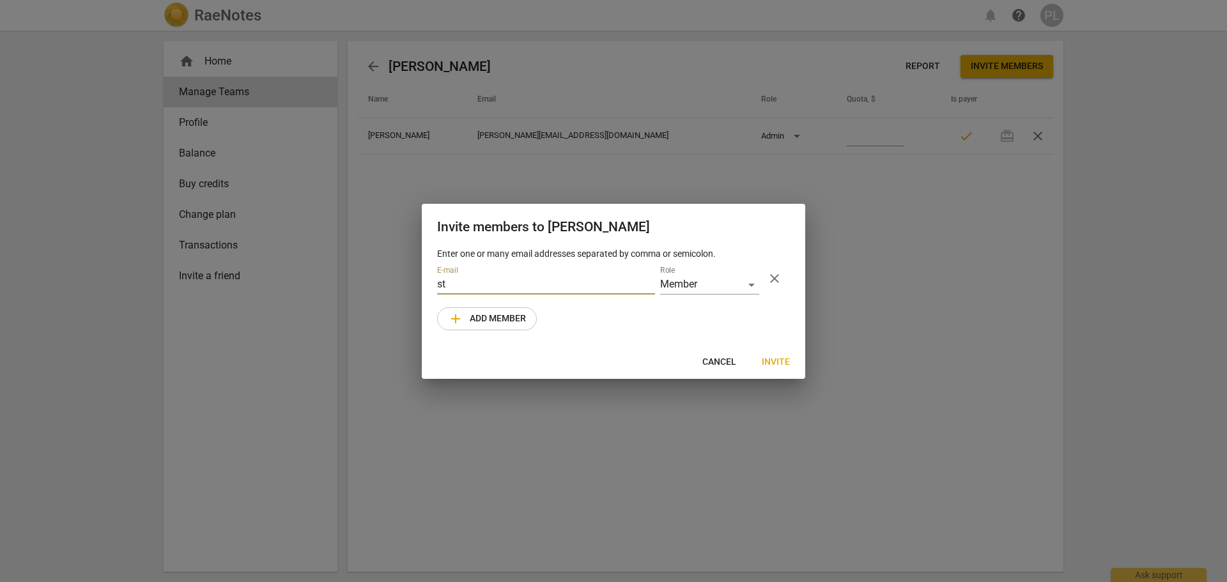
drag, startPoint x: 466, startPoint y: 282, endPoint x: 420, endPoint y: 280, distance: 45.4
click at [420, 280] on div "Invite members to Stefanie Eastcott Enter one or many email addresses separated…" at bounding box center [613, 291] width 1227 height 582
paste input "efanie@cotbx.com"
type input "stefanie@cotbx.com"
click at [693, 283] on div "Member" at bounding box center [709, 285] width 99 height 19
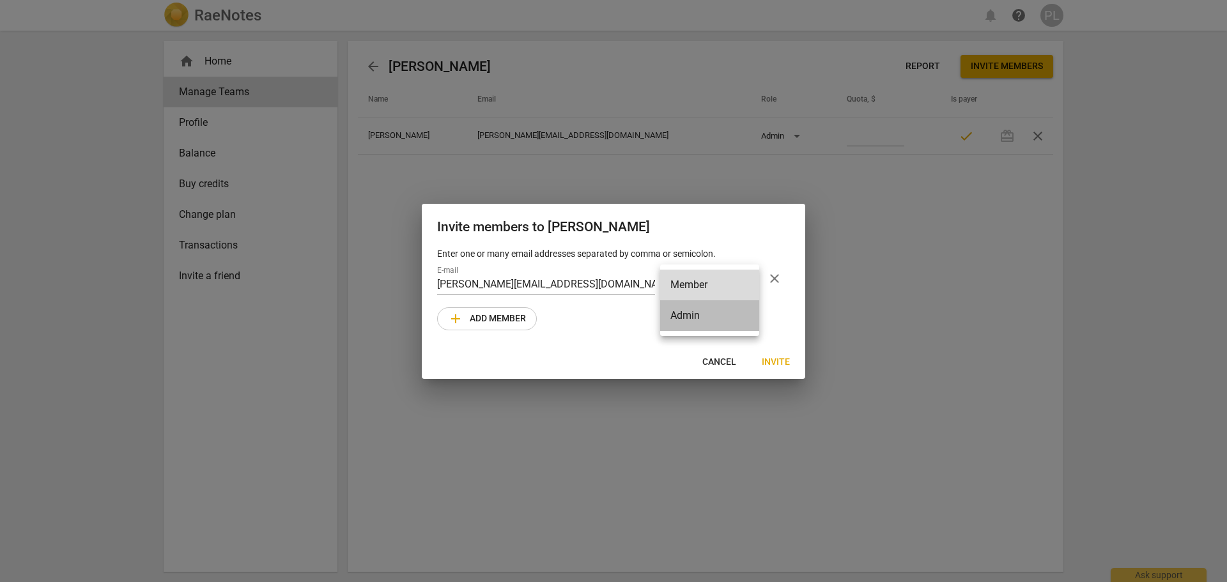
click at [688, 316] on li "Admin" at bounding box center [709, 315] width 99 height 31
click at [780, 360] on span "Invite" at bounding box center [776, 362] width 28 height 13
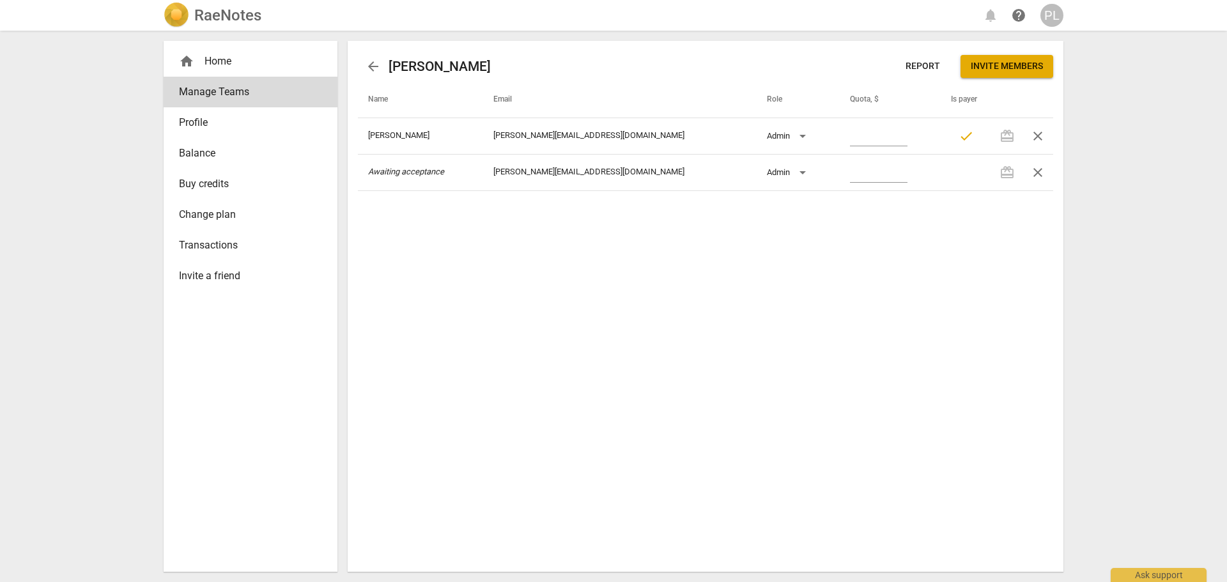
click at [217, 19] on h2 "RaeNotes" at bounding box center [227, 15] width 67 height 18
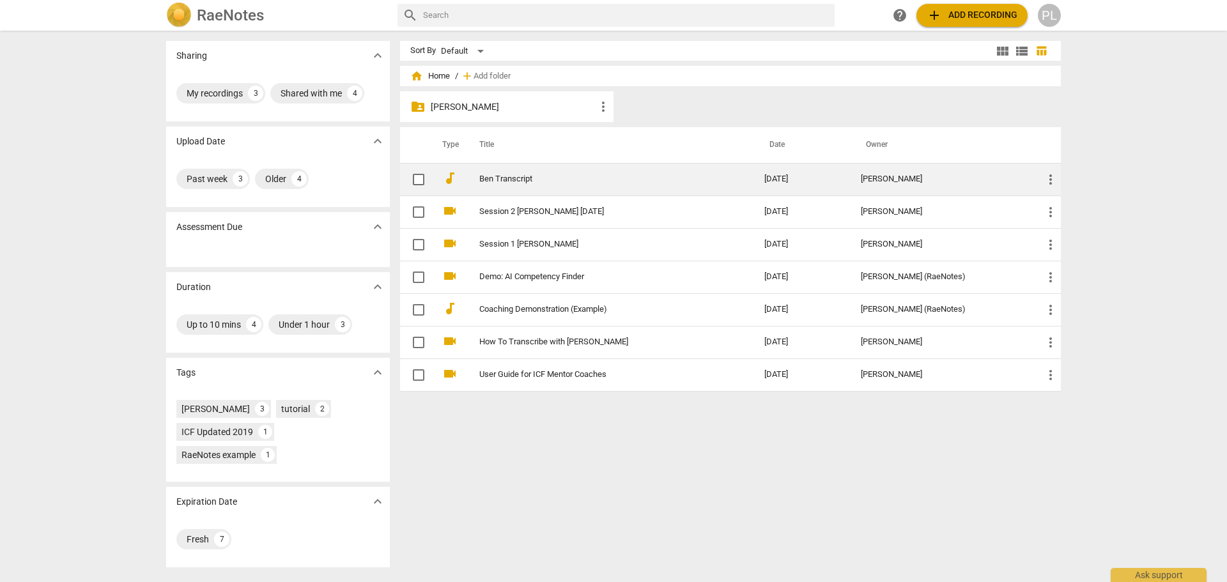
click at [501, 183] on link "Ben Transcript" at bounding box center [598, 179] width 239 height 10
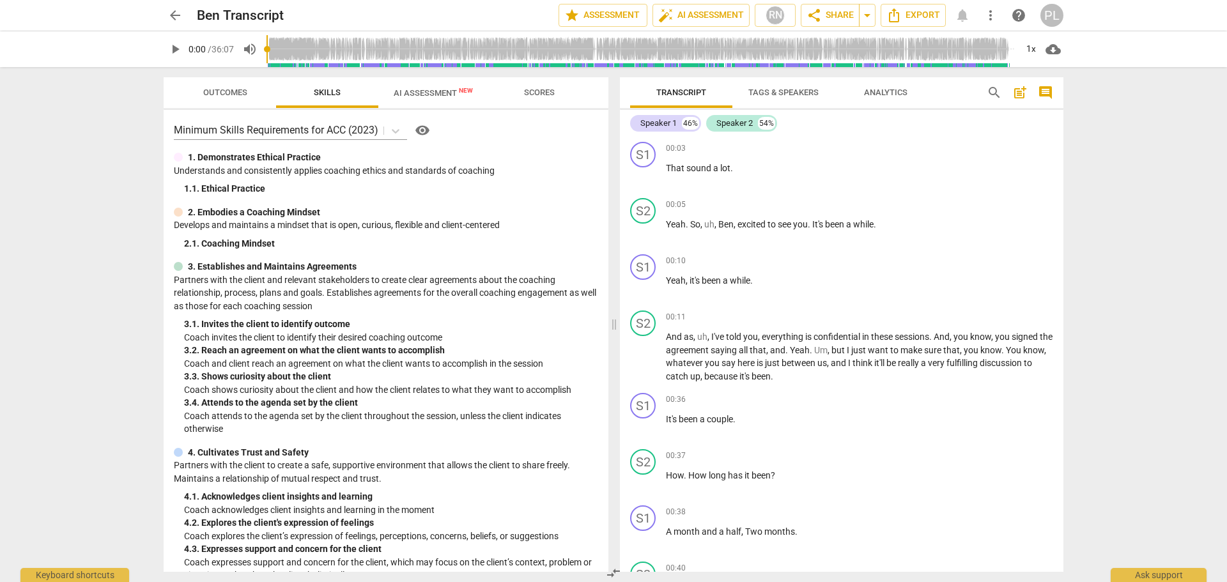
click at [424, 96] on span "AI Assessment New" at bounding box center [433, 93] width 79 height 10
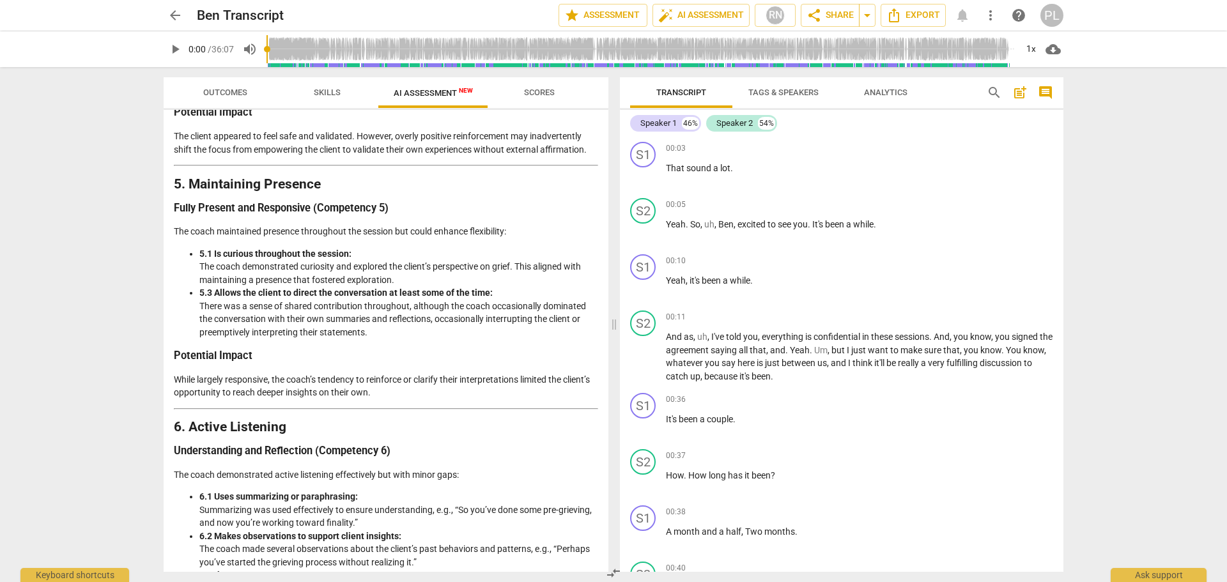
scroll to position [1214, 0]
click at [900, 18] on icon "Export" at bounding box center [893, 15] width 15 height 15
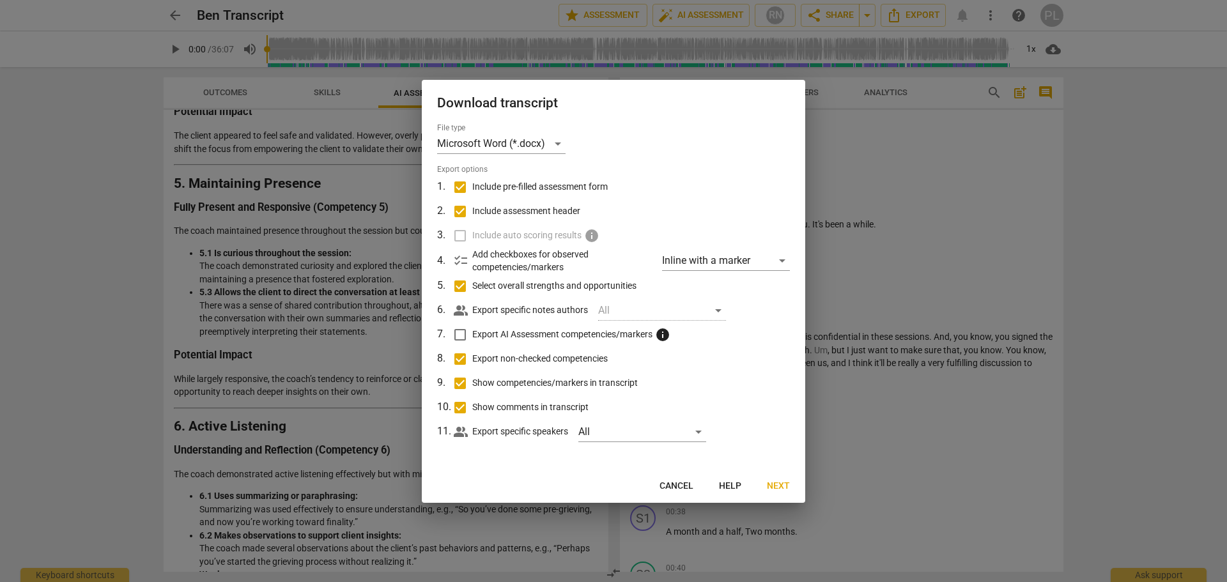
click at [534, 335] on span "Export AI Assessment competencies/markers" at bounding box center [562, 334] width 180 height 13
click at [472, 335] on input "Export AI Assessment competencies/markers info" at bounding box center [460, 335] width 24 height 24
checkbox input "true"
click at [459, 233] on label "Include auto scoring results info" at bounding box center [612, 236] width 335 height 24
click at [718, 264] on div "Inline with a marker" at bounding box center [726, 260] width 128 height 20
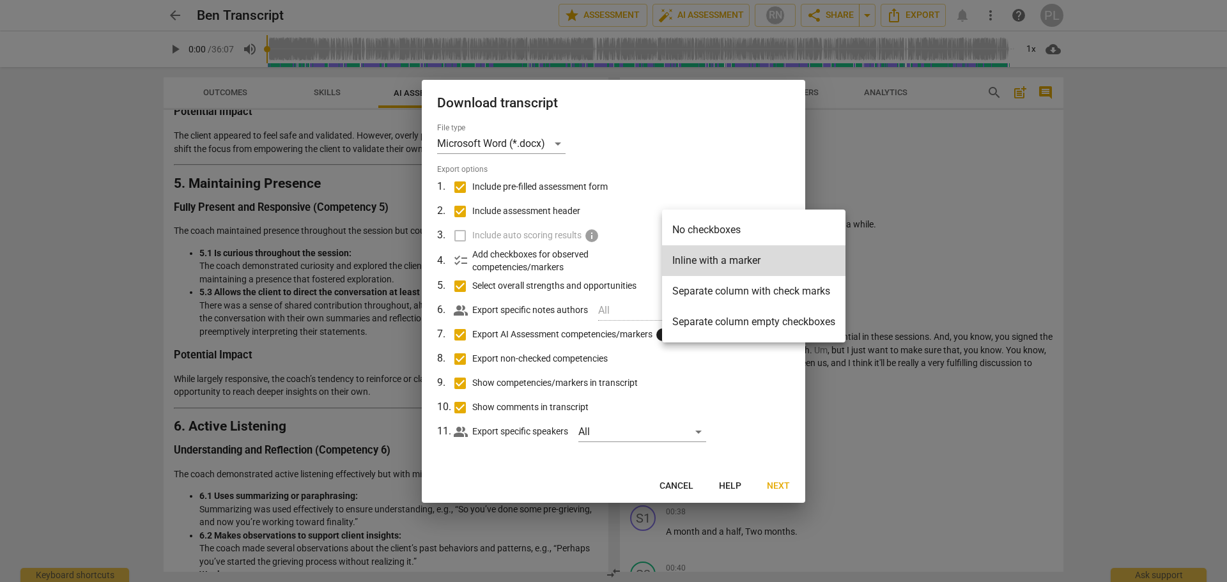
click at [718, 264] on li "Inline with a marker" at bounding box center [753, 260] width 183 height 31
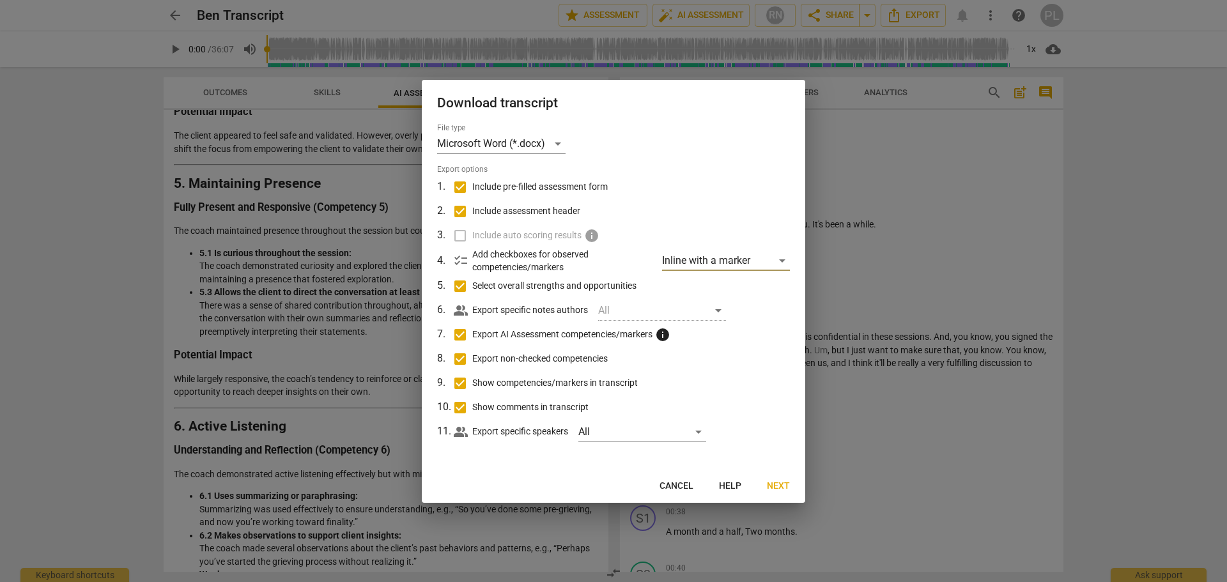
click at [777, 487] on span "Next" at bounding box center [778, 486] width 23 height 13
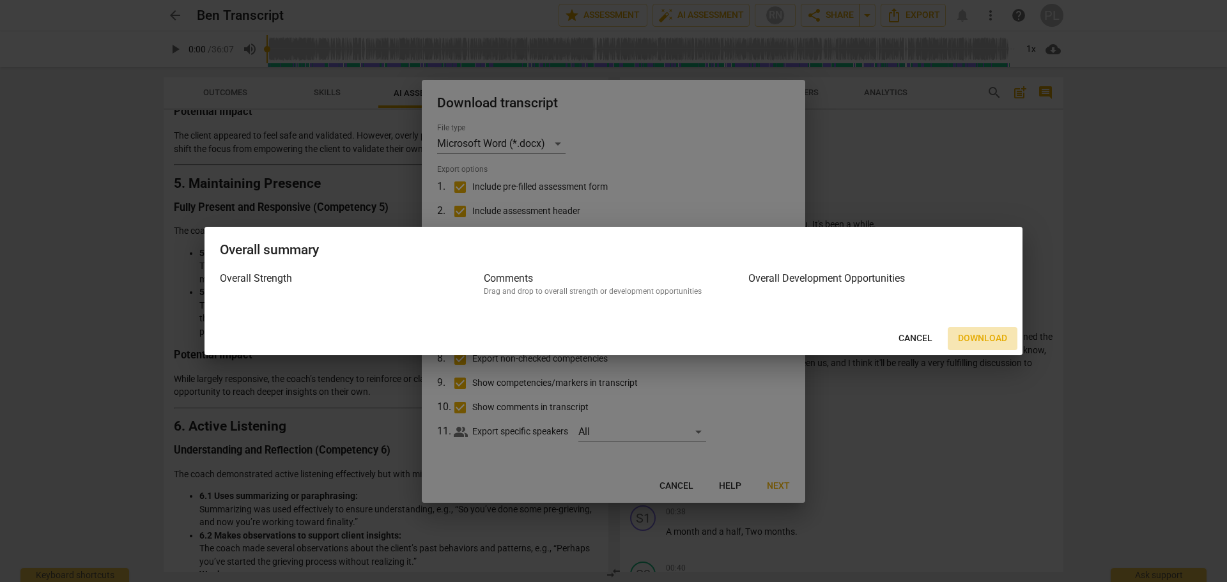
click at [972, 340] on span "Download" at bounding box center [982, 338] width 49 height 13
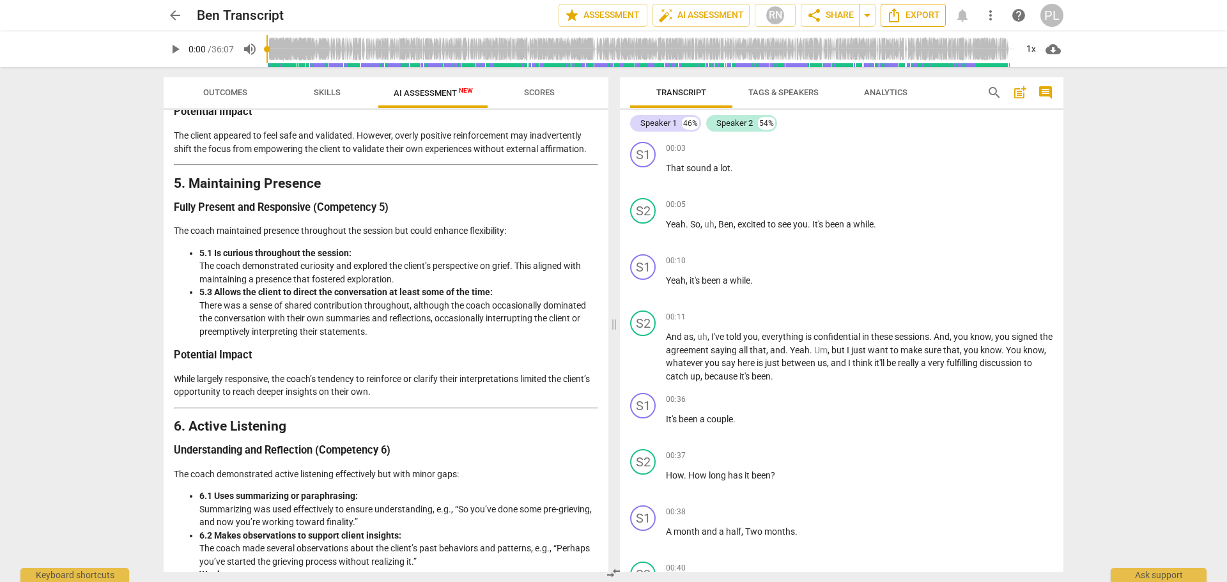
click at [926, 9] on span "Export" at bounding box center [913, 15] width 54 height 15
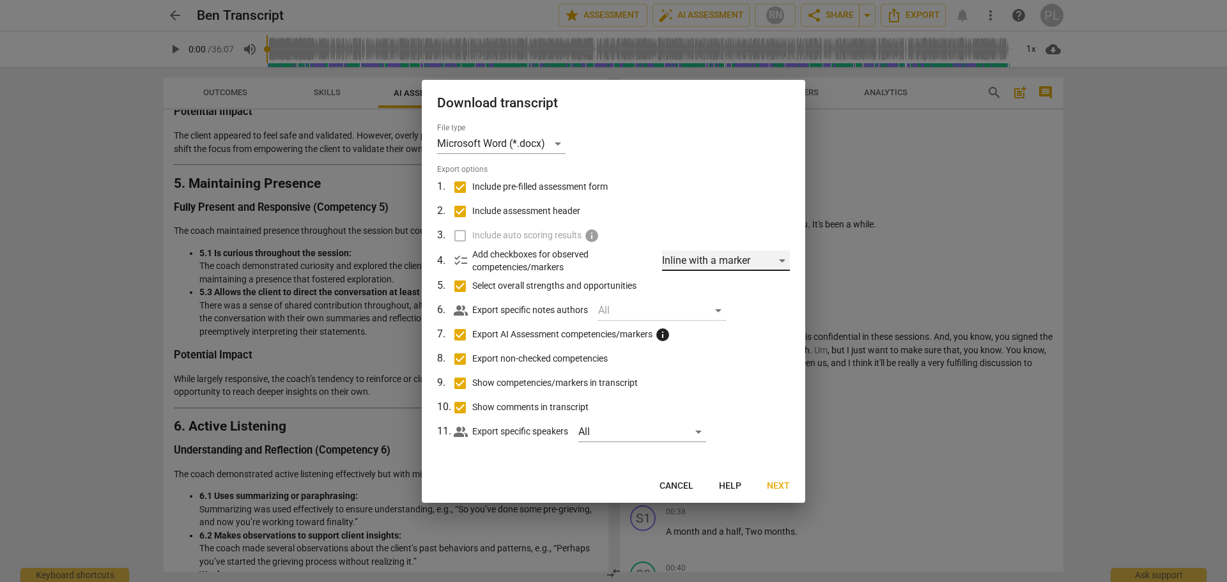
click at [700, 263] on div "Inline with a marker" at bounding box center [726, 260] width 128 height 20
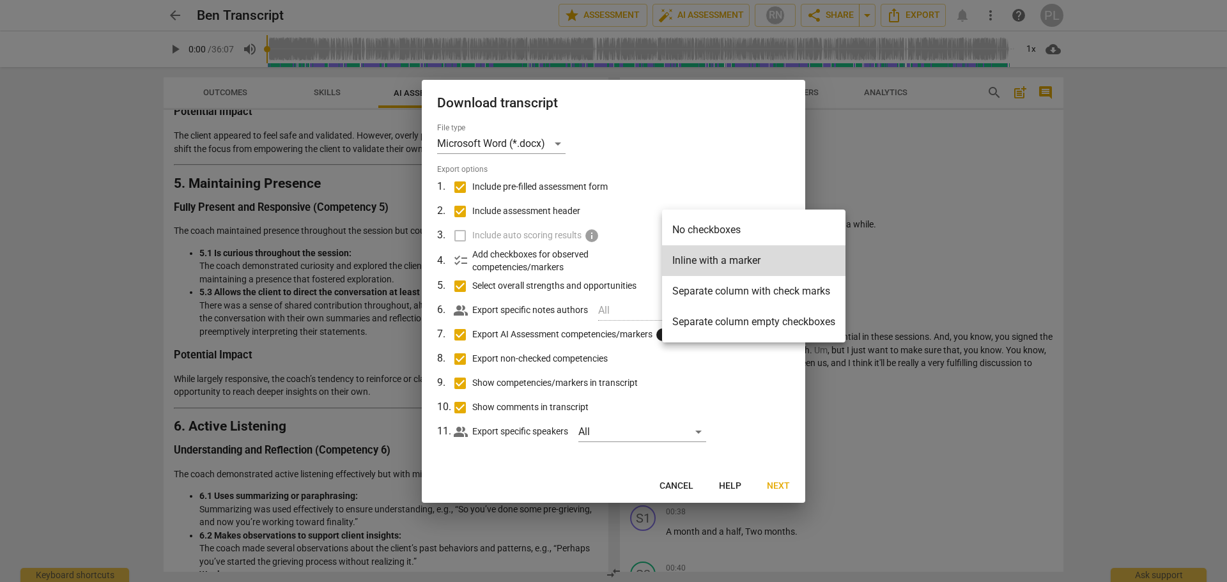
click at [646, 244] on div at bounding box center [613, 291] width 1227 height 582
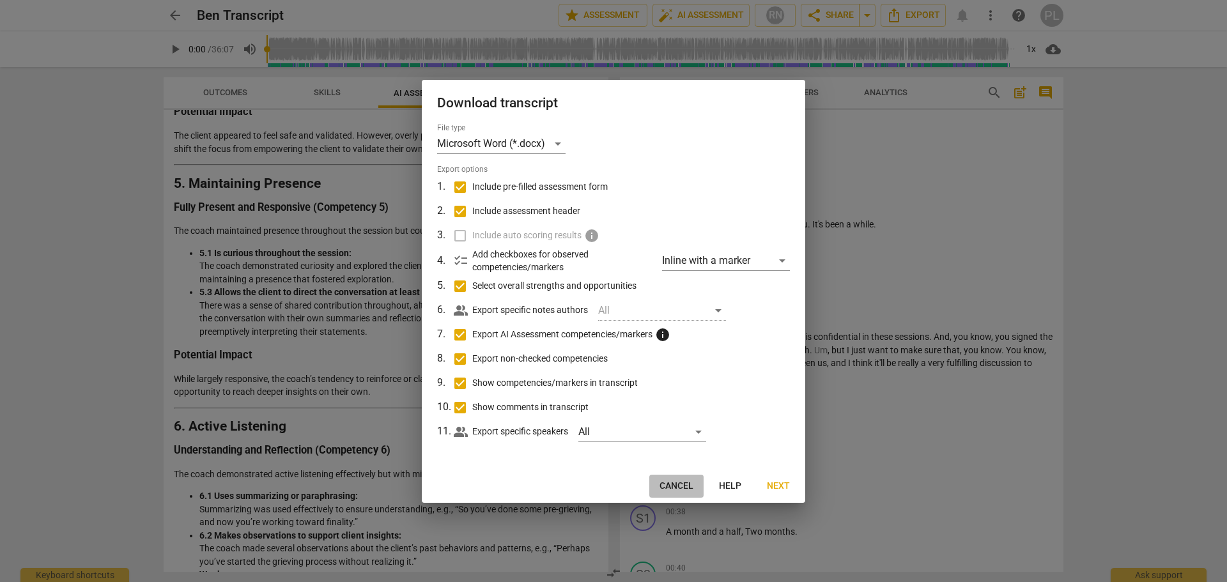
click at [675, 487] on span "Cancel" at bounding box center [676, 486] width 34 height 13
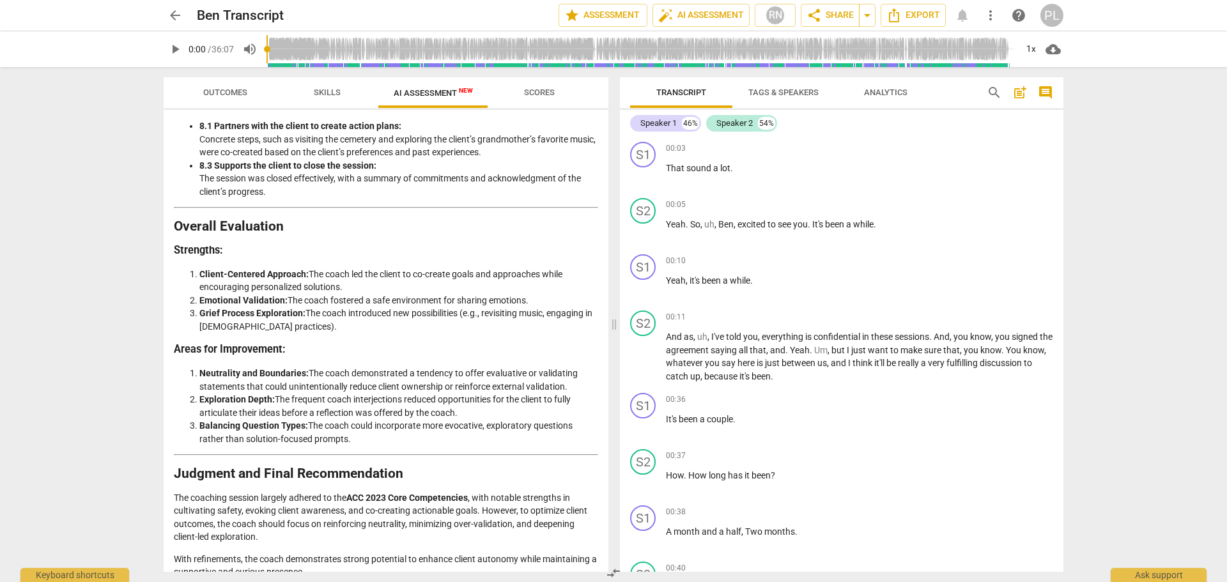
scroll to position [2114, 0]
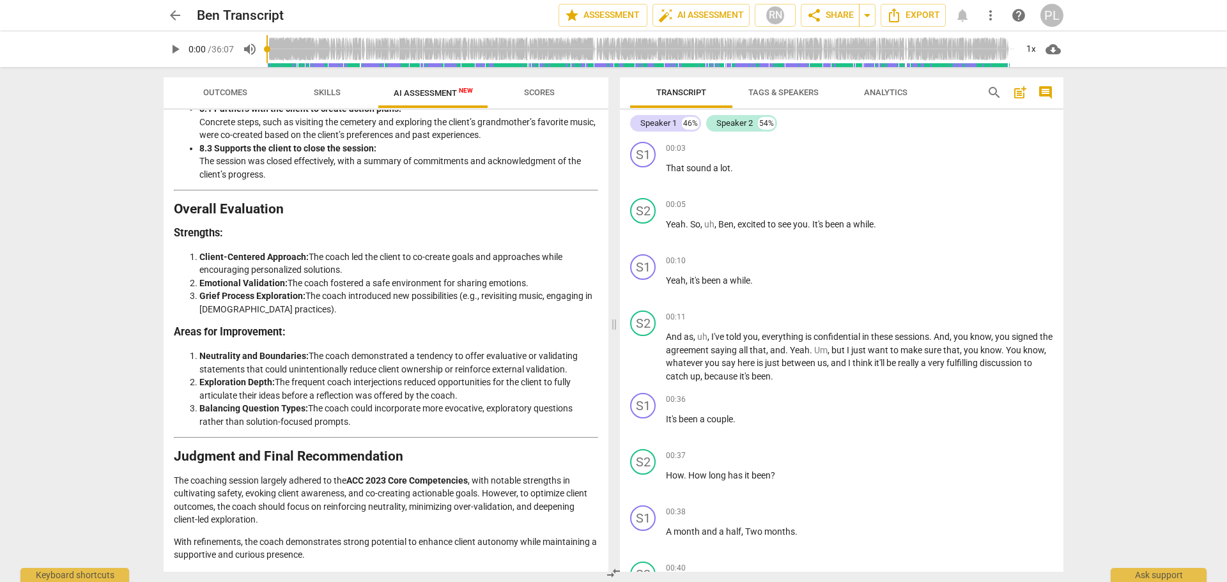
click at [364, 358] on li "Neutrality and Boundaries: The coach demonstrated a tendency to offer evaluativ…" at bounding box center [398, 363] width 399 height 26
drag, startPoint x: 353, startPoint y: 347, endPoint x: 312, endPoint y: 339, distance: 41.7
click at [312, 339] on h3 "Areas for Improvement:" at bounding box center [386, 332] width 424 height 13
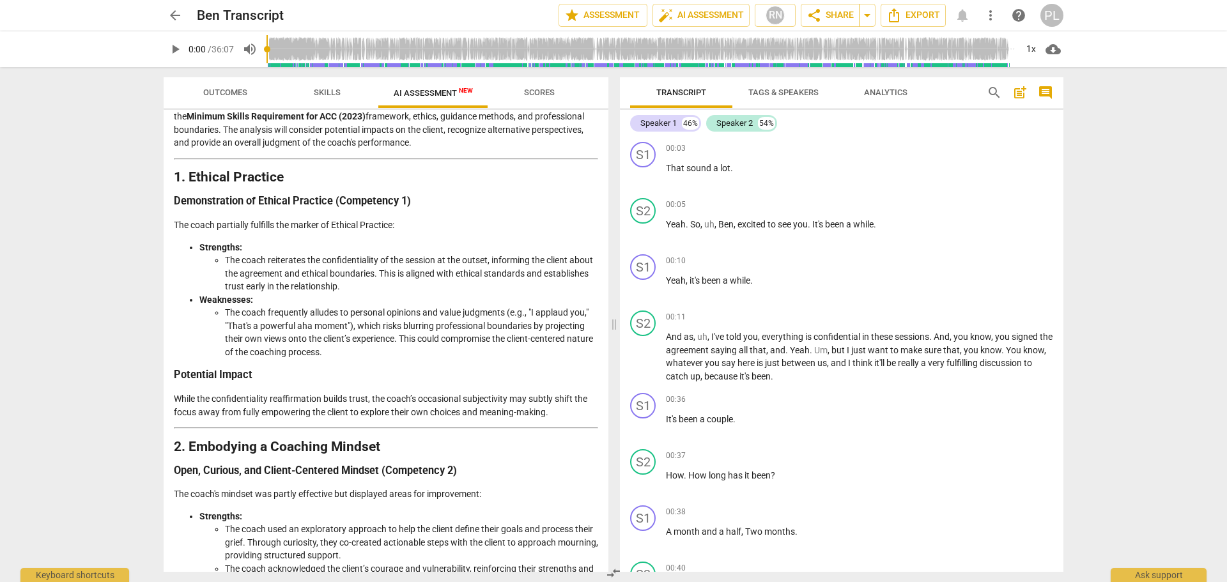
scroll to position [0, 0]
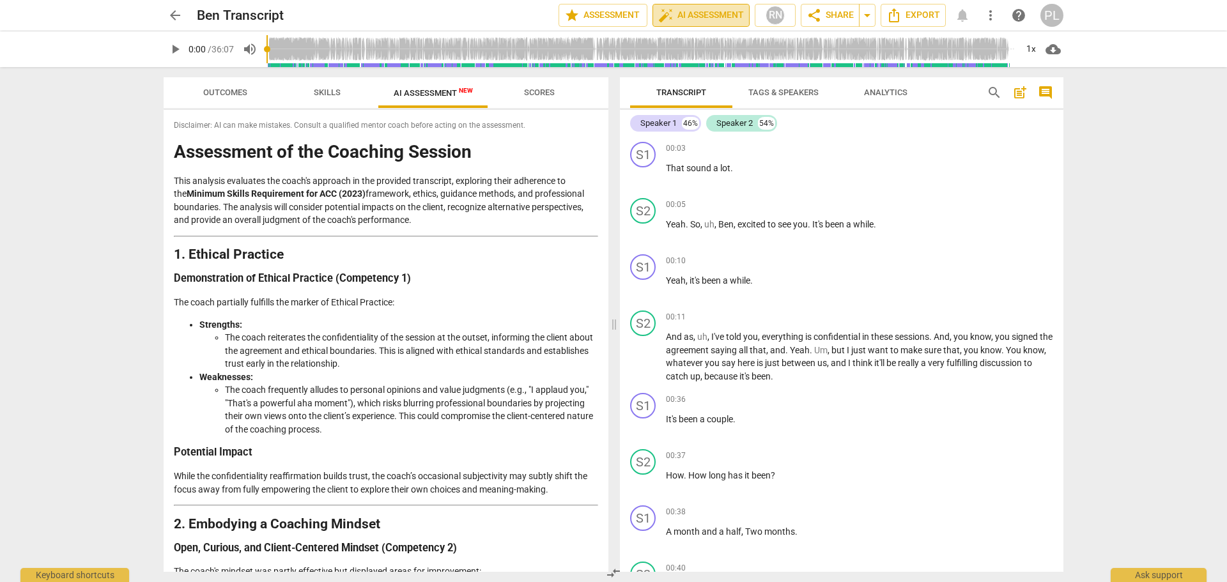
click at [695, 16] on span "auto_fix_high AI Assessment" at bounding box center [701, 15] width 86 height 15
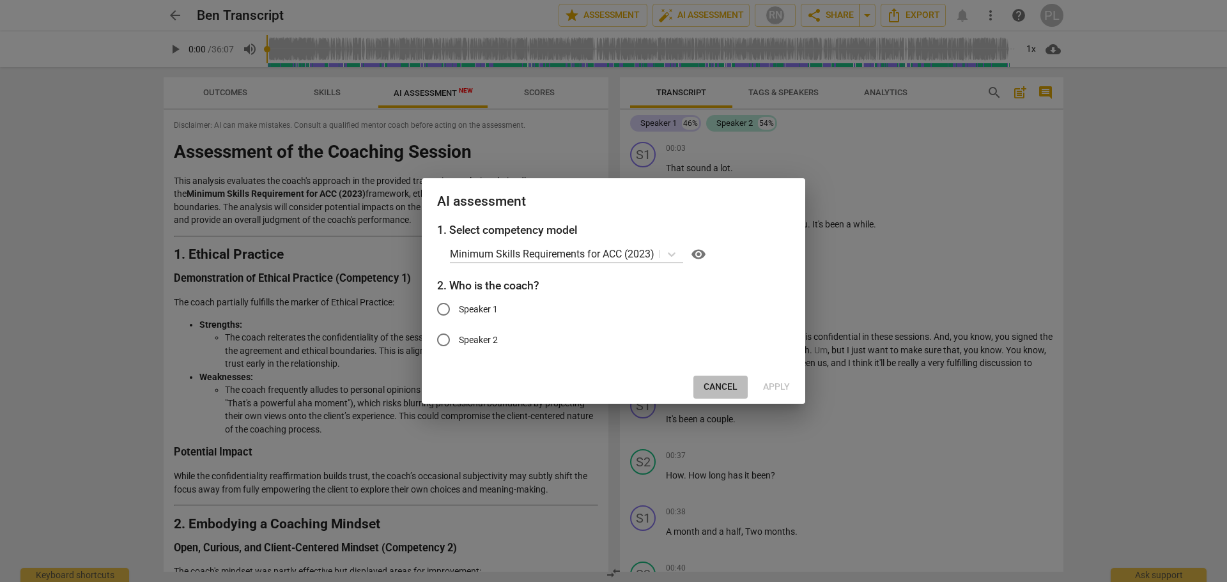
click at [711, 387] on span "Cancel" at bounding box center [721, 387] width 34 height 13
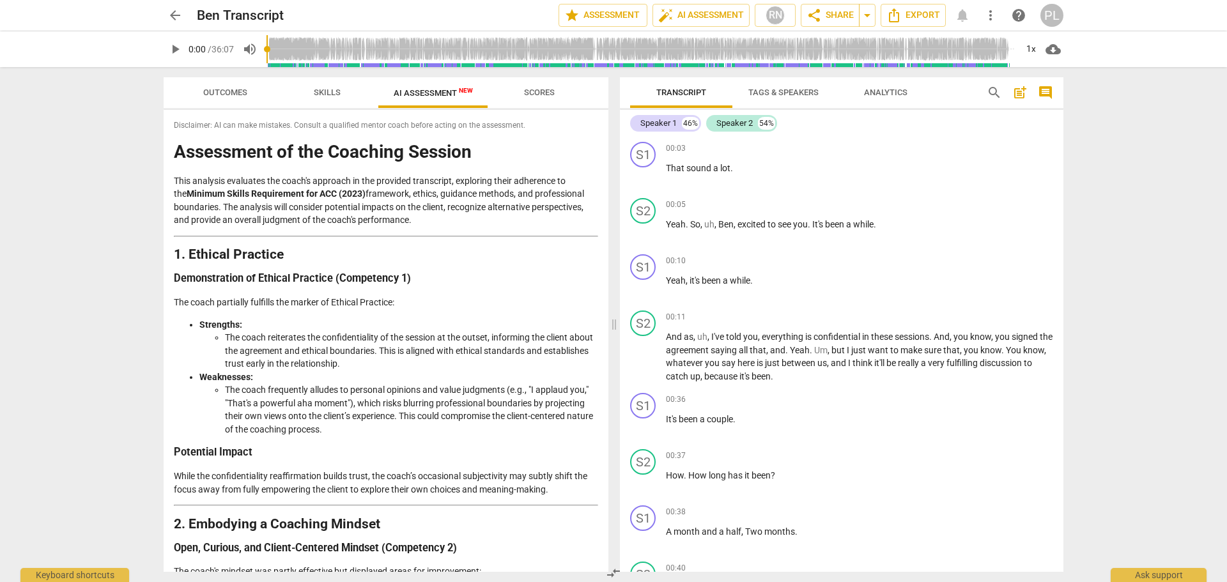
click at [328, 98] on span "Skills" at bounding box center [327, 92] width 58 height 17
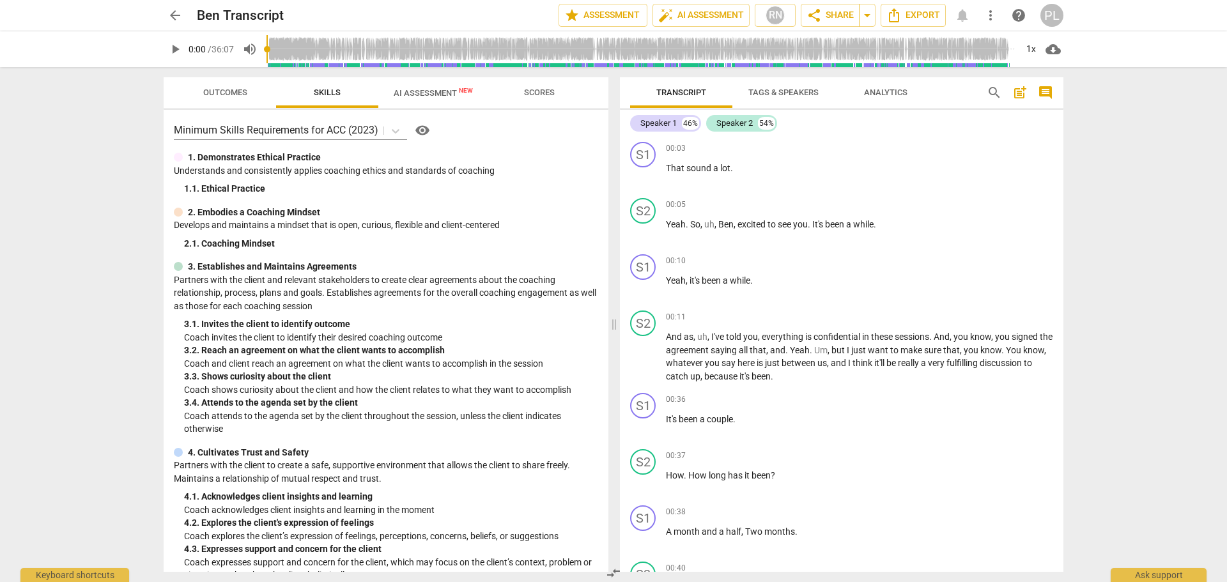
click at [221, 96] on span "Outcomes" at bounding box center [225, 93] width 44 height 10
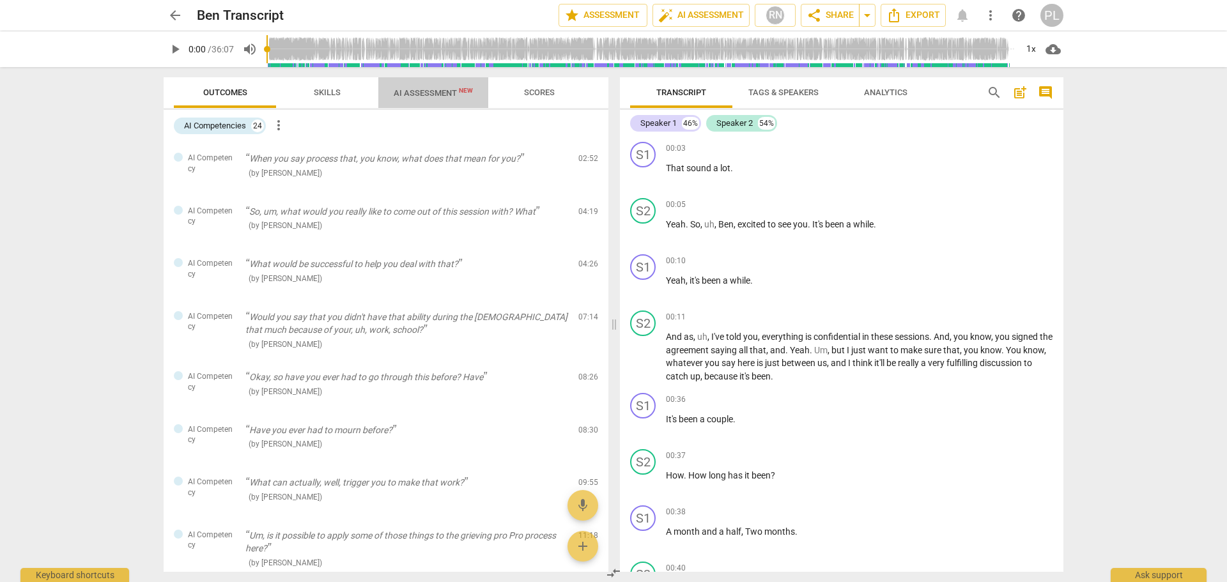
click at [430, 90] on span "AI Assessment New" at bounding box center [433, 93] width 79 height 10
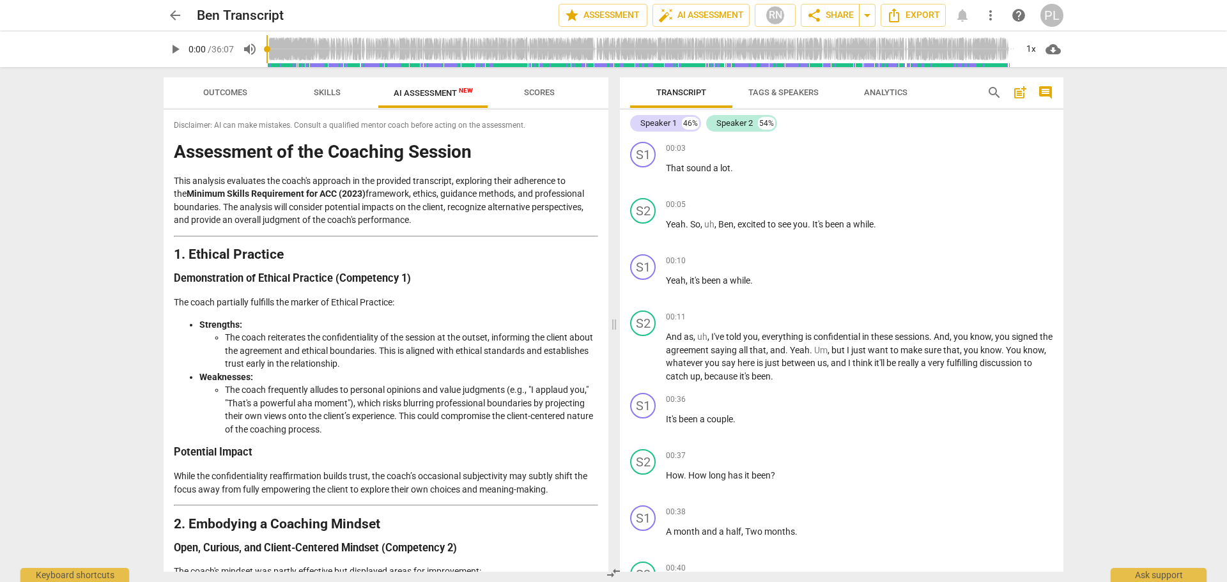
click at [527, 88] on span "Scores" at bounding box center [539, 93] width 31 height 10
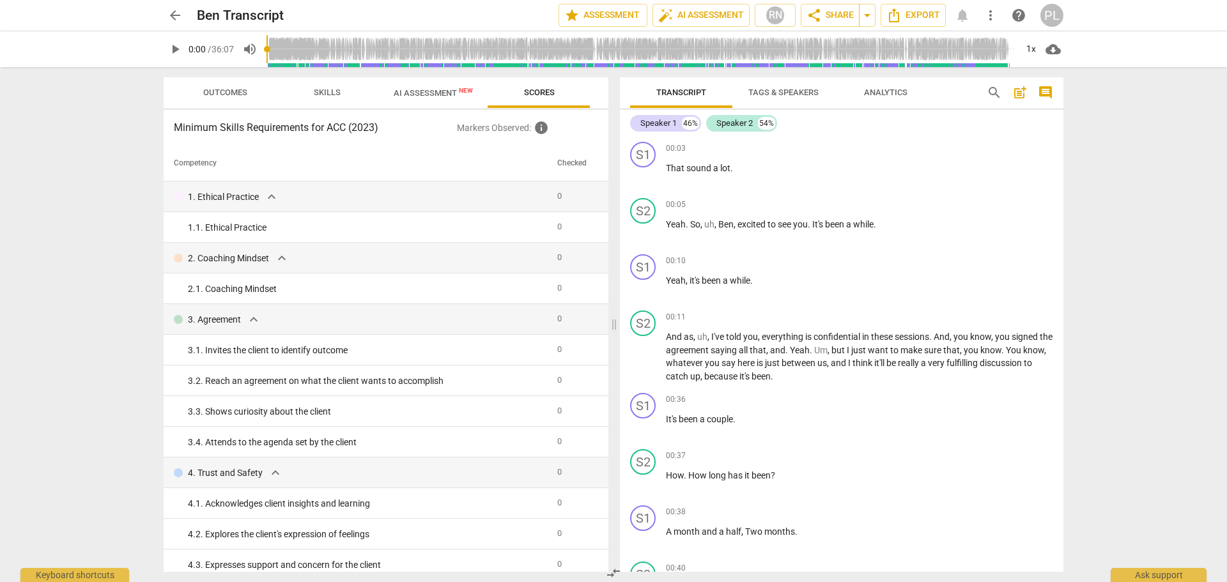
click at [408, 95] on span "AI Assessment New" at bounding box center [433, 93] width 79 height 10
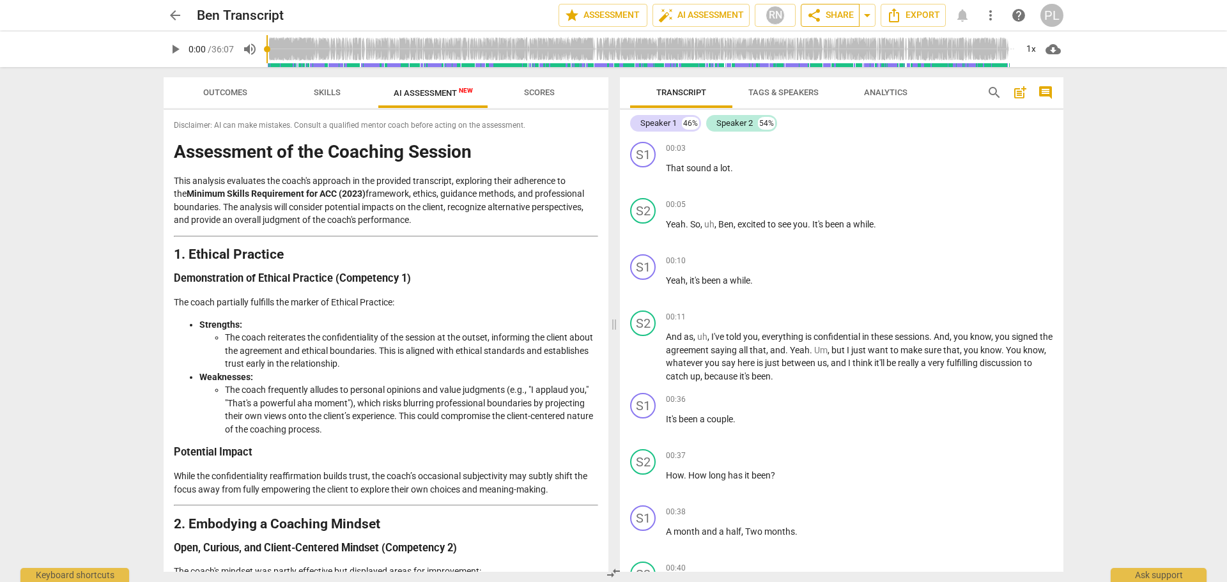
click at [836, 15] on span "share Share" at bounding box center [829, 15] width 47 height 15
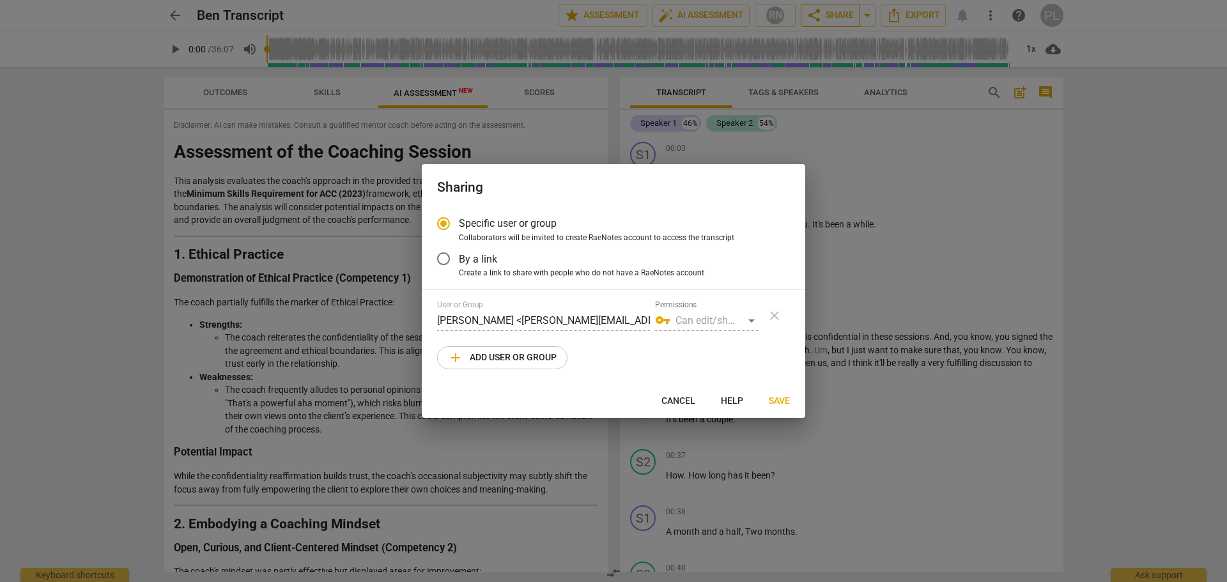
radio input "false"
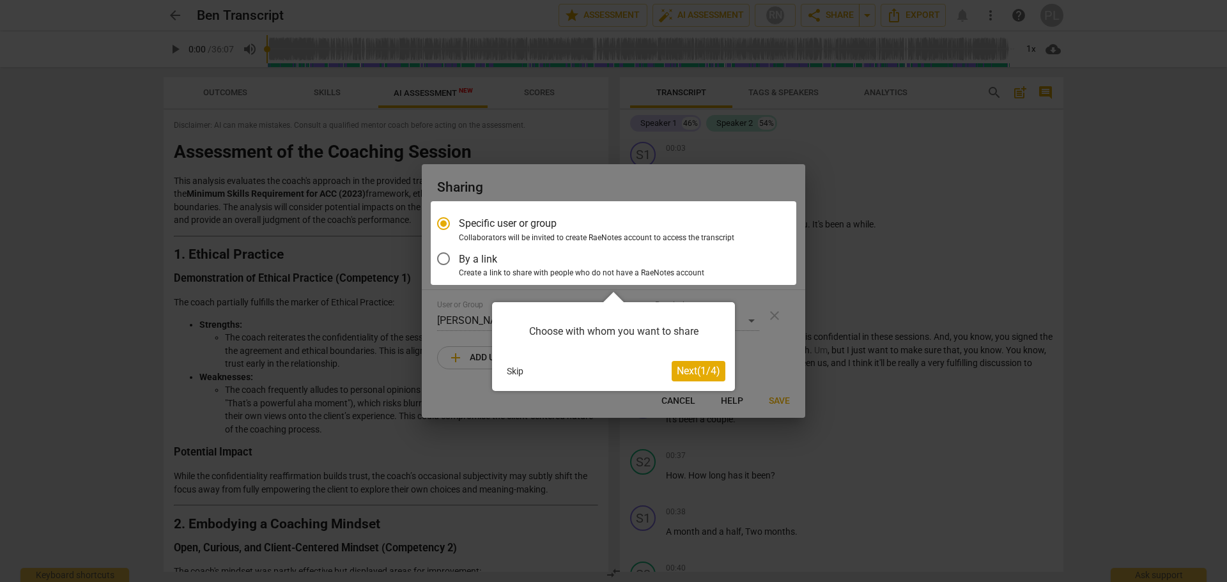
click at [520, 369] on button "Skip" at bounding box center [515, 371] width 27 height 19
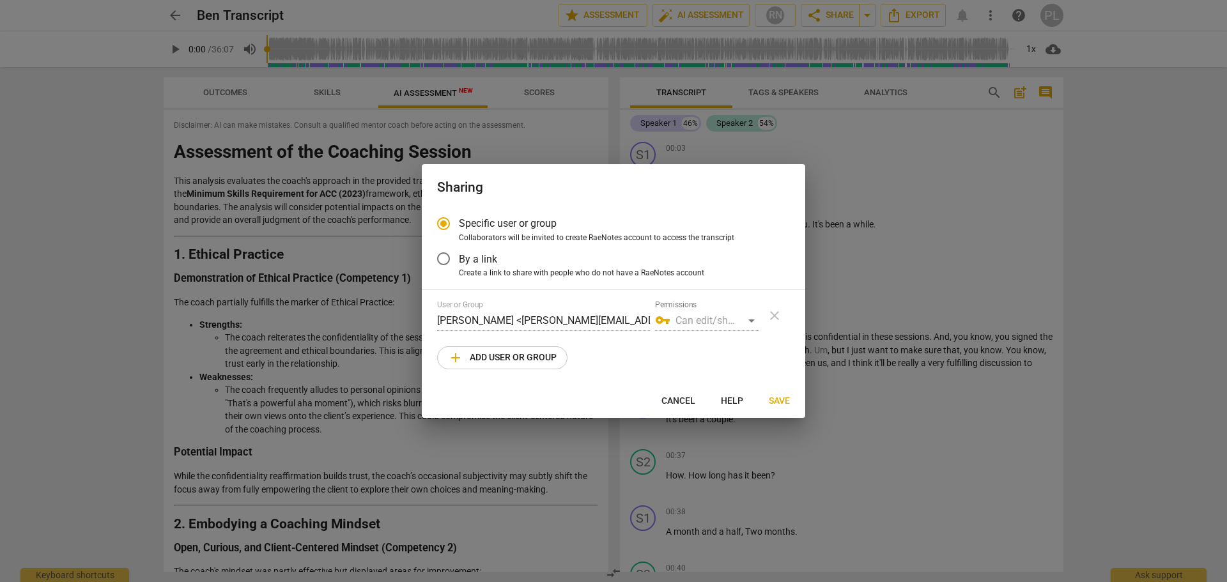
click at [709, 322] on div "vpn_key Can edit/share" at bounding box center [707, 321] width 104 height 20
click at [475, 259] on span "By a link" at bounding box center [478, 259] width 38 height 15
click at [459, 259] on input "By a link" at bounding box center [443, 258] width 31 height 31
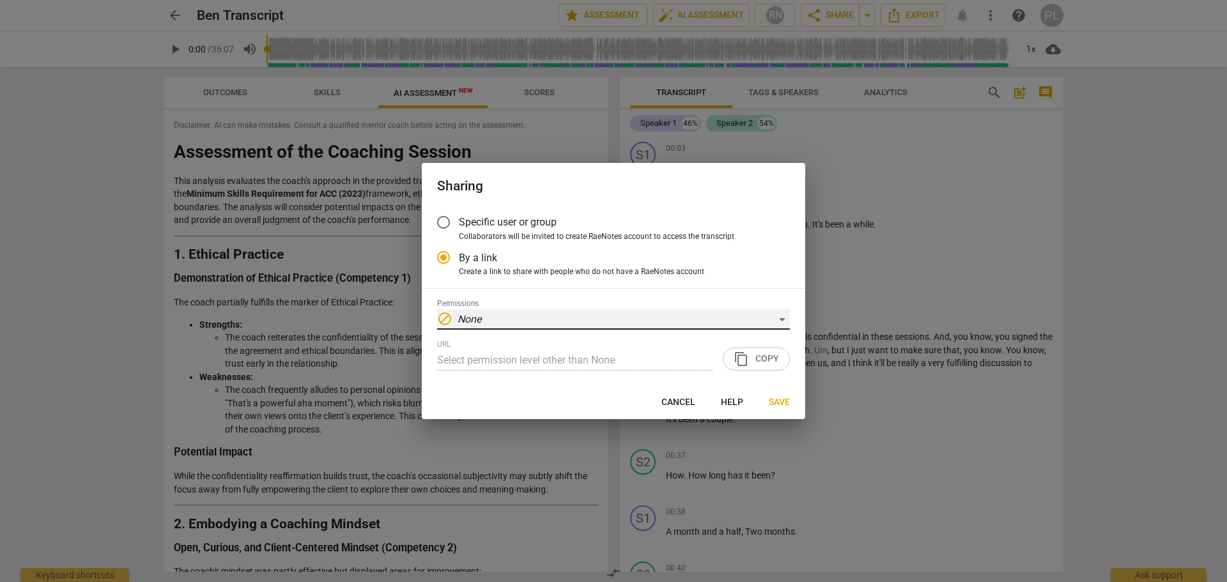
click at [573, 315] on div "block None" at bounding box center [613, 319] width 353 height 20
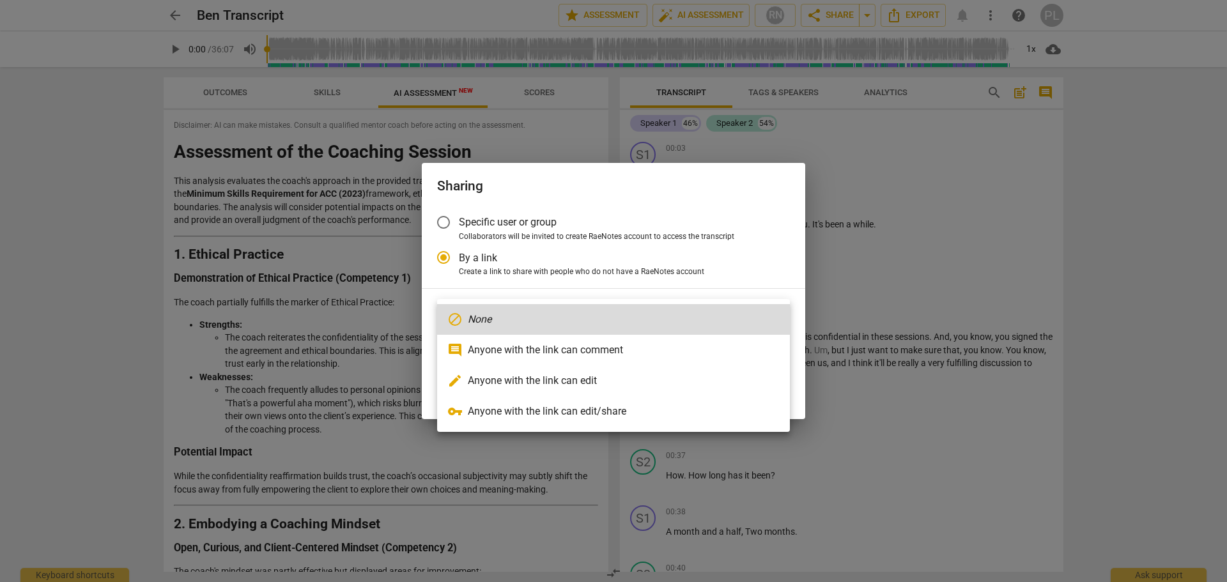
click at [523, 389] on li "edit Anyone with the link can edit" at bounding box center [613, 381] width 353 height 31
radio input "false"
type input "https://app.raenotes.com/meeting/e78554507a8e4dedbd6f6d1f17a7c02c"
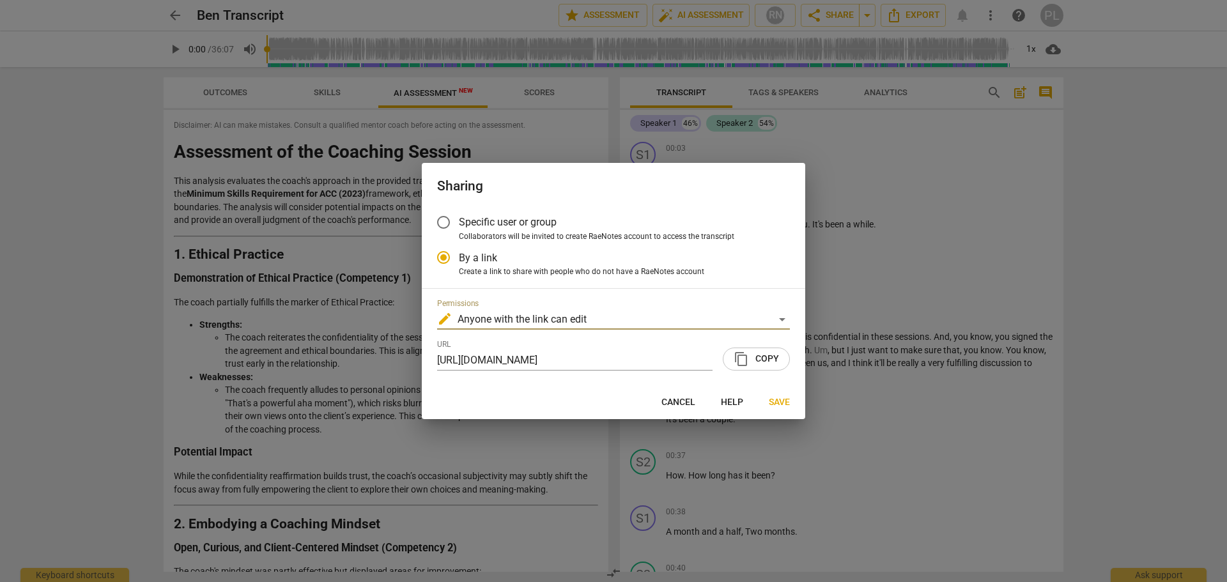
click at [765, 358] on span "content_copy Copy" at bounding box center [756, 358] width 45 height 15
click at [780, 401] on span "Save" at bounding box center [779, 402] width 21 height 13
